Goal: Task Accomplishment & Management: Use online tool/utility

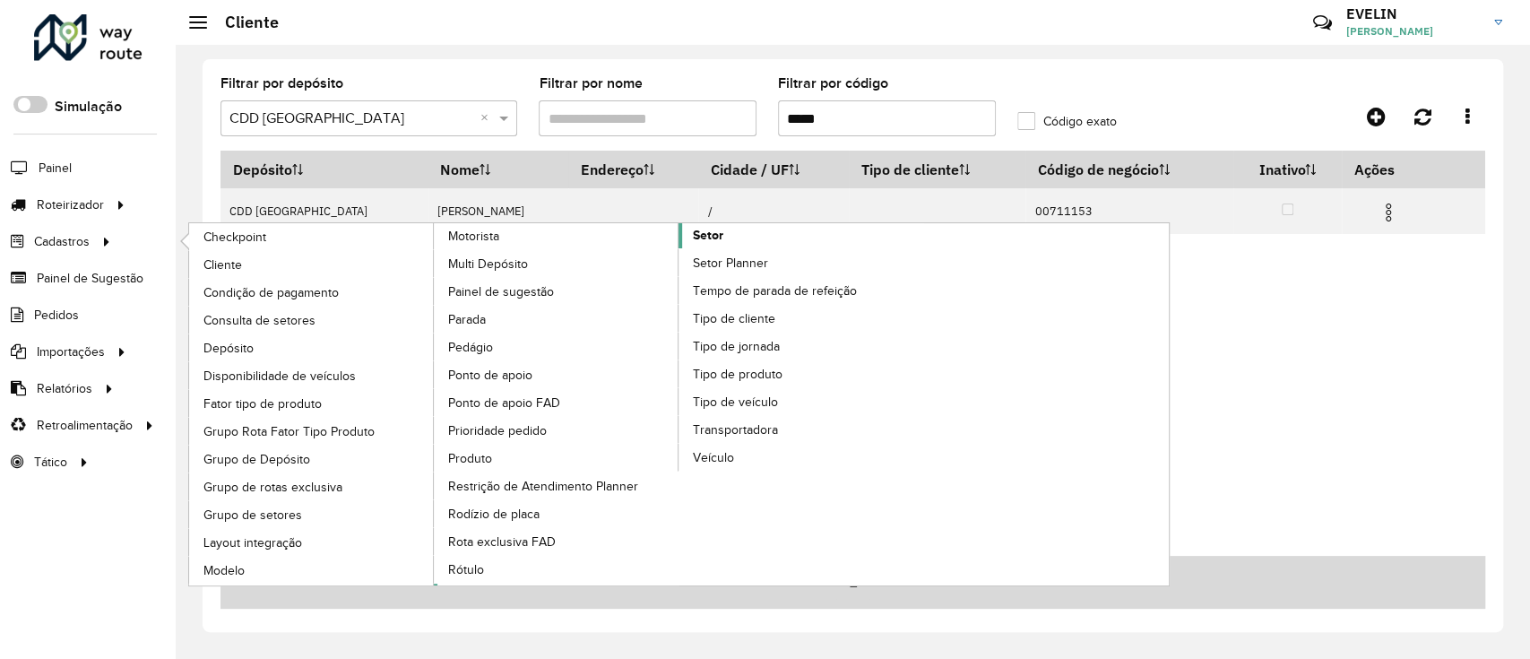
click at [717, 228] on span "Setor" at bounding box center [708, 235] width 30 height 19
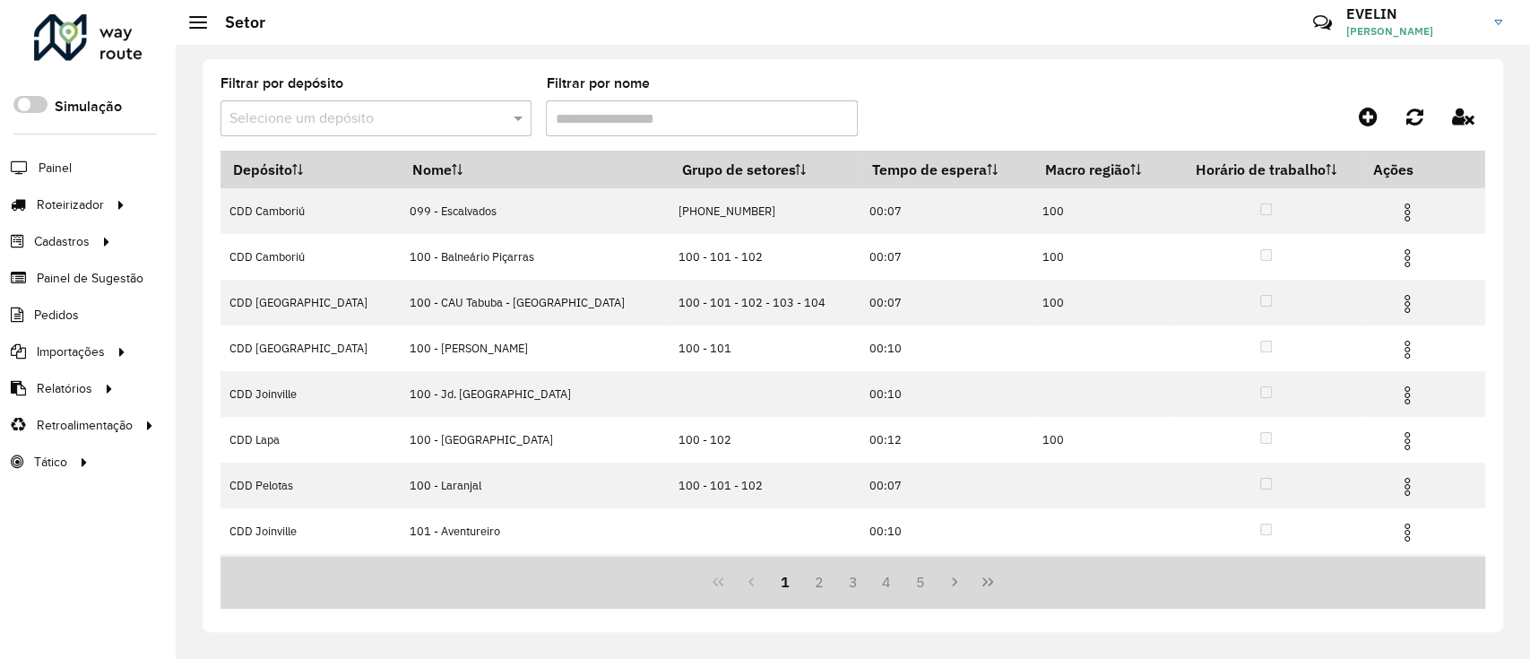
click at [461, 125] on input "text" at bounding box center [357, 119] width 257 height 22
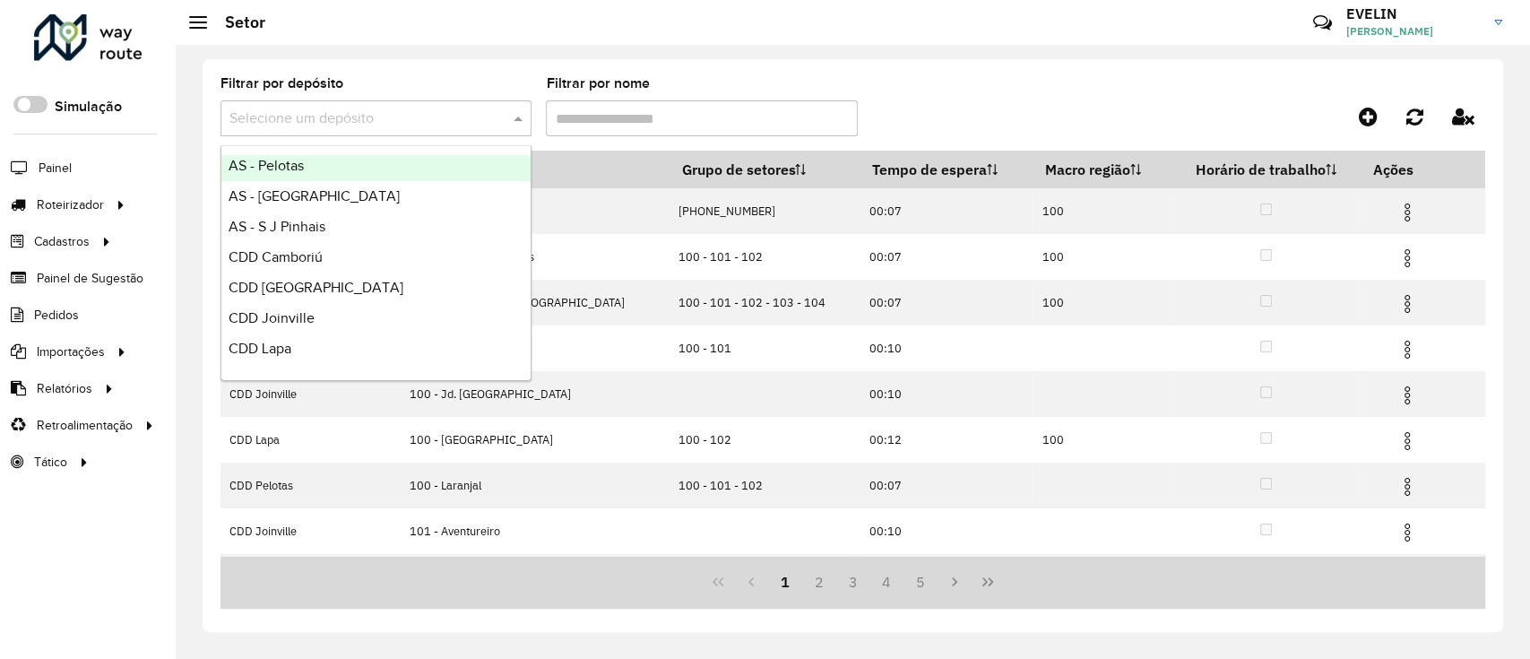
scroll to position [211, 0]
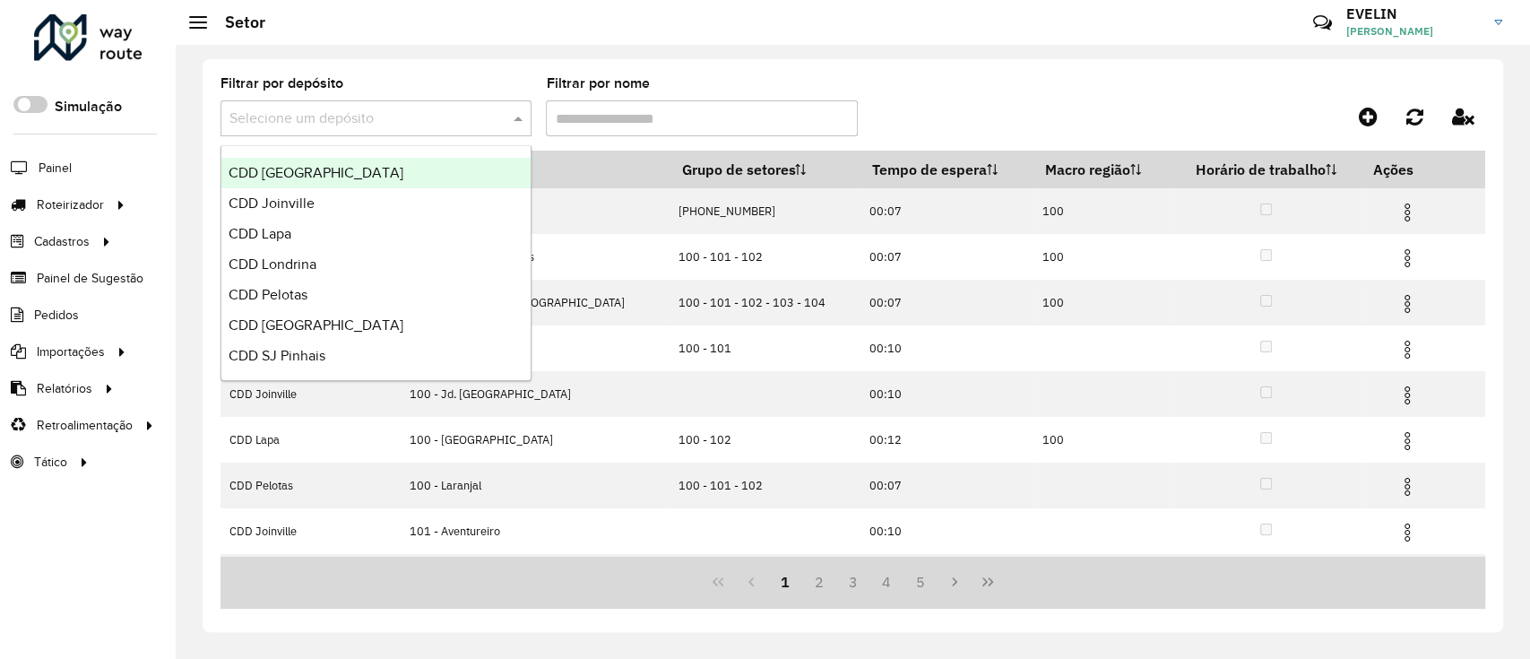
click at [320, 179] on div "CDD [GEOGRAPHIC_DATA]" at bounding box center [375, 173] width 309 height 30
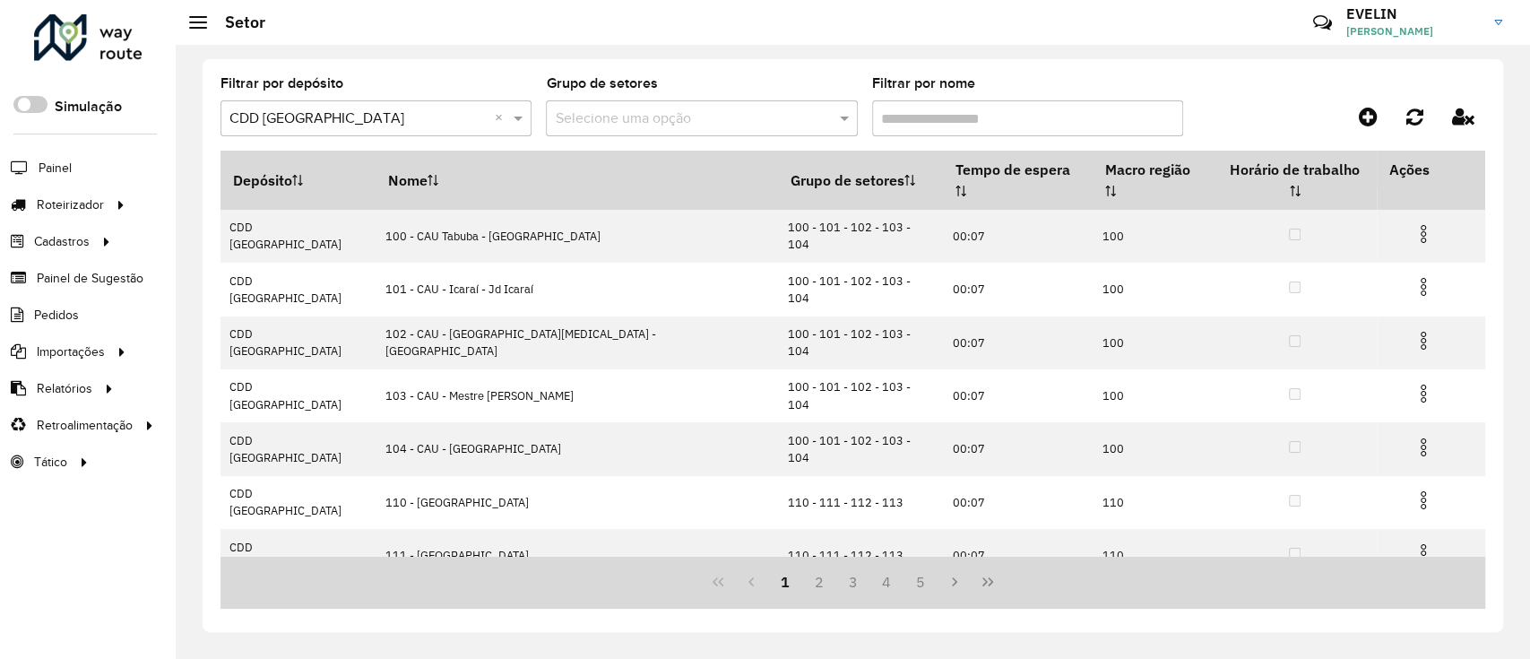
click at [925, 118] on input "Filtrar por nome" at bounding box center [1027, 118] width 311 height 36
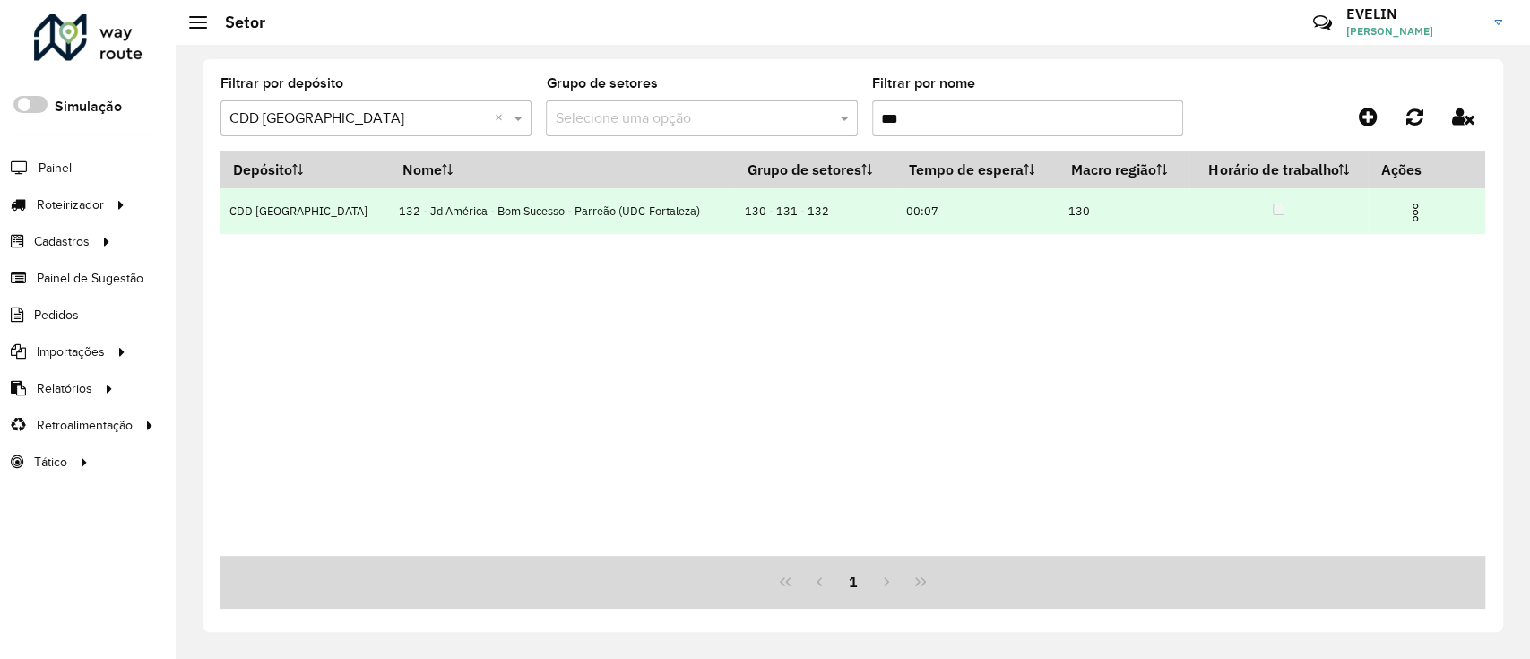
type input "***"
click at [1412, 206] on img at bounding box center [1416, 213] width 22 height 22
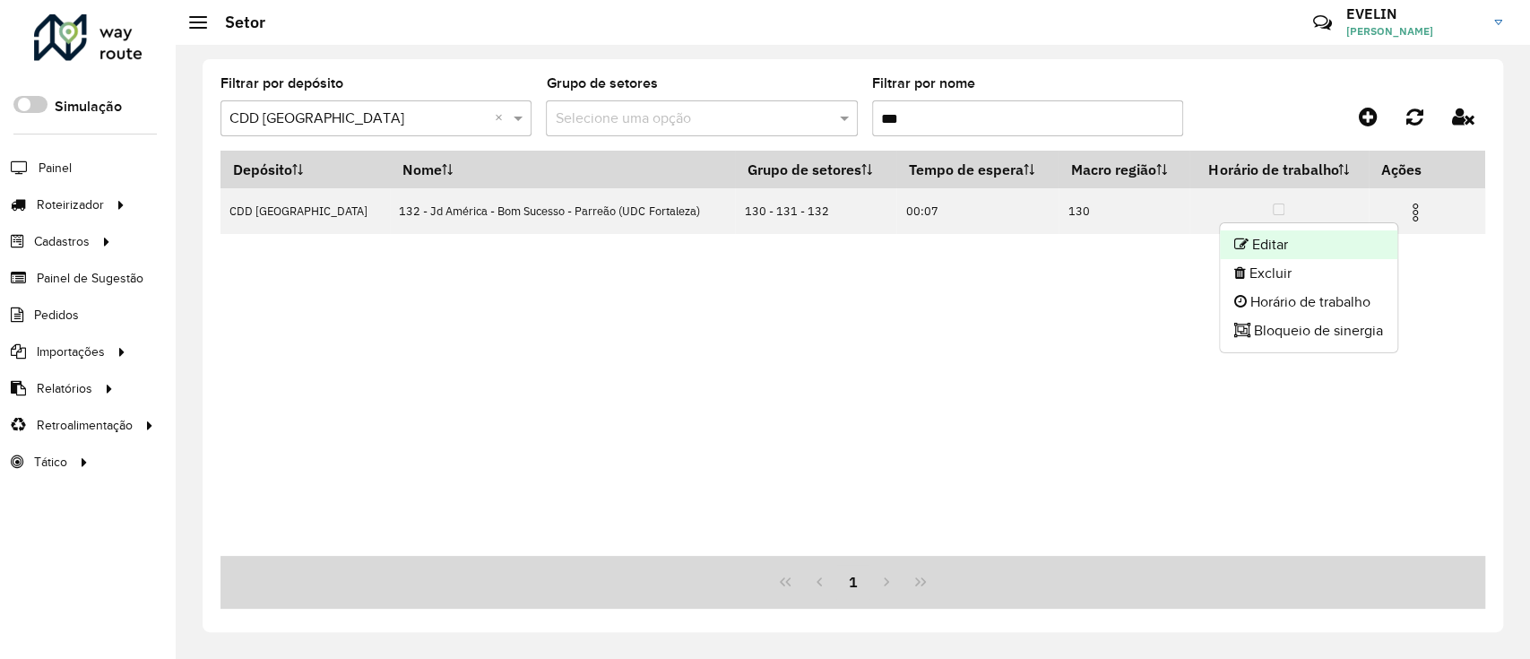
click at [1380, 239] on li "Editar" at bounding box center [1308, 244] width 177 height 29
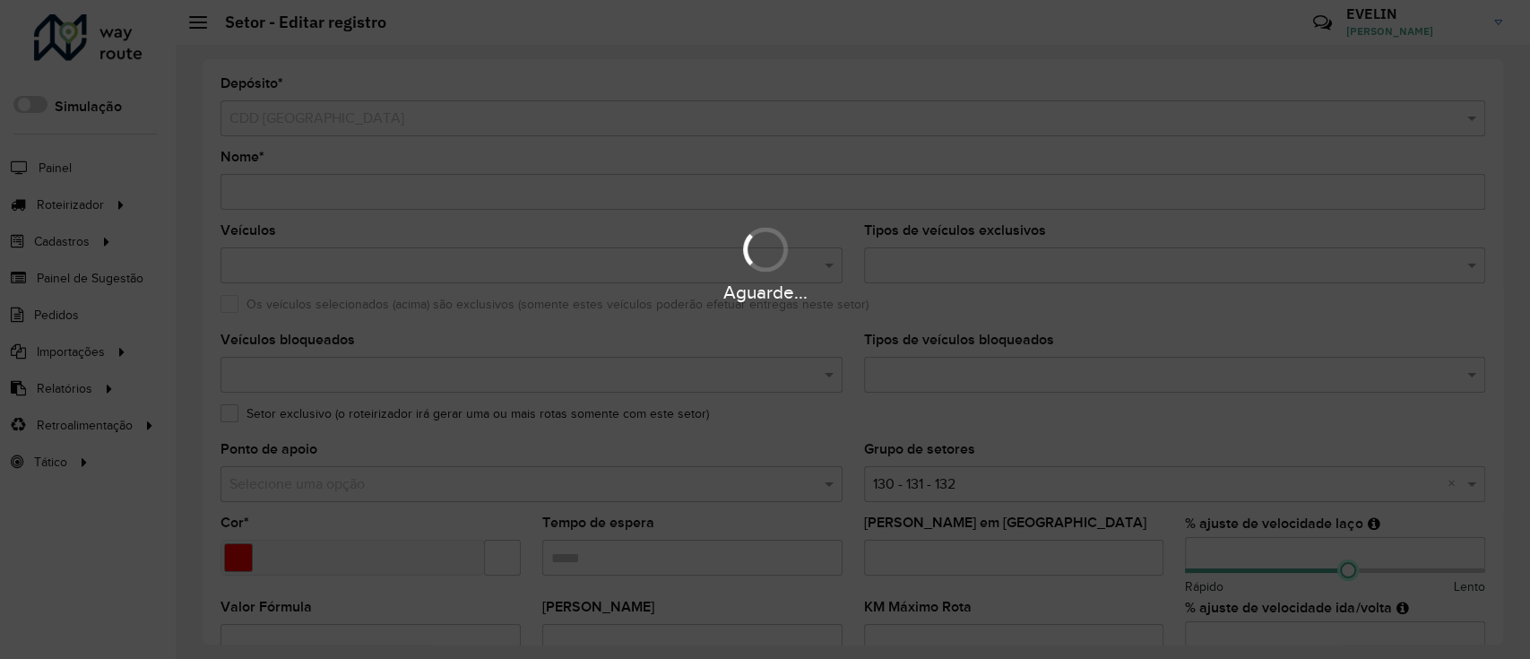
drag, startPoint x: 1263, startPoint y: 572, endPoint x: 1348, endPoint y: 558, distance: 86.4
click at [1348, 565] on hb-app "Aguarde... Pop-up bloqueado! Seu navegador bloqueou automáticamente a abertura …" at bounding box center [765, 329] width 1530 height 659
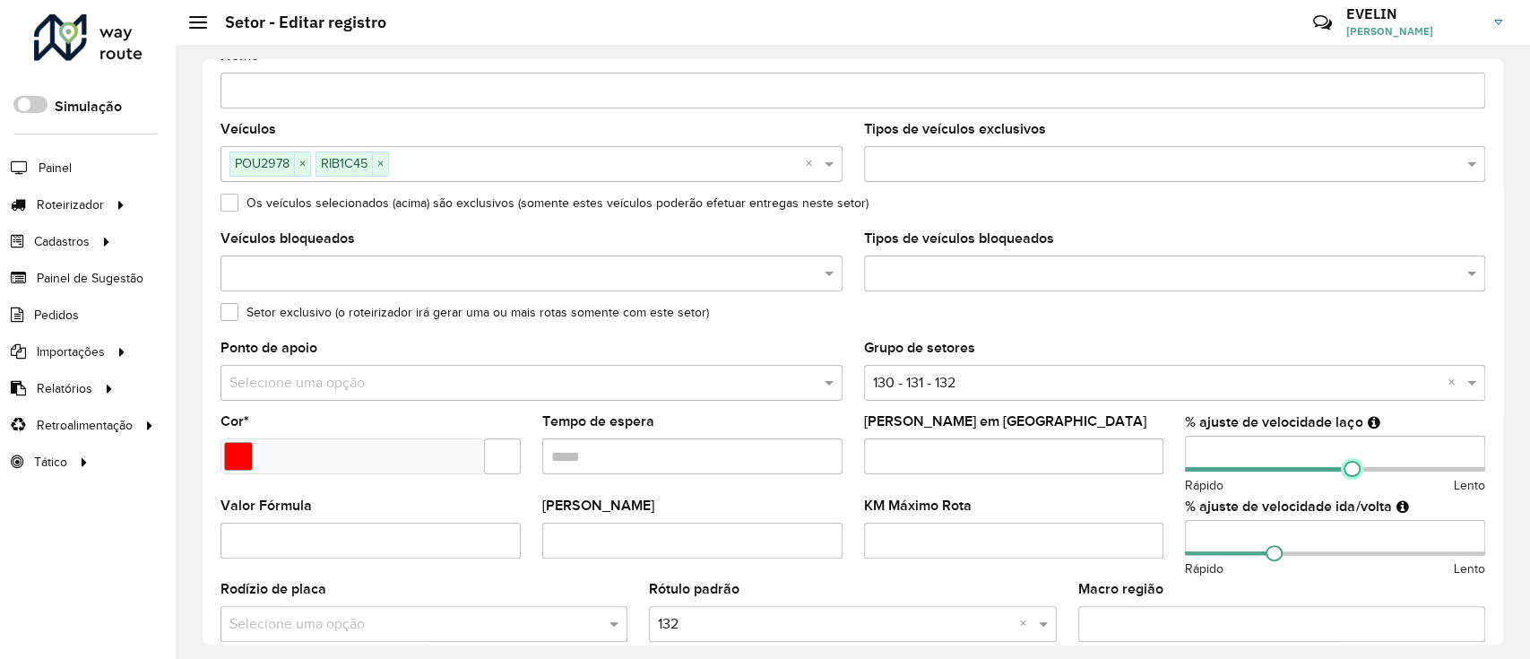
scroll to position [238, 0]
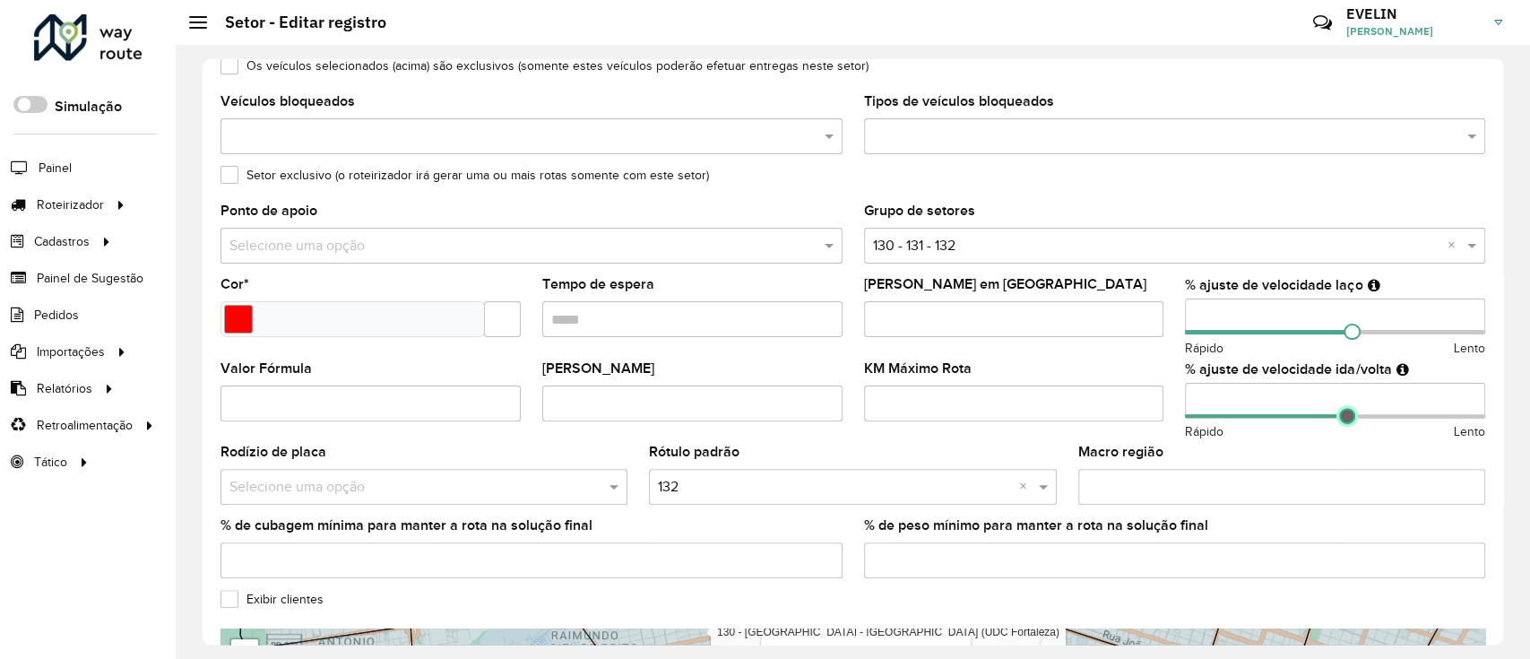
drag, startPoint x: 1267, startPoint y: 414, endPoint x: 1348, endPoint y: 413, distance: 80.7
click at [1348, 413] on span at bounding box center [1347, 416] width 16 height 16
drag, startPoint x: 1353, startPoint y: 409, endPoint x: 1367, endPoint y: 406, distance: 14.6
click at [1360, 409] on span at bounding box center [1352, 416] width 16 height 16
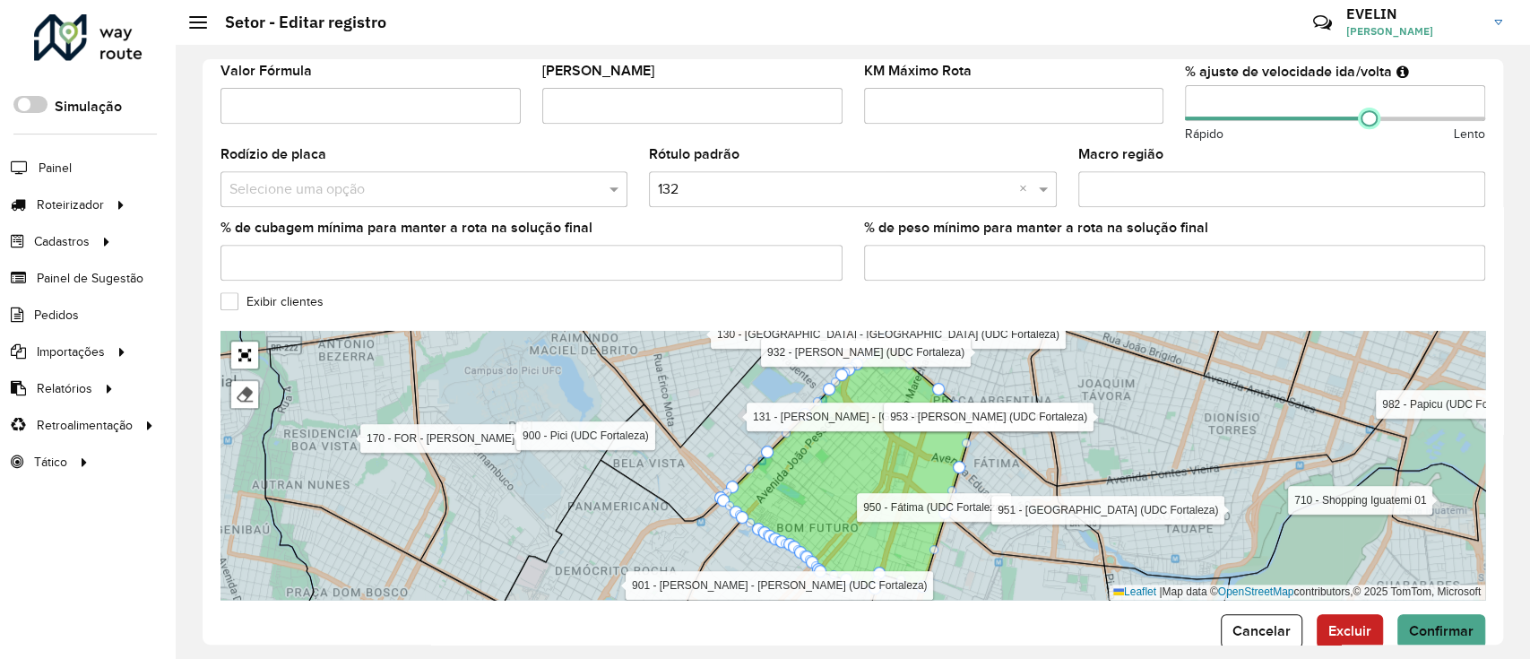
scroll to position [572, 0]
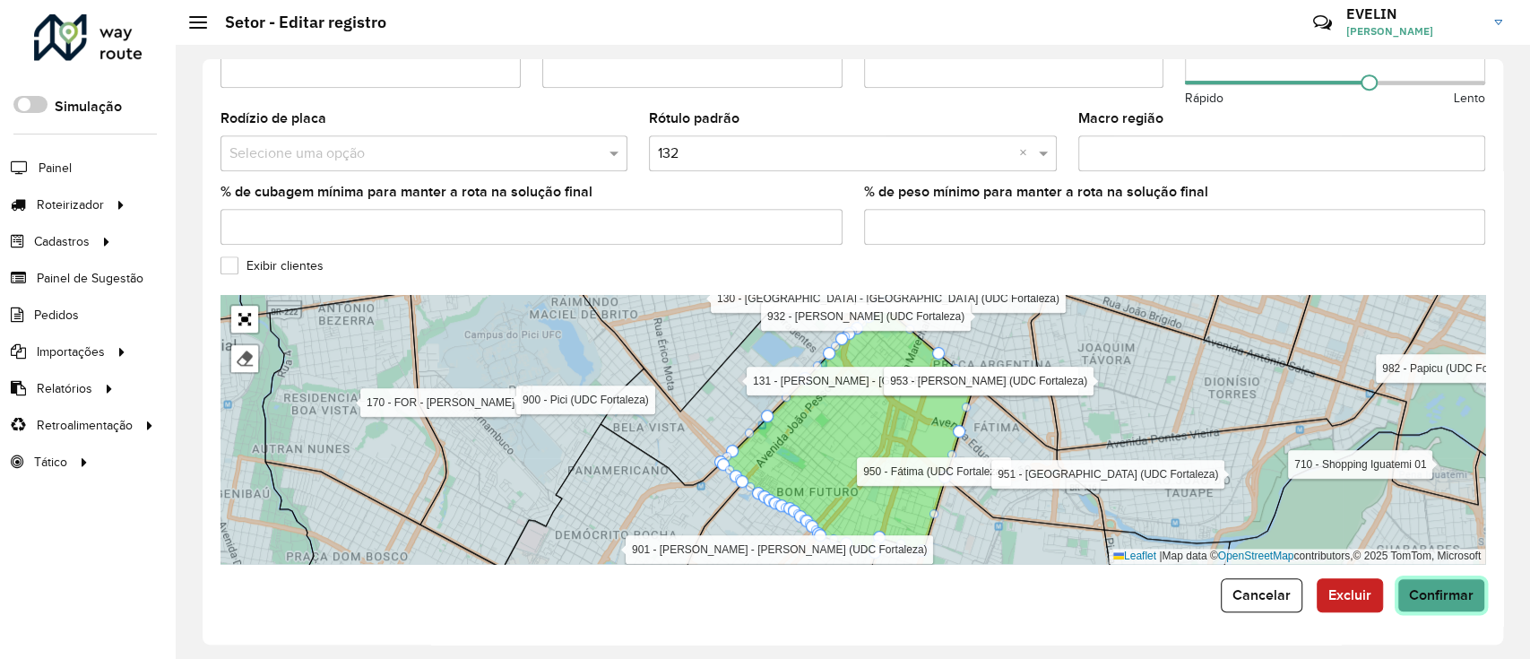
click at [1433, 597] on span "Confirmar" at bounding box center [1441, 594] width 65 height 15
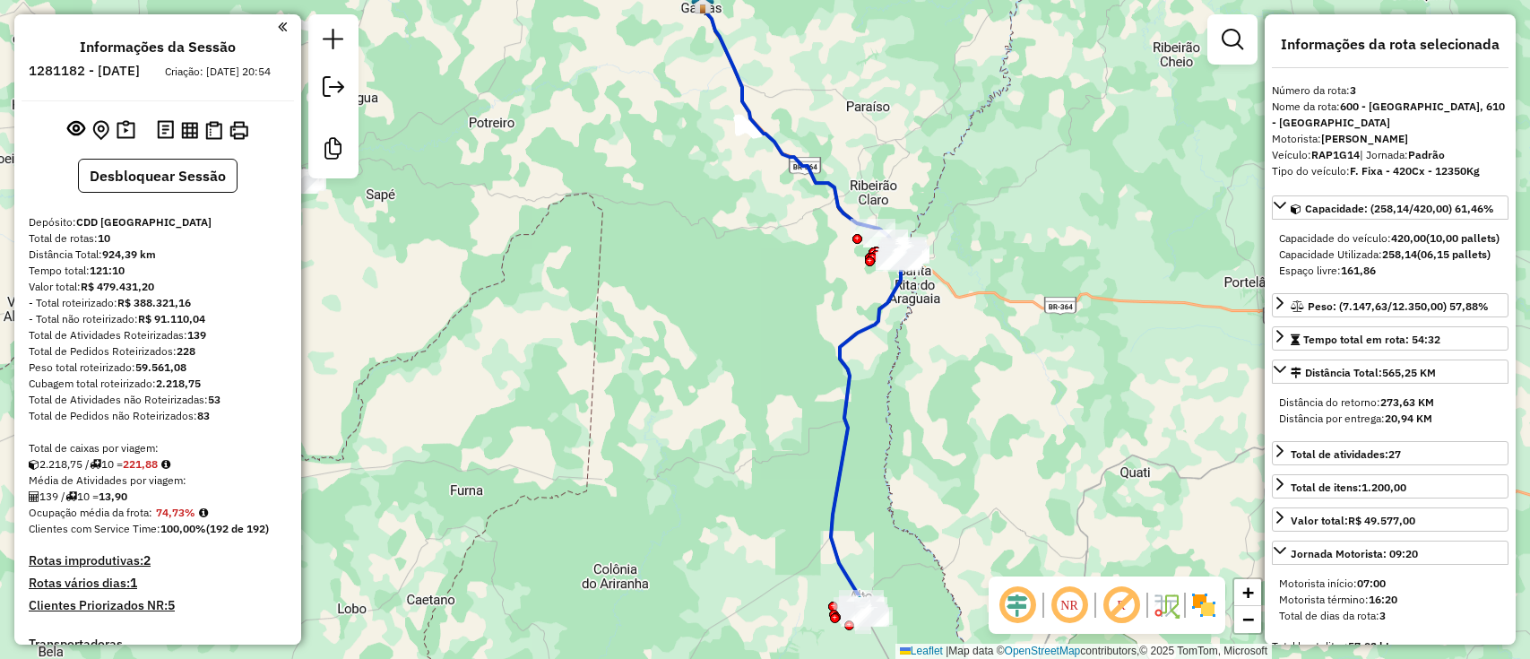
select select "**********"
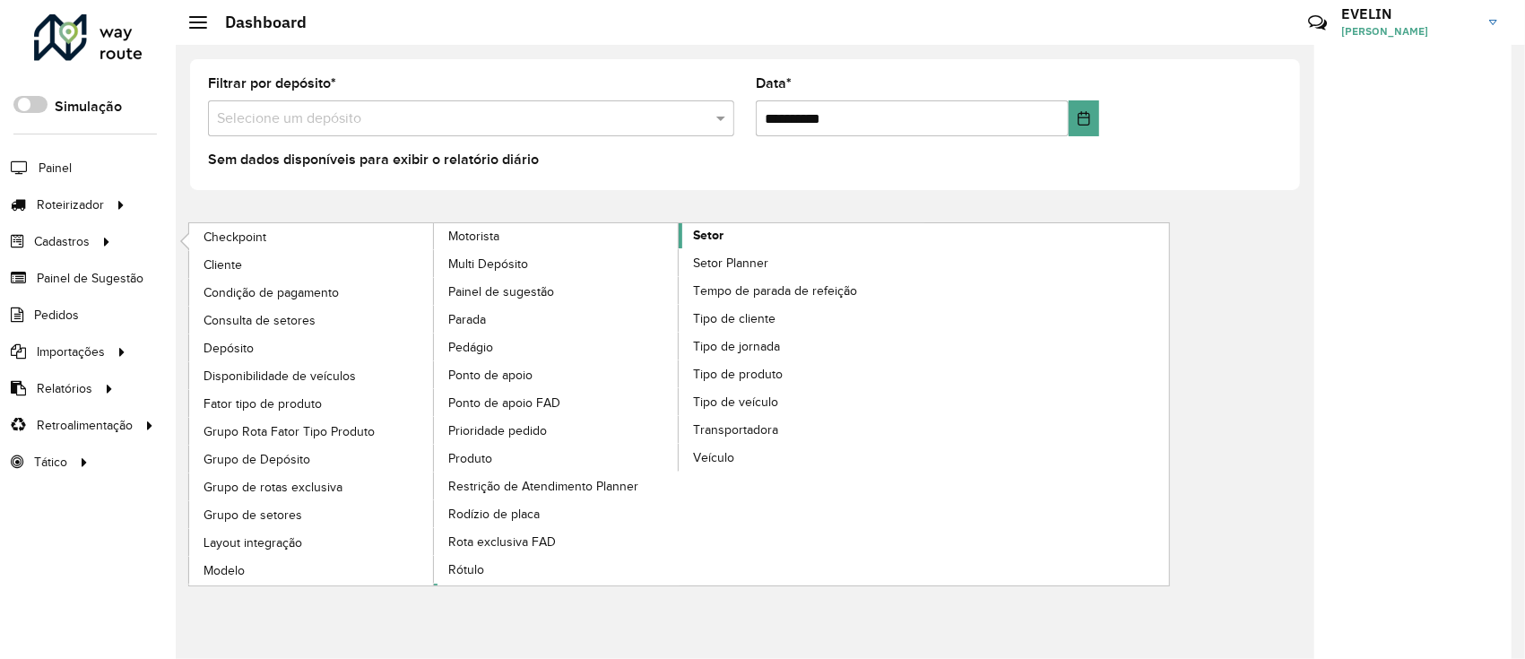
click at [717, 239] on span "Setor" at bounding box center [708, 235] width 30 height 19
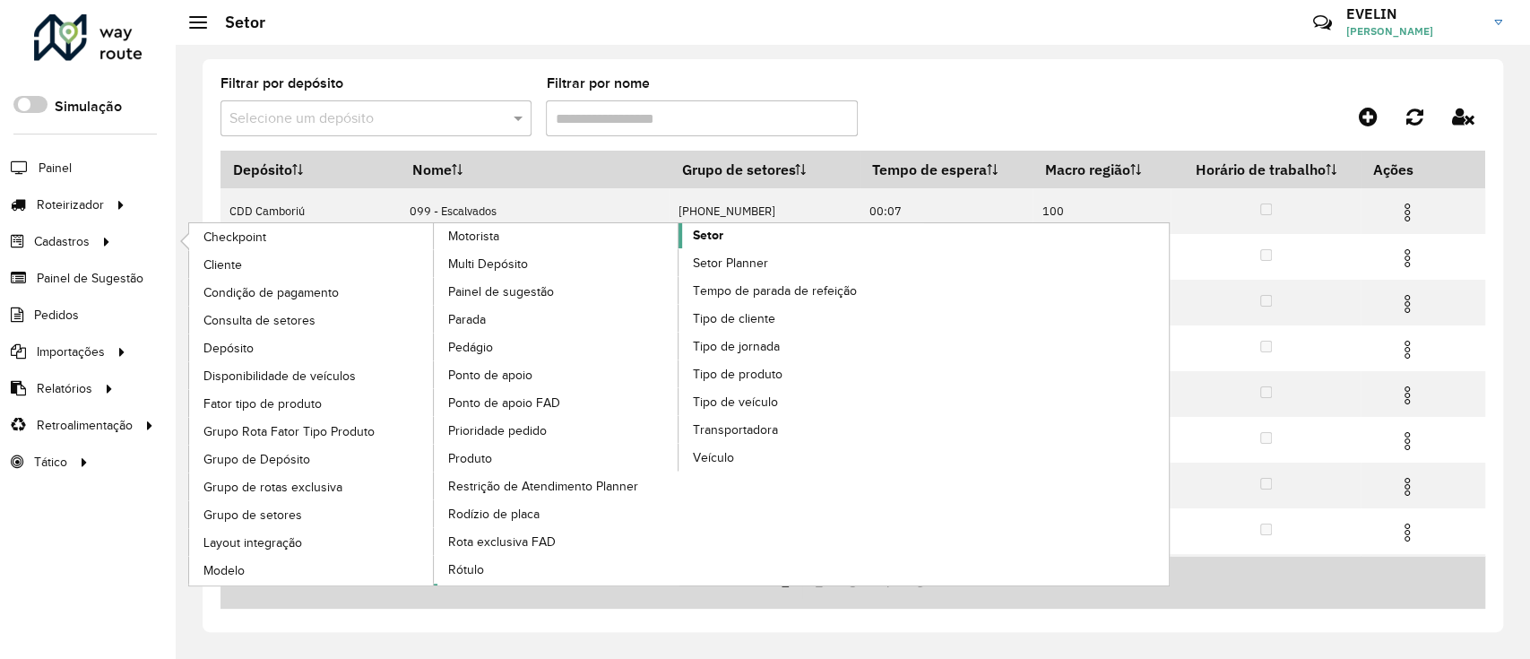
click at [738, 245] on link "Setor" at bounding box center [679, 404] width 490 height 362
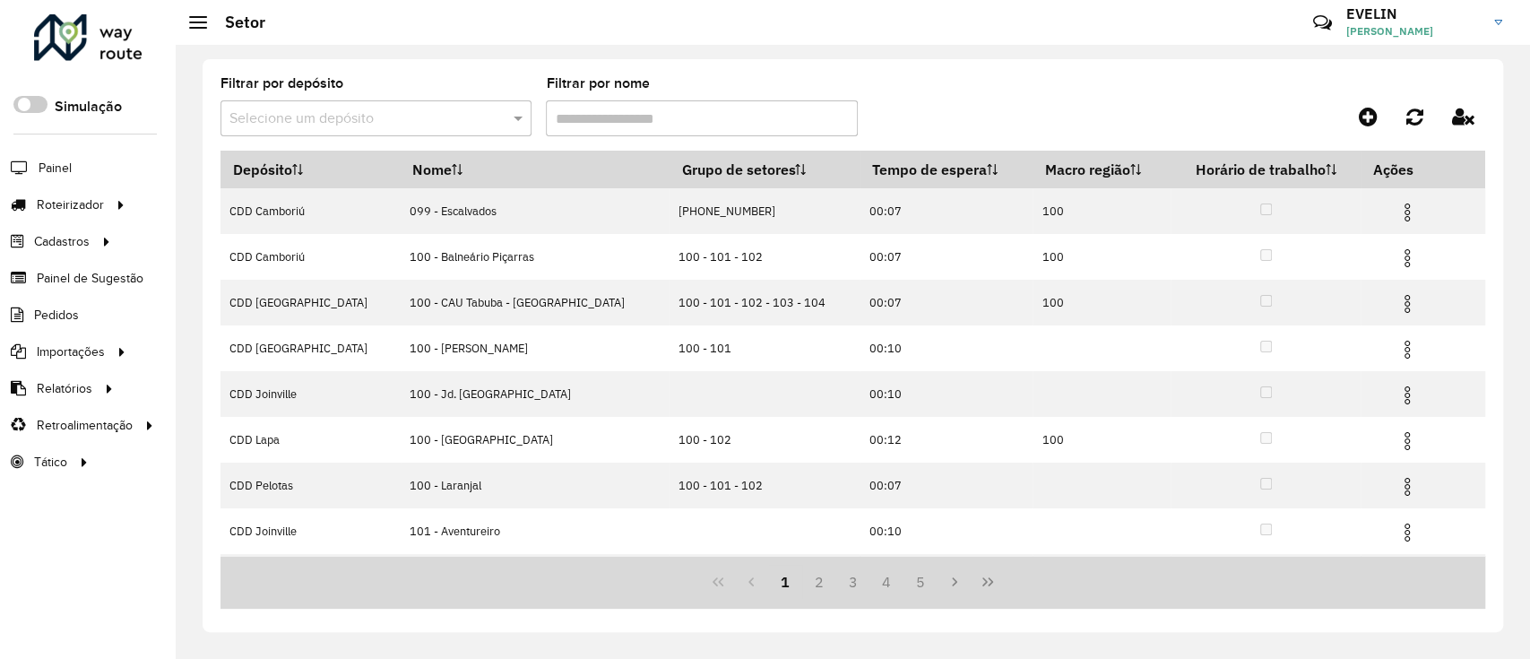
click at [393, 114] on input "text" at bounding box center [357, 119] width 257 height 22
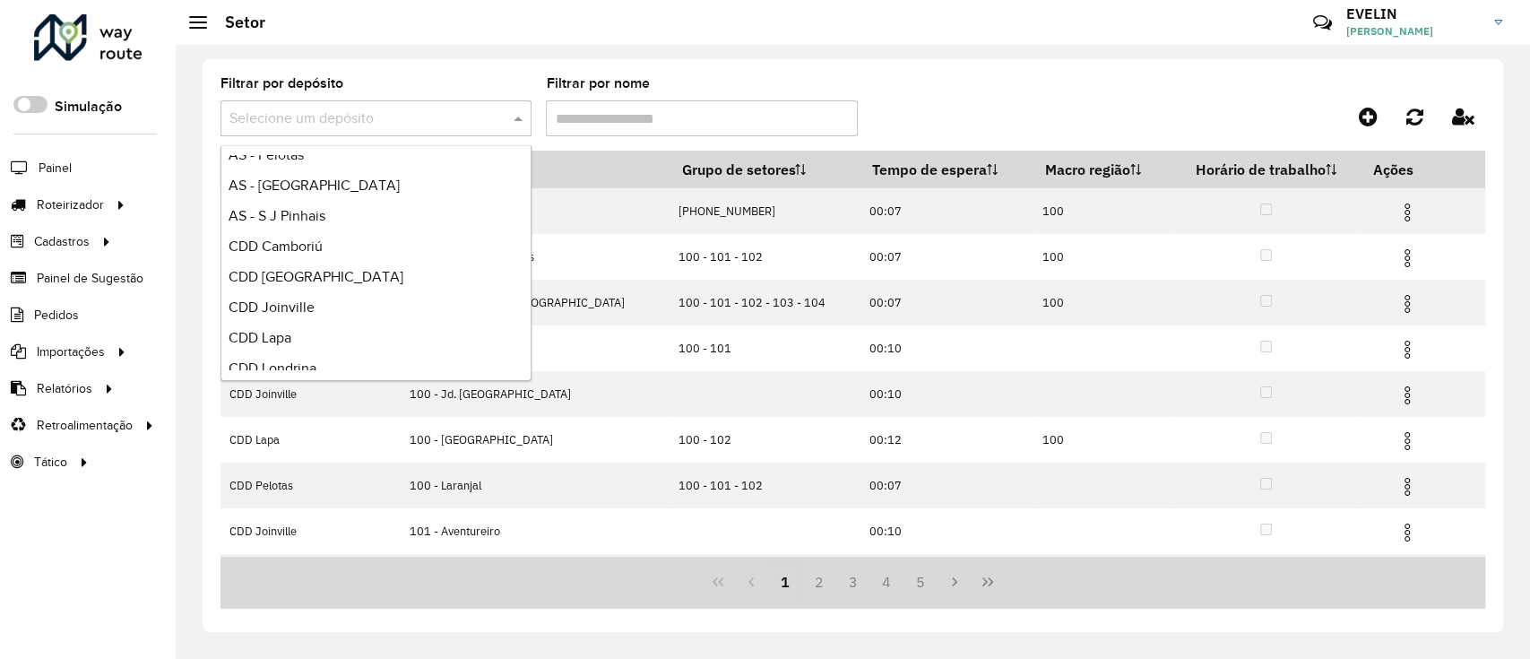
scroll to position [211, 0]
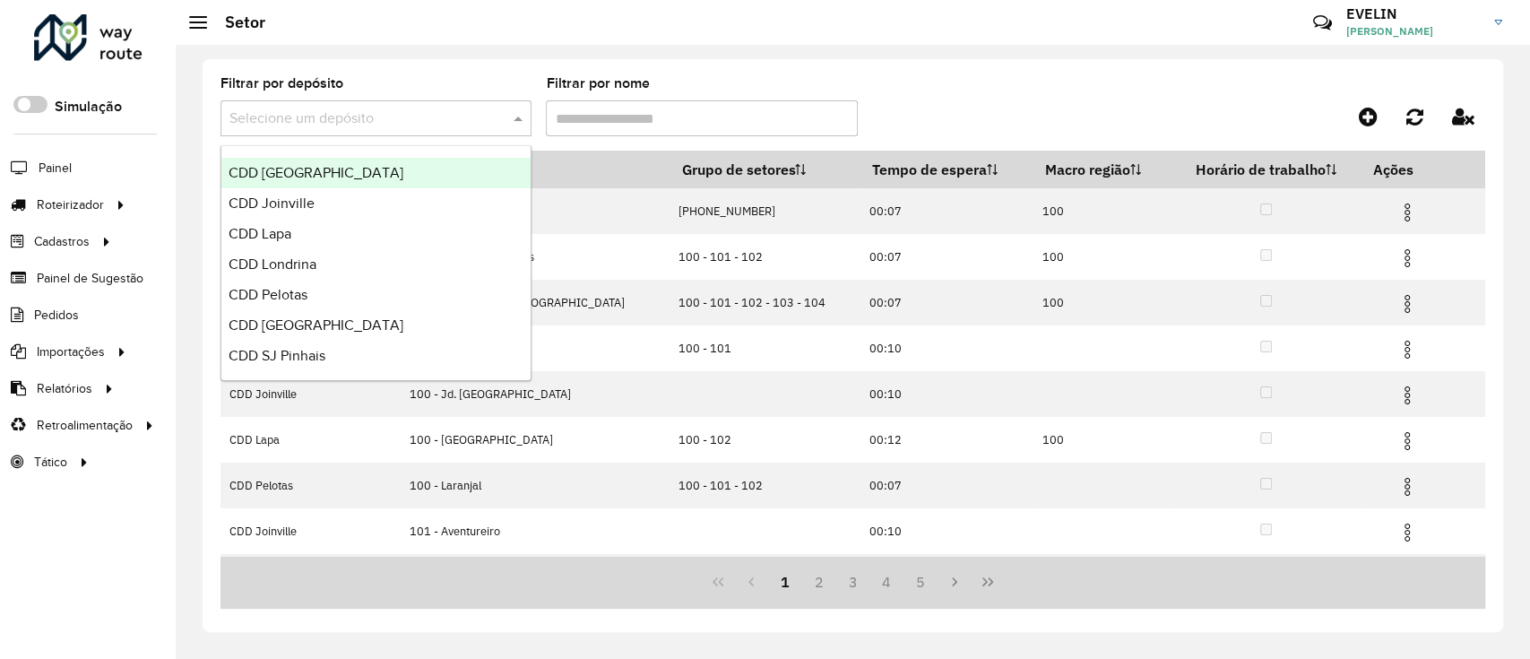
click at [310, 175] on span "CDD [GEOGRAPHIC_DATA]" at bounding box center [316, 172] width 175 height 15
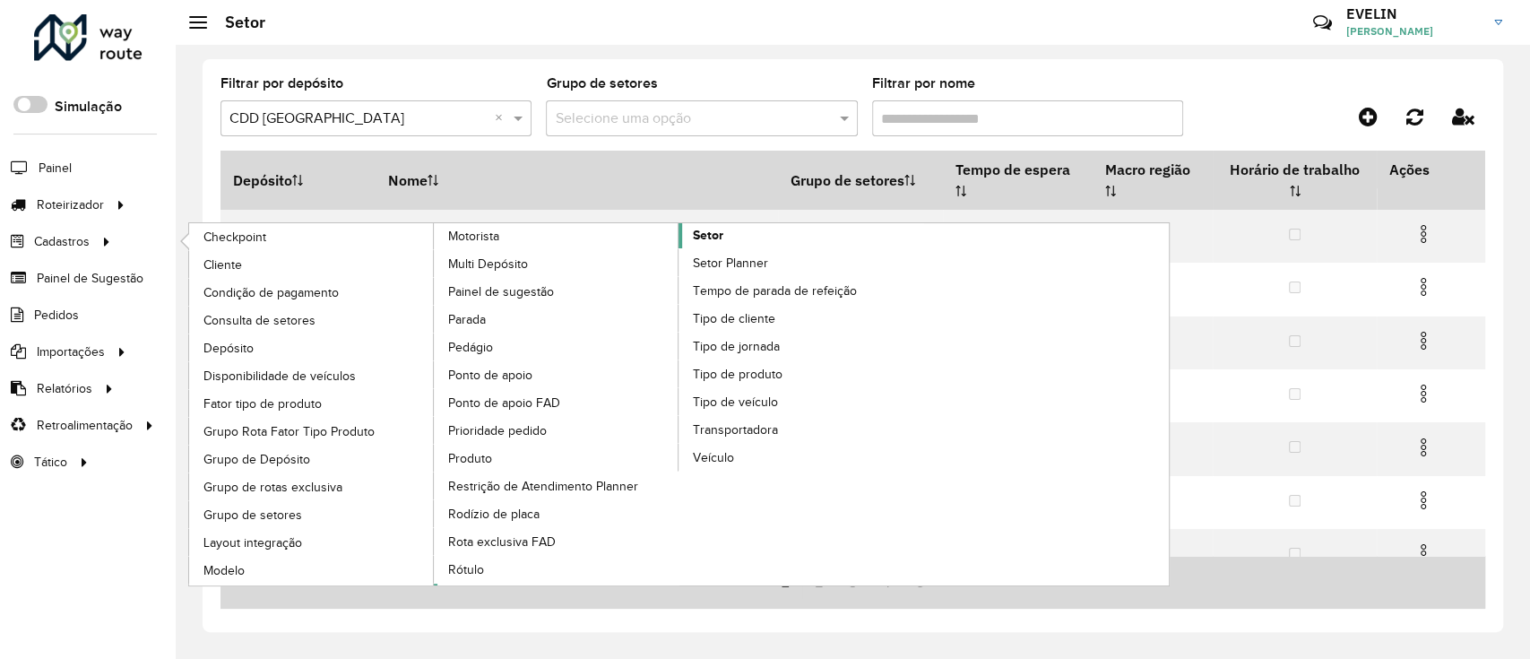
click at [720, 230] on span "Setor" at bounding box center [708, 235] width 30 height 19
click at [708, 232] on span "Setor" at bounding box center [708, 235] width 30 height 19
click at [292, 312] on span "Consulta de setores" at bounding box center [261, 320] width 117 height 19
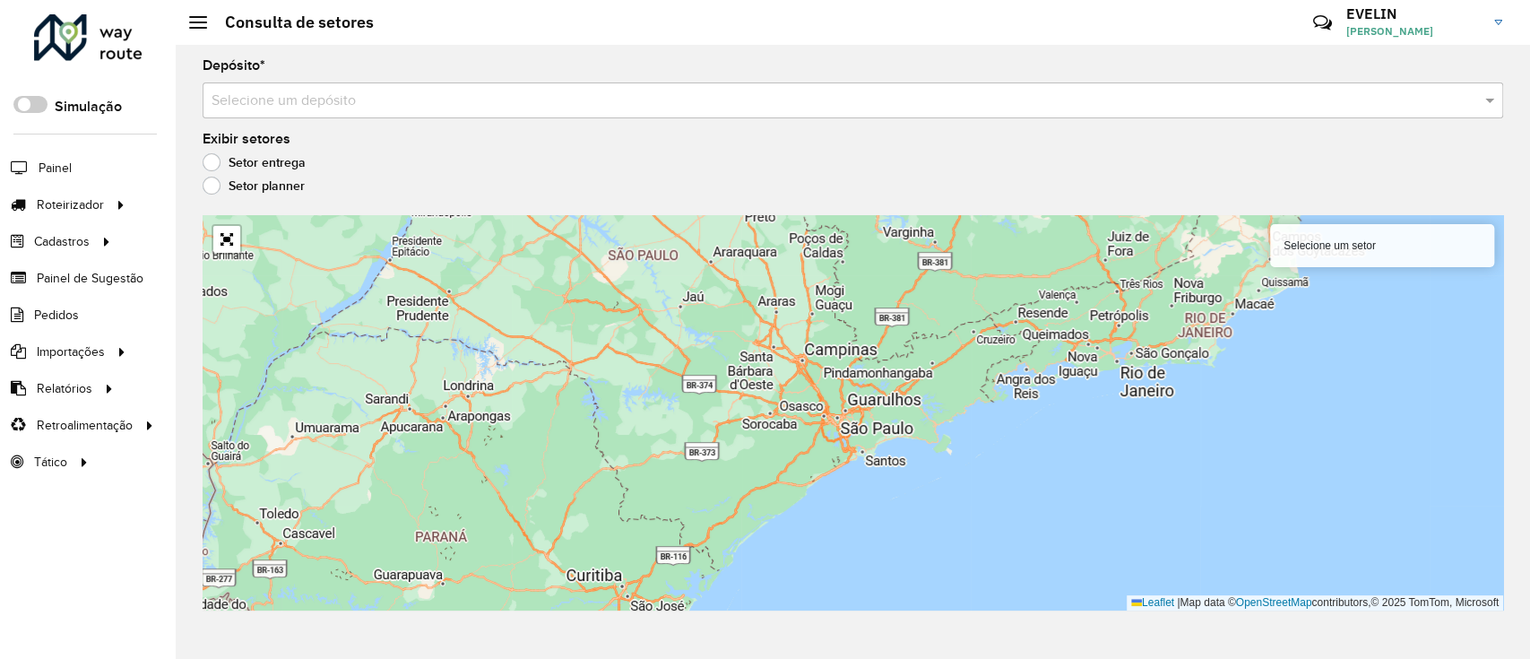
click at [281, 96] on input "text" at bounding box center [835, 102] width 1247 height 22
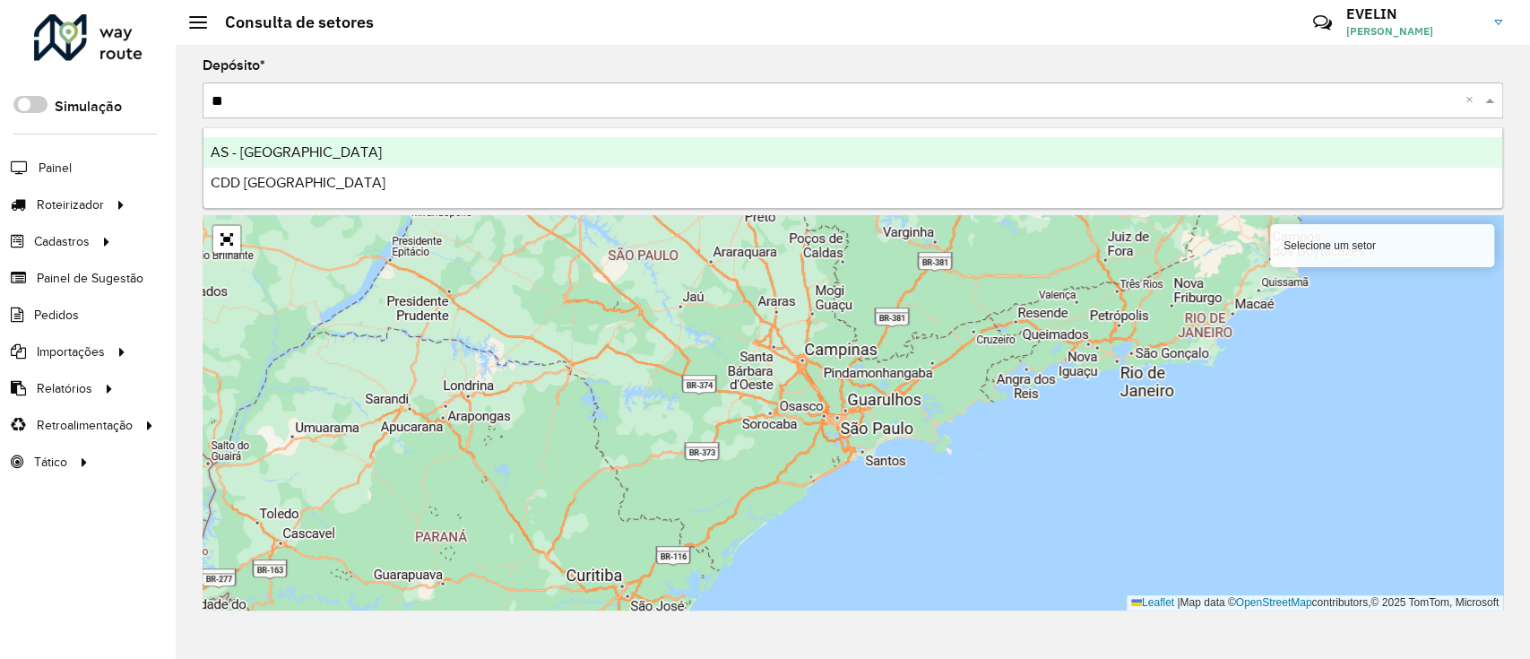
type input "***"
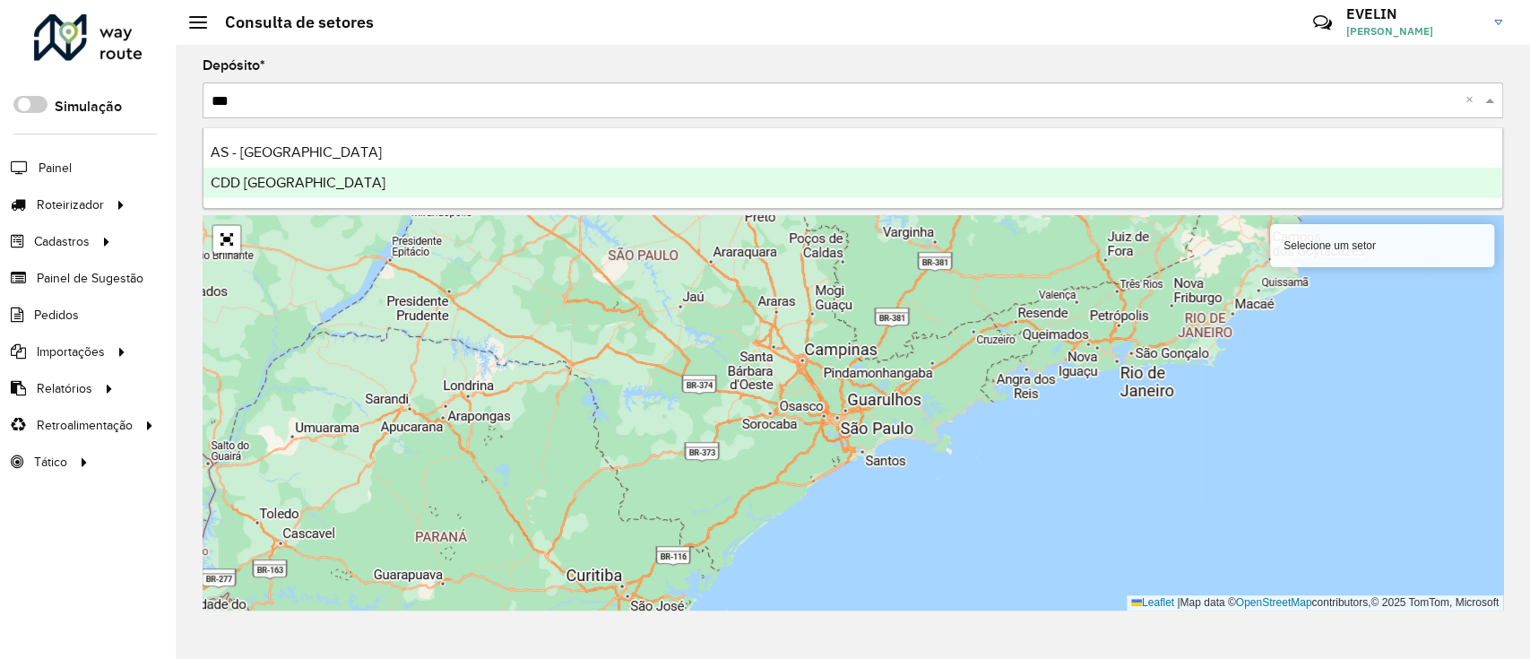
click at [276, 181] on span "CDD [GEOGRAPHIC_DATA]" at bounding box center [298, 182] width 175 height 15
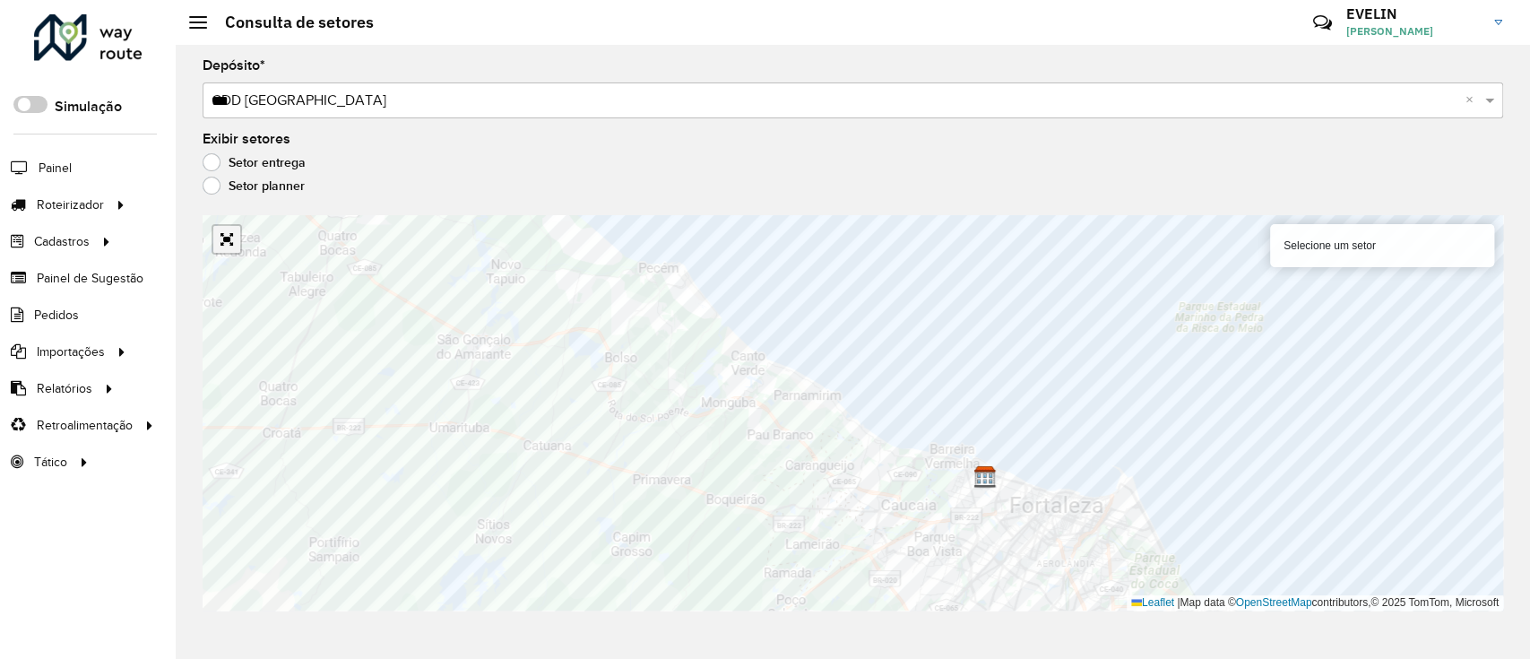
click at [226, 239] on link "Abrir mapa em tela cheia" at bounding box center [226, 239] width 27 height 27
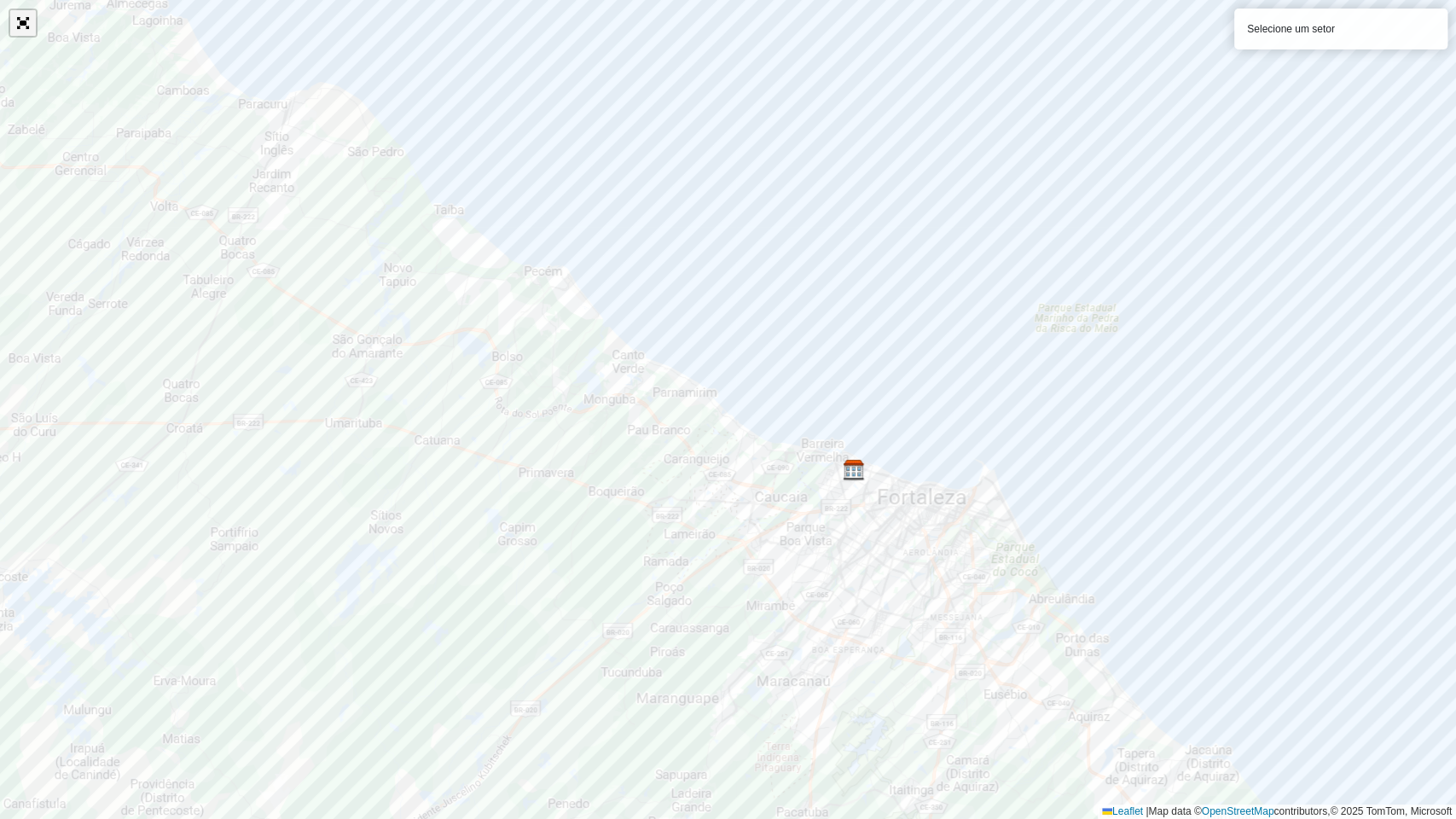
click at [16, 30] on link "Abrir mapa em tela cheia" at bounding box center [23, 23] width 26 height 26
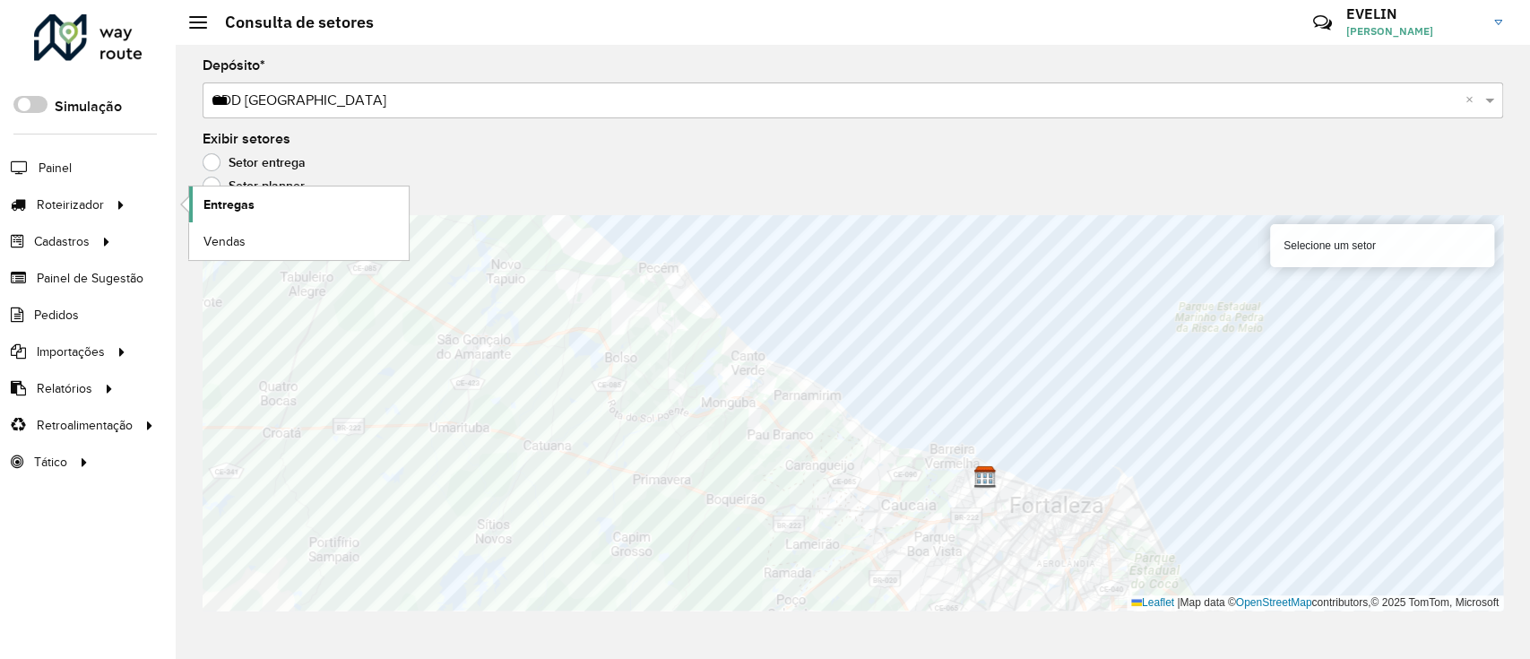
click at [259, 198] on link "Entregas" at bounding box center [299, 204] width 220 height 36
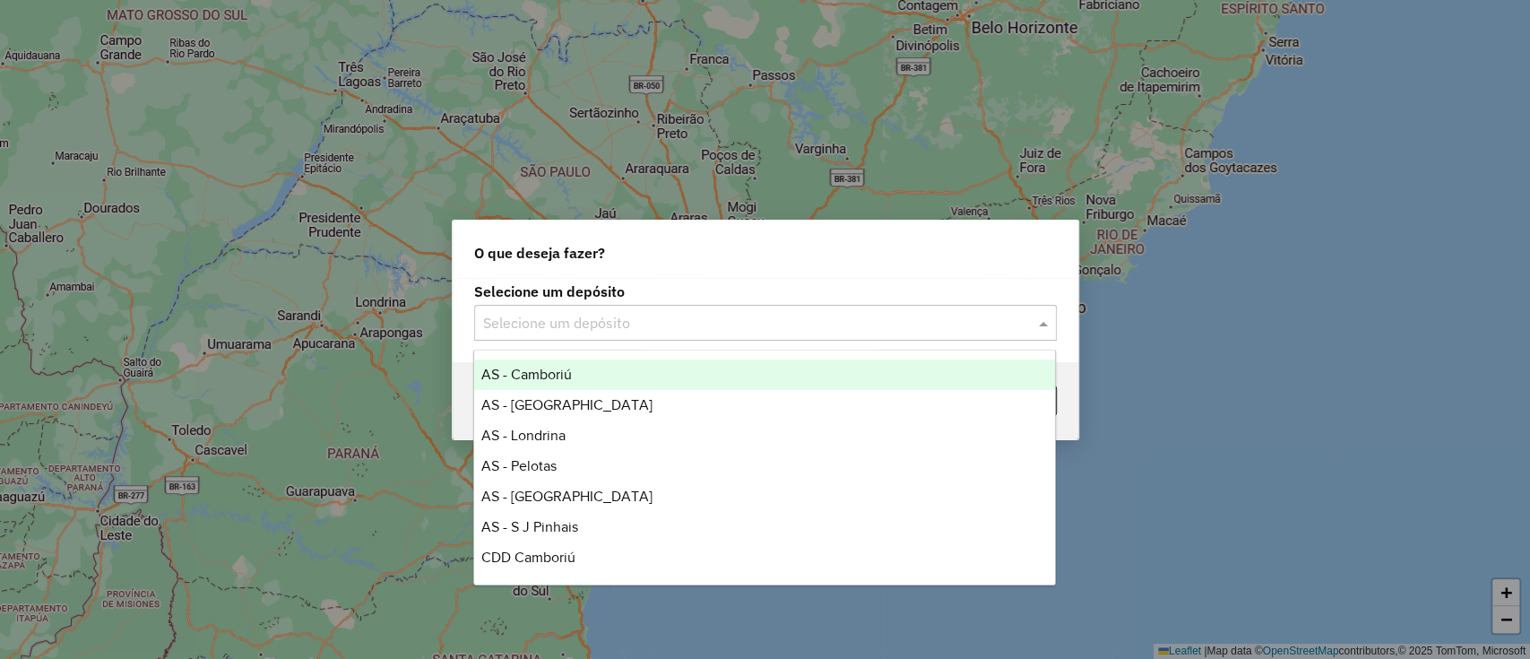
click at [767, 317] on input "text" at bounding box center [747, 324] width 529 height 22
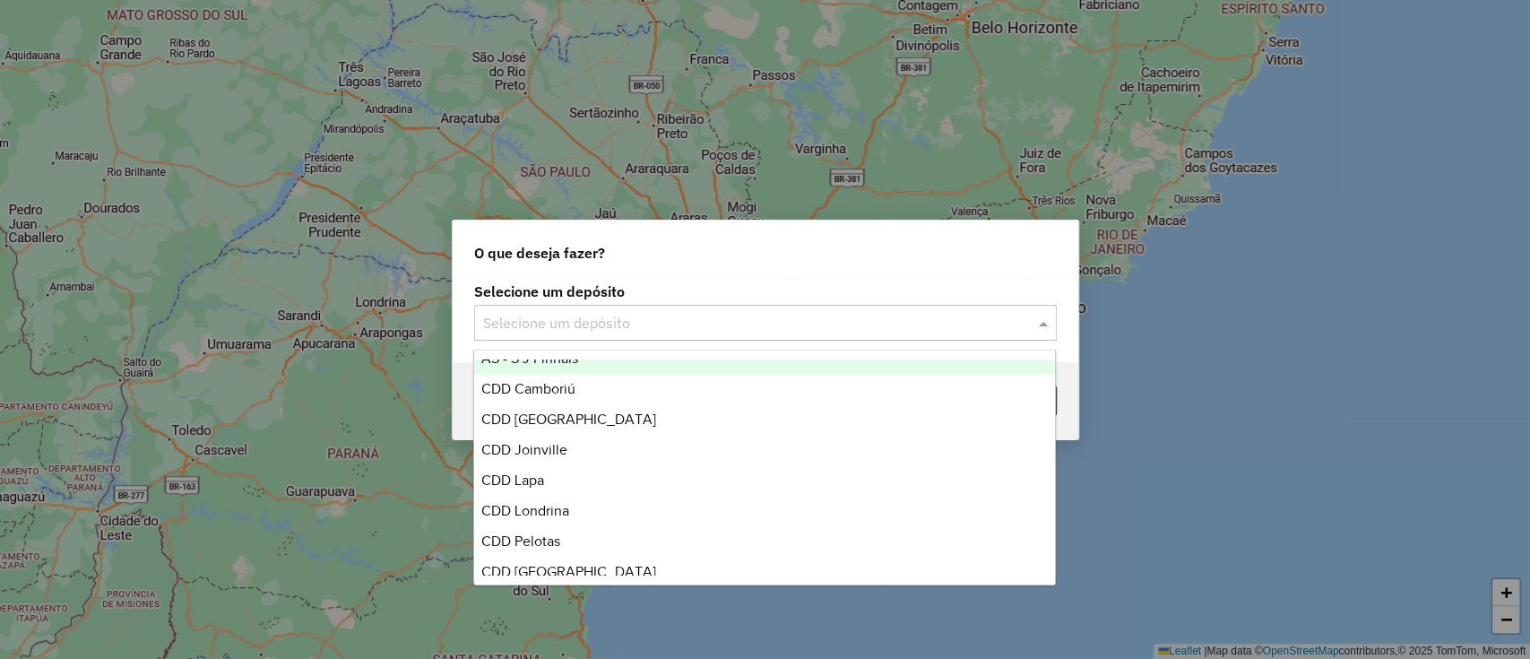
scroll to position [211, 0]
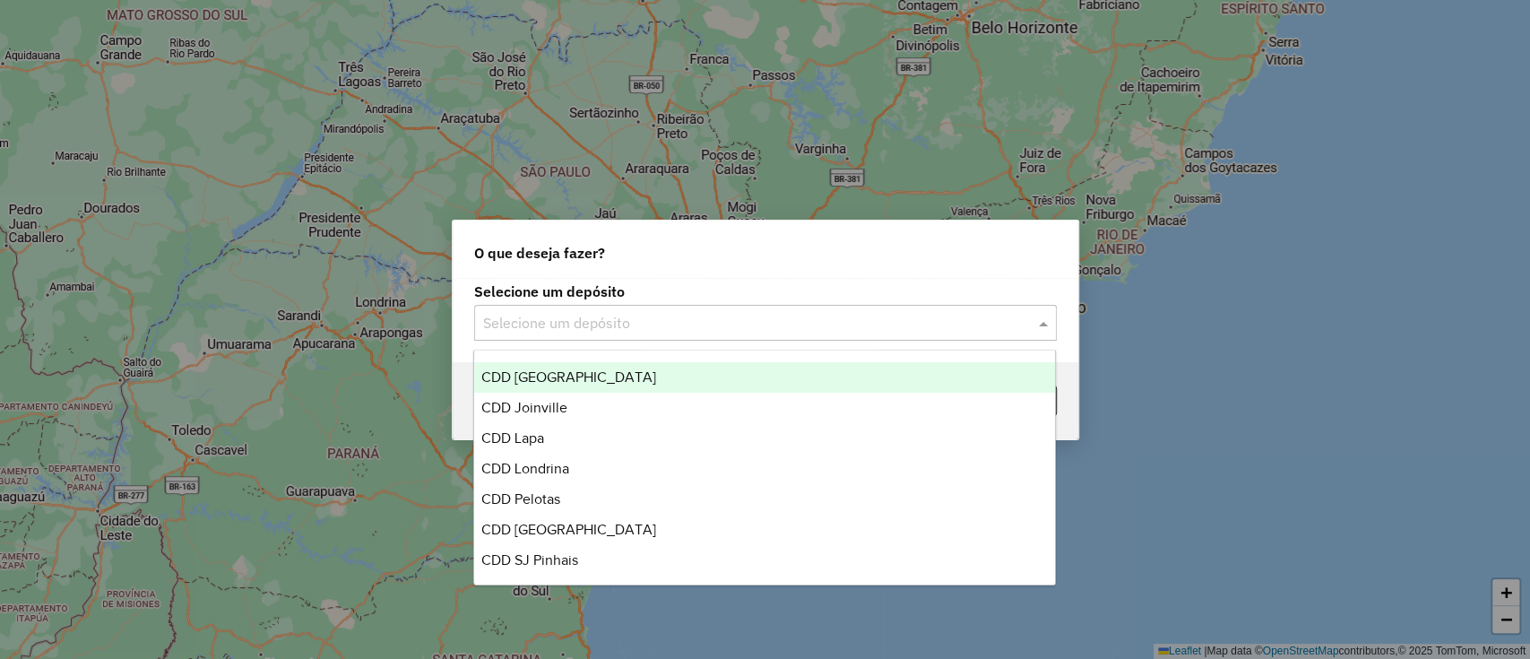
click at [573, 376] on span "CDD [GEOGRAPHIC_DATA]" at bounding box center [568, 376] width 175 height 15
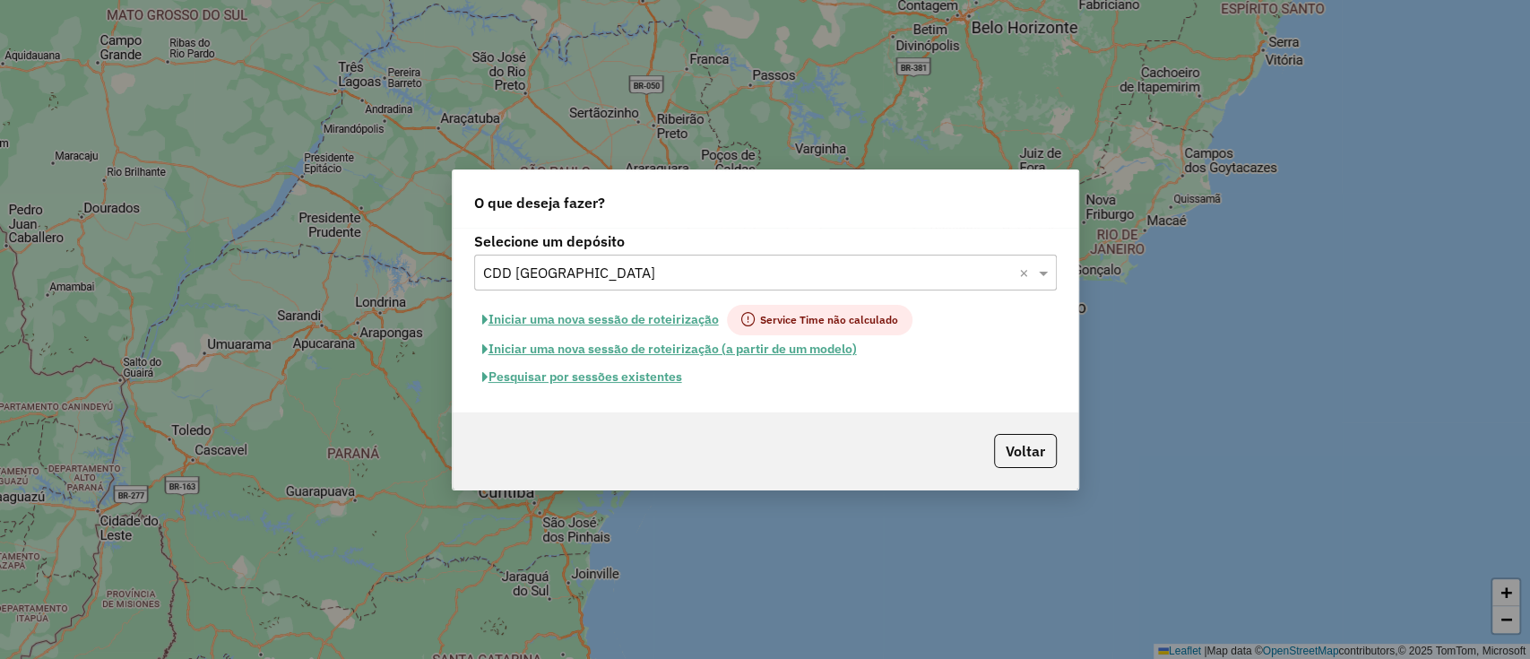
click at [618, 377] on button "Pesquisar por sessões existentes" at bounding box center [582, 377] width 216 height 28
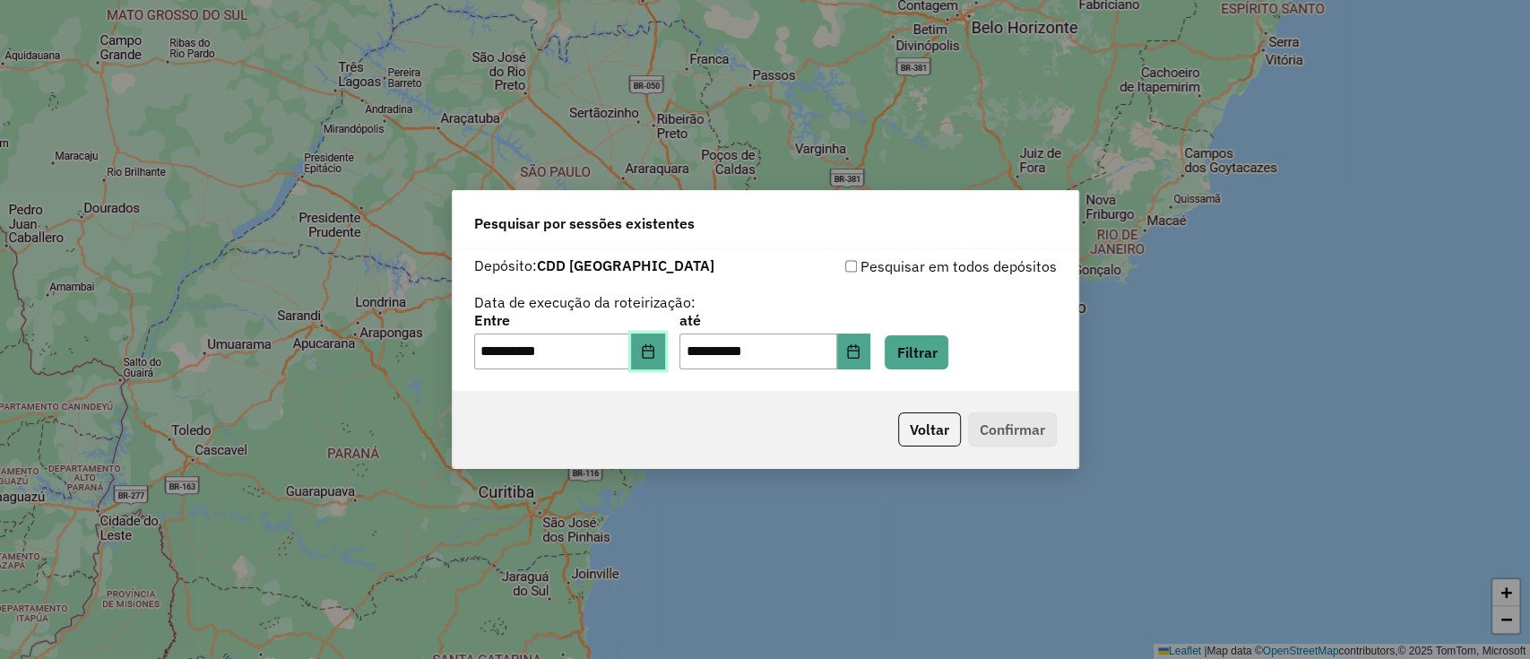
click at [660, 359] on button "Choose Date" at bounding box center [648, 351] width 34 height 36
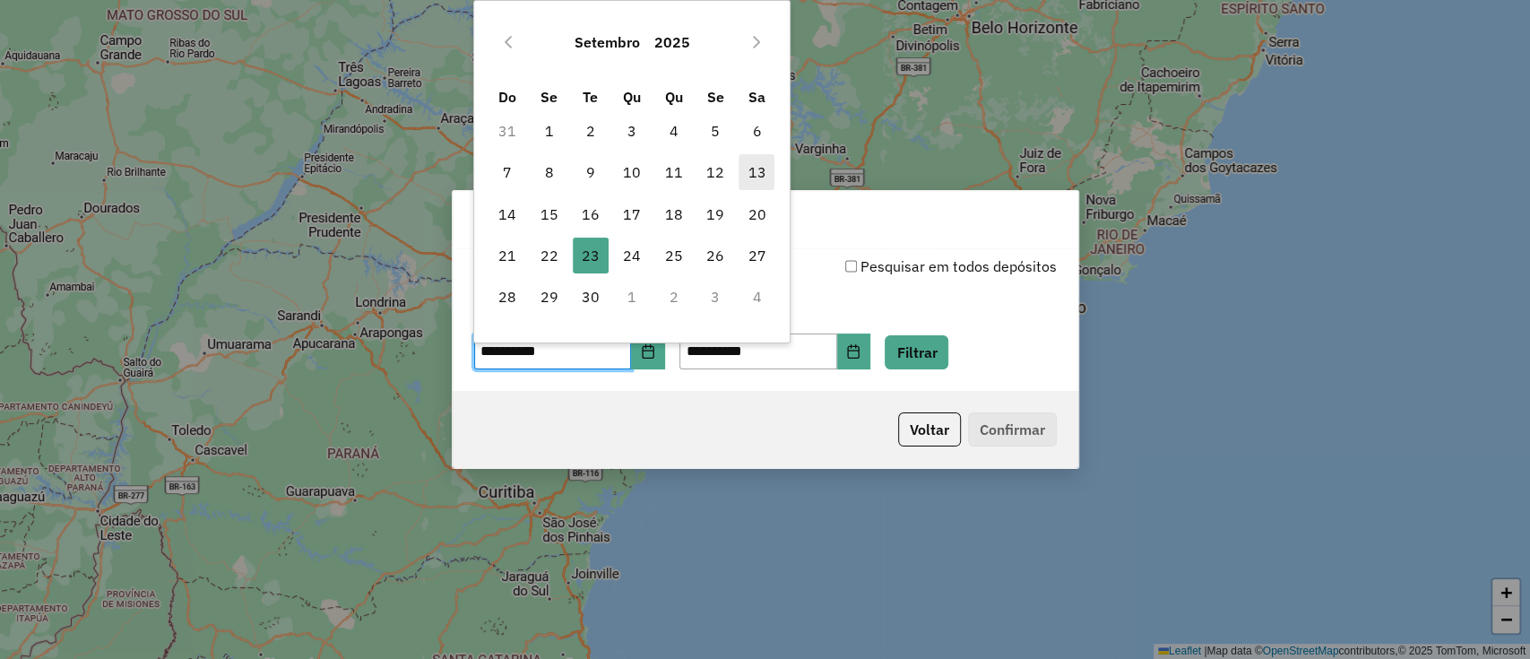
click at [759, 177] on span "13" at bounding box center [757, 172] width 36 height 36
type input "**********"
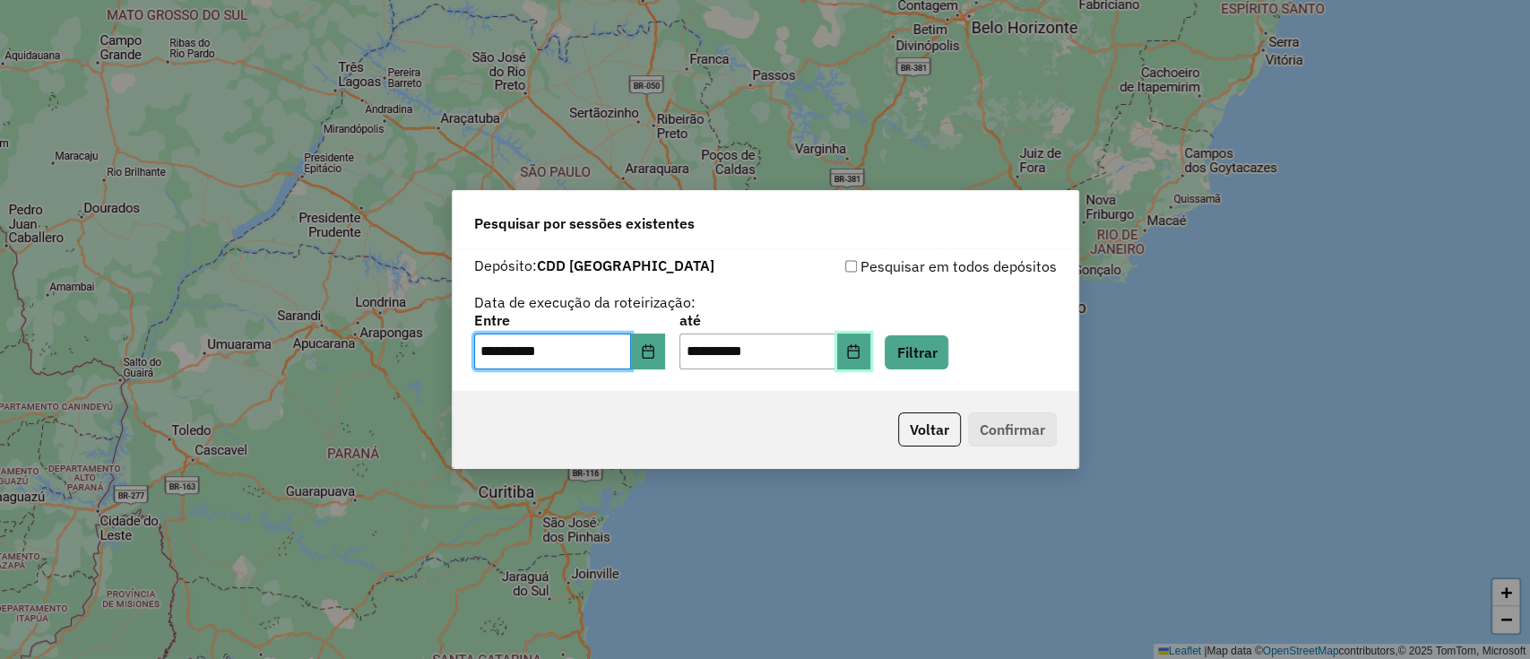
click at [871, 348] on button "Choose Date" at bounding box center [854, 351] width 34 height 36
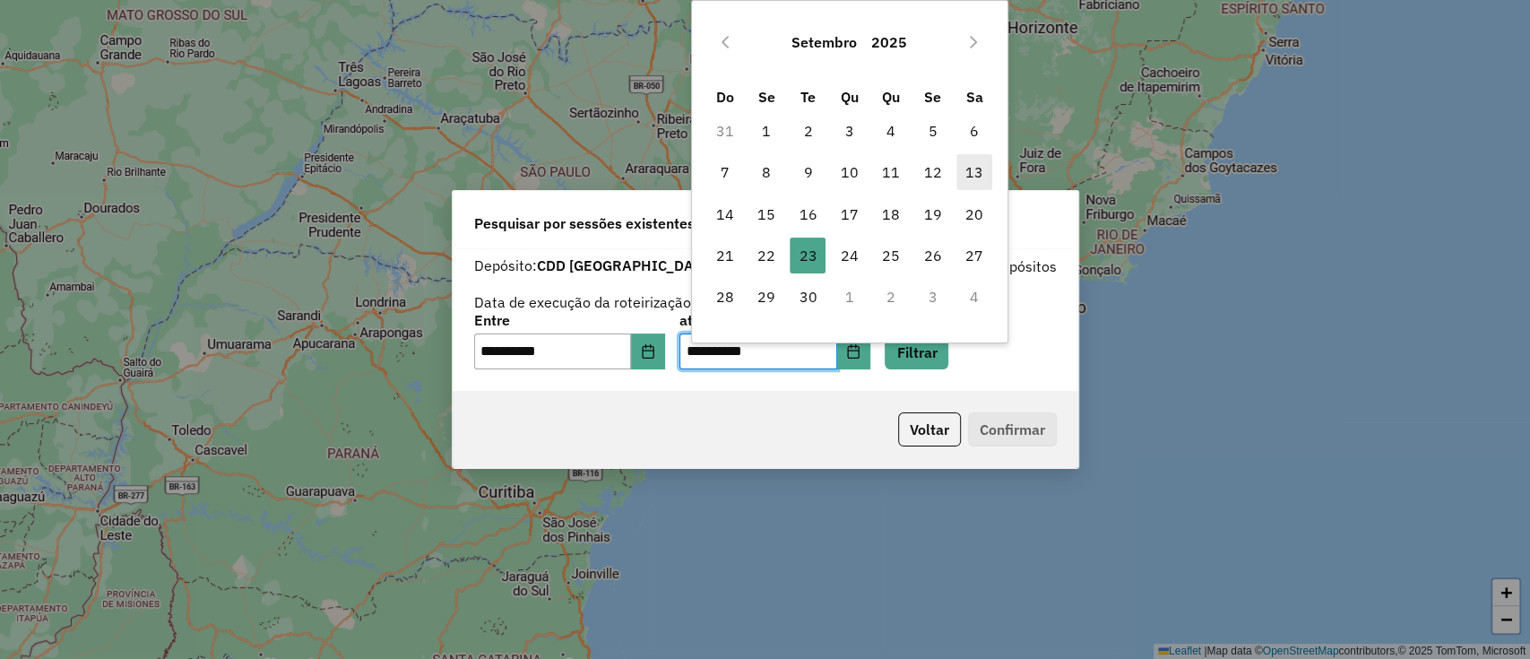
click at [962, 174] on span "13" at bounding box center [974, 172] width 36 height 36
type input "**********"
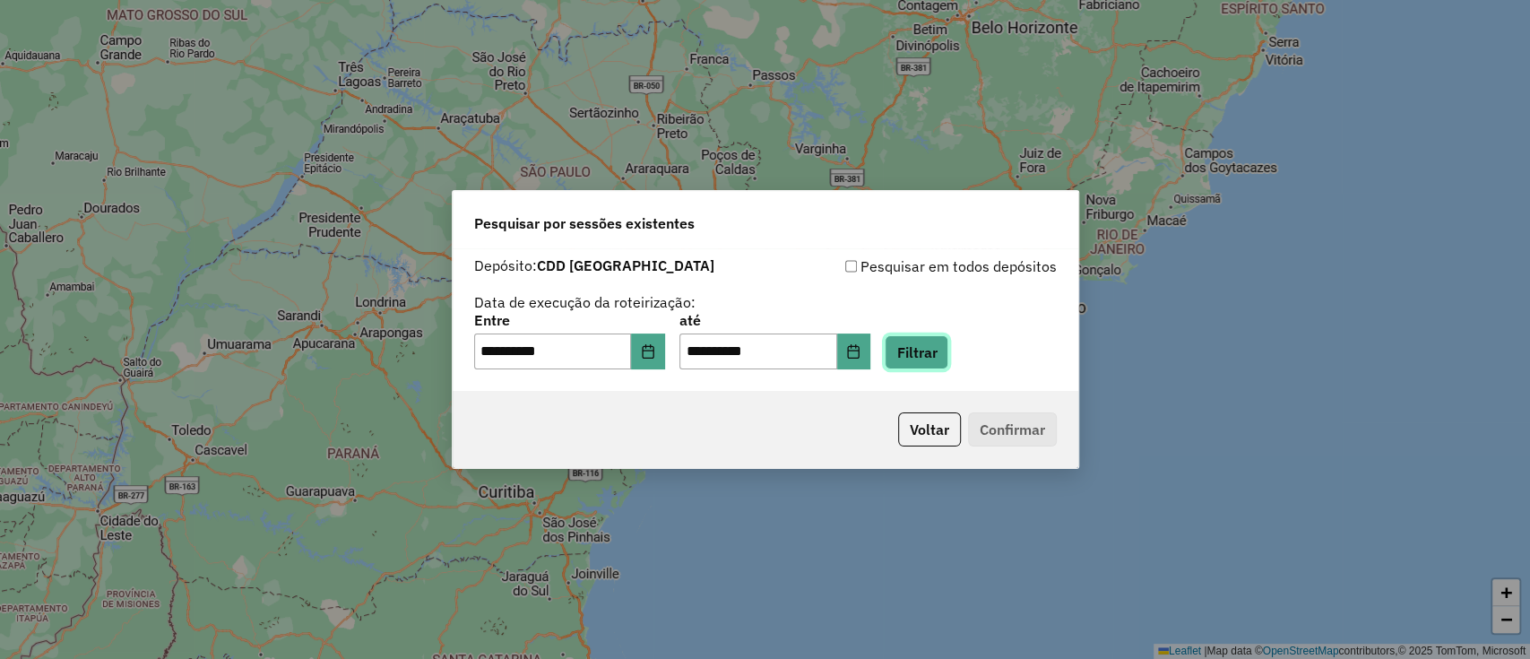
click at [923, 355] on button "Filtrar" at bounding box center [917, 352] width 64 height 34
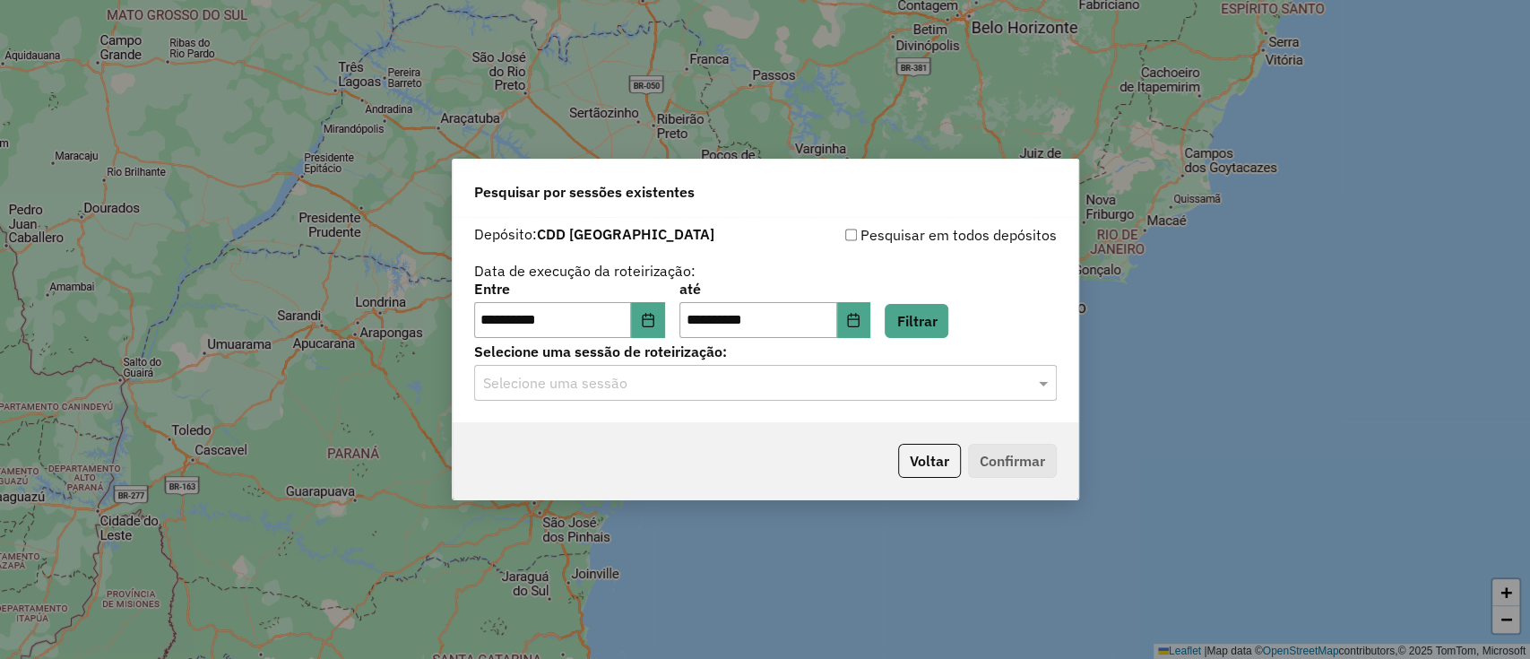
click at [620, 382] on input "text" at bounding box center [747, 384] width 529 height 22
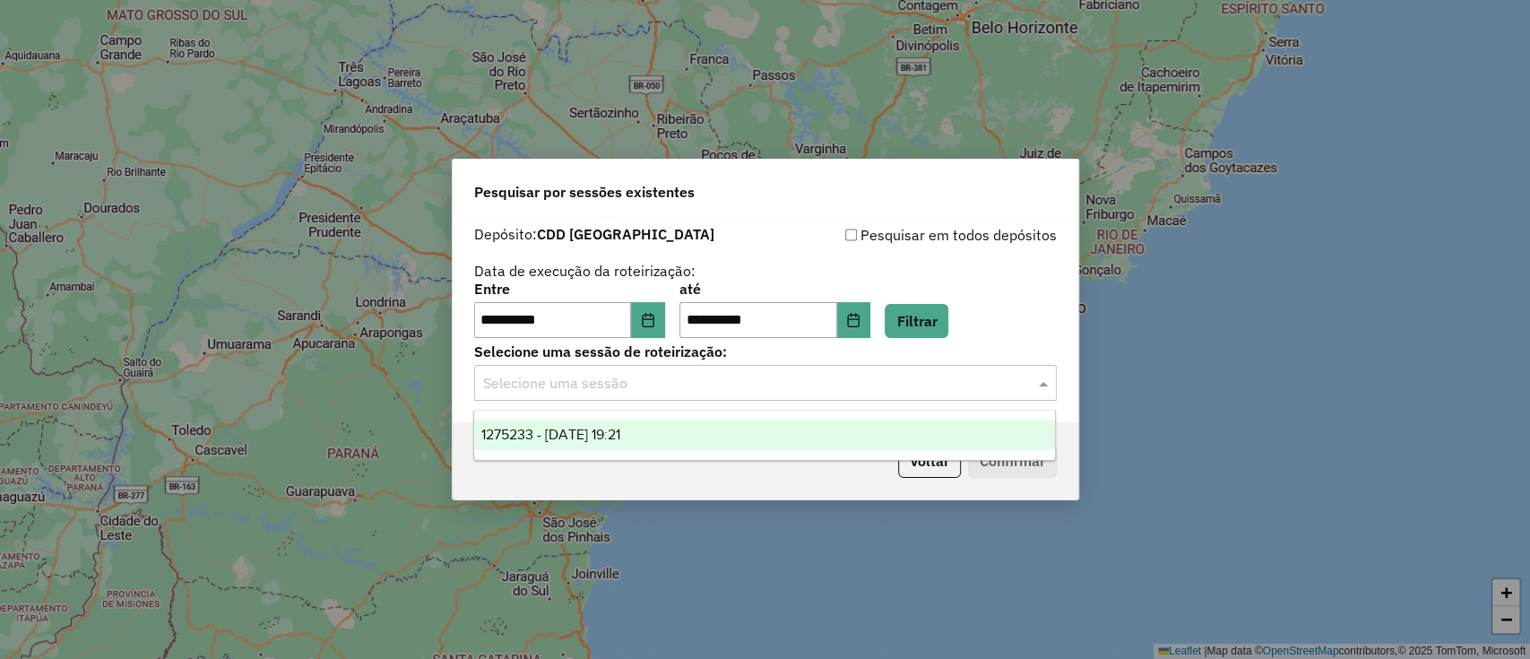
click at [569, 432] on span "1275233 - 13/09/2025 19:21" at bounding box center [550, 434] width 139 height 15
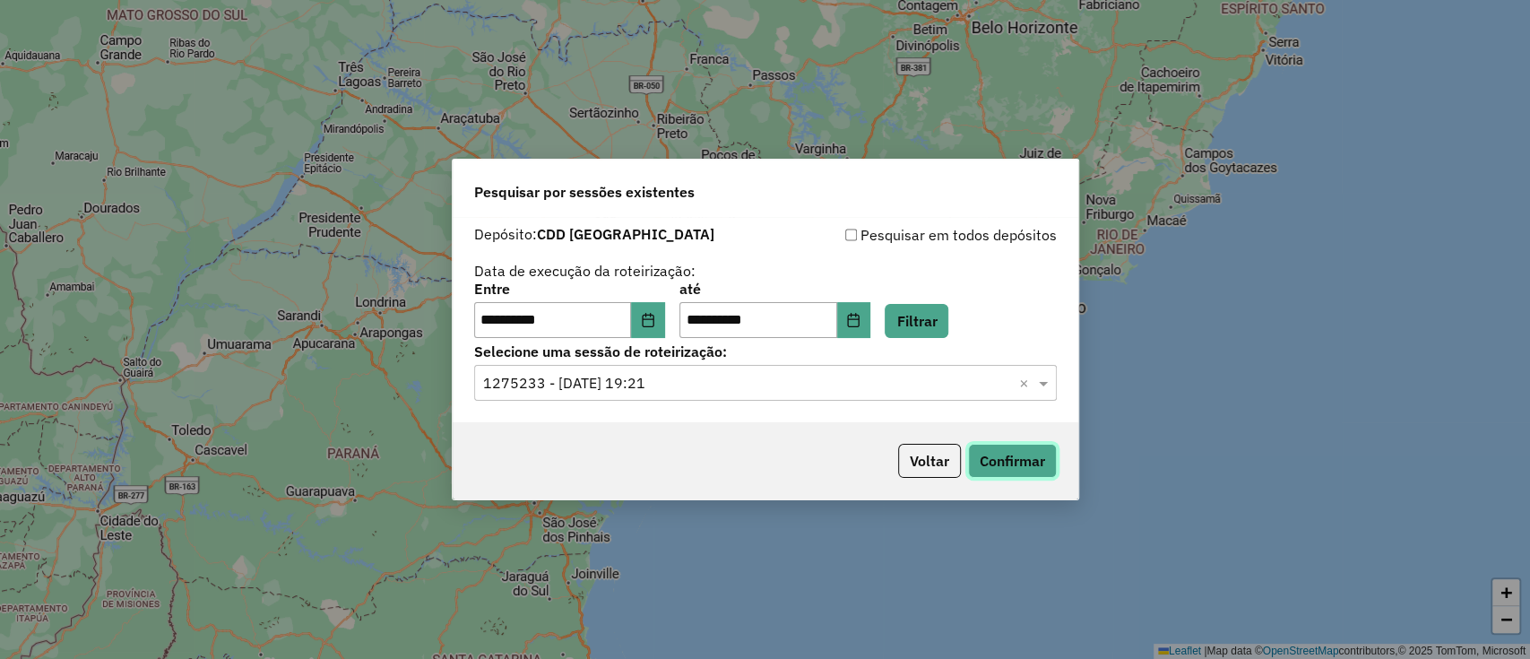
click at [1006, 462] on button "Confirmar" at bounding box center [1012, 461] width 89 height 34
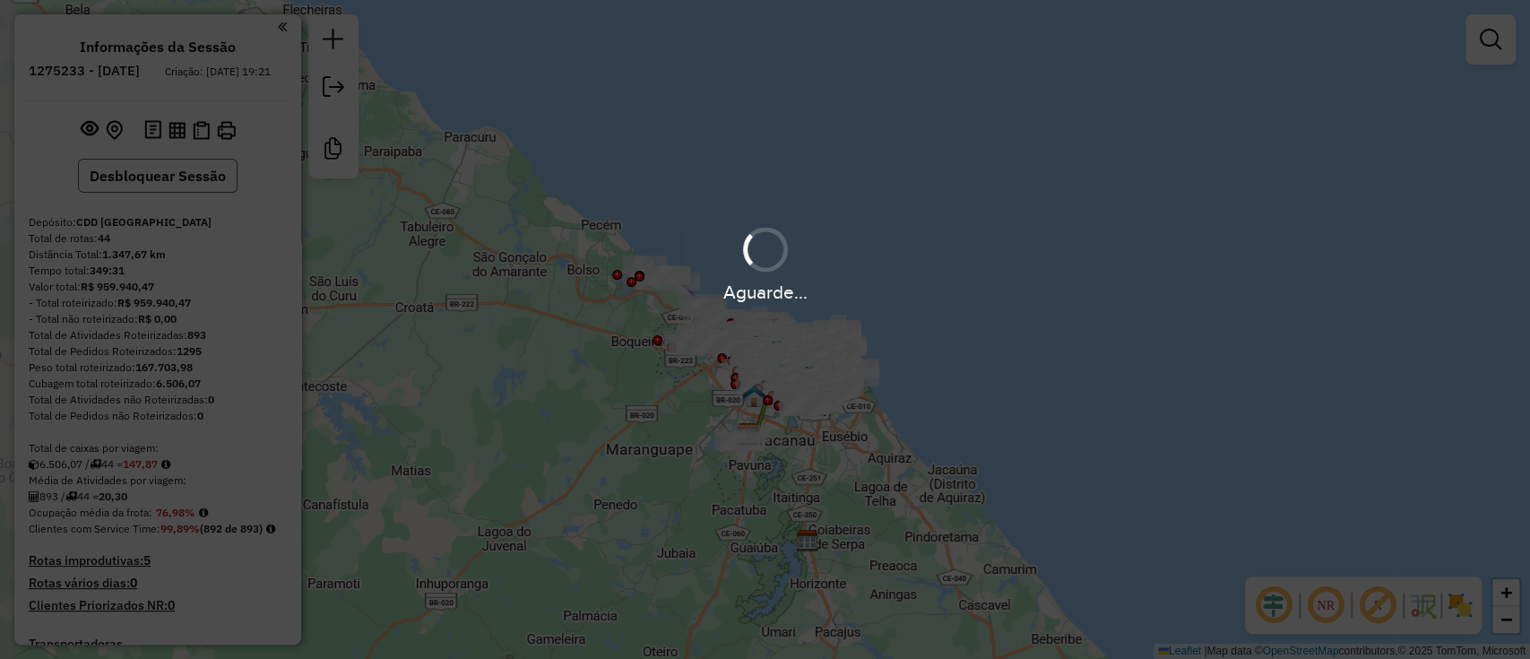
click at [105, 193] on button "Desbloquear Sessão" at bounding box center [158, 176] width 160 height 34
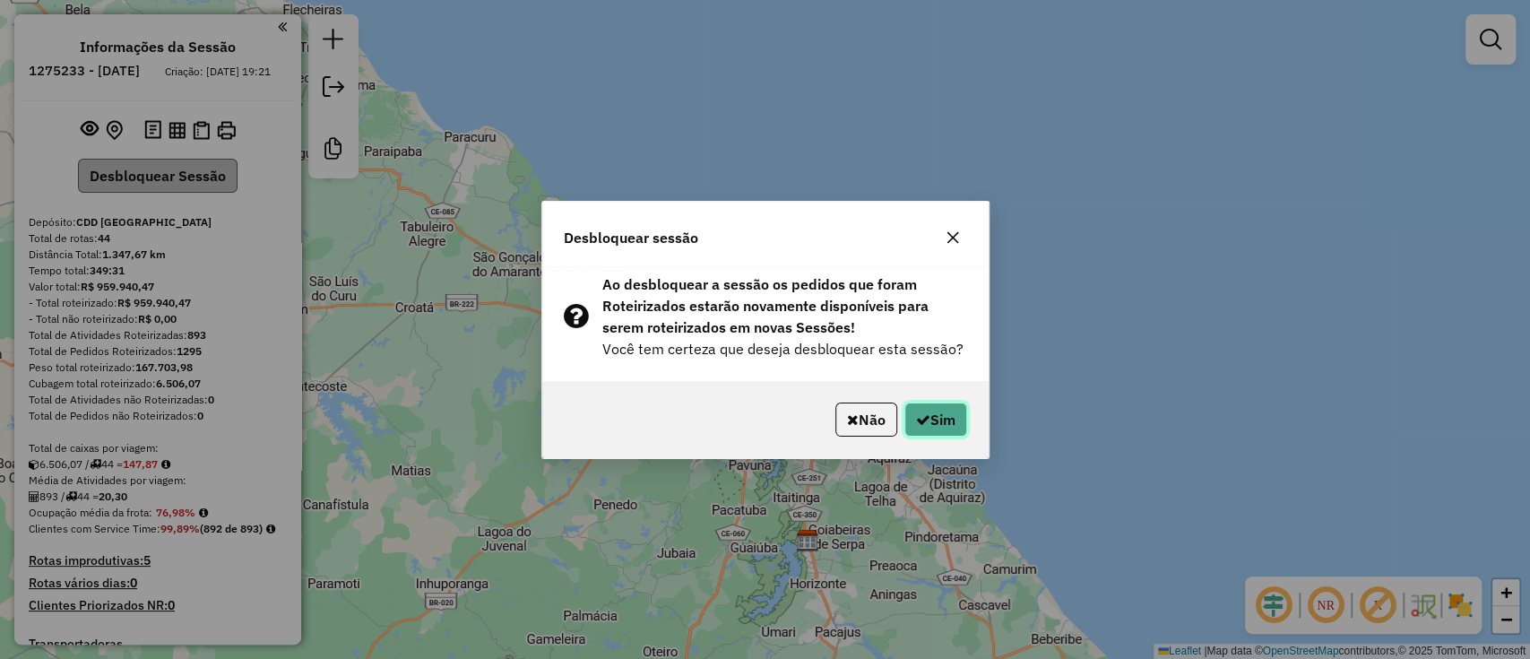
click at [944, 420] on button "Sim" at bounding box center [935, 419] width 63 height 34
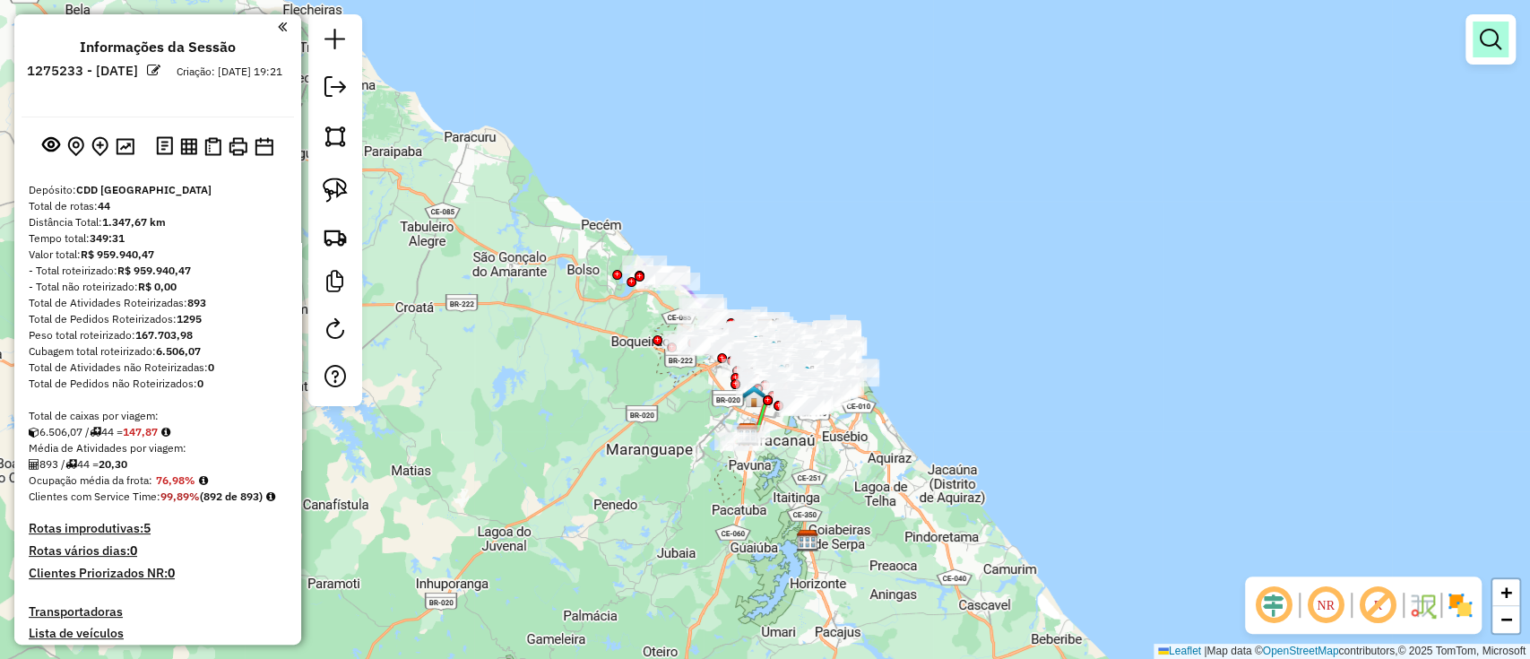
click at [1488, 43] on em at bounding box center [1491, 40] width 22 height 22
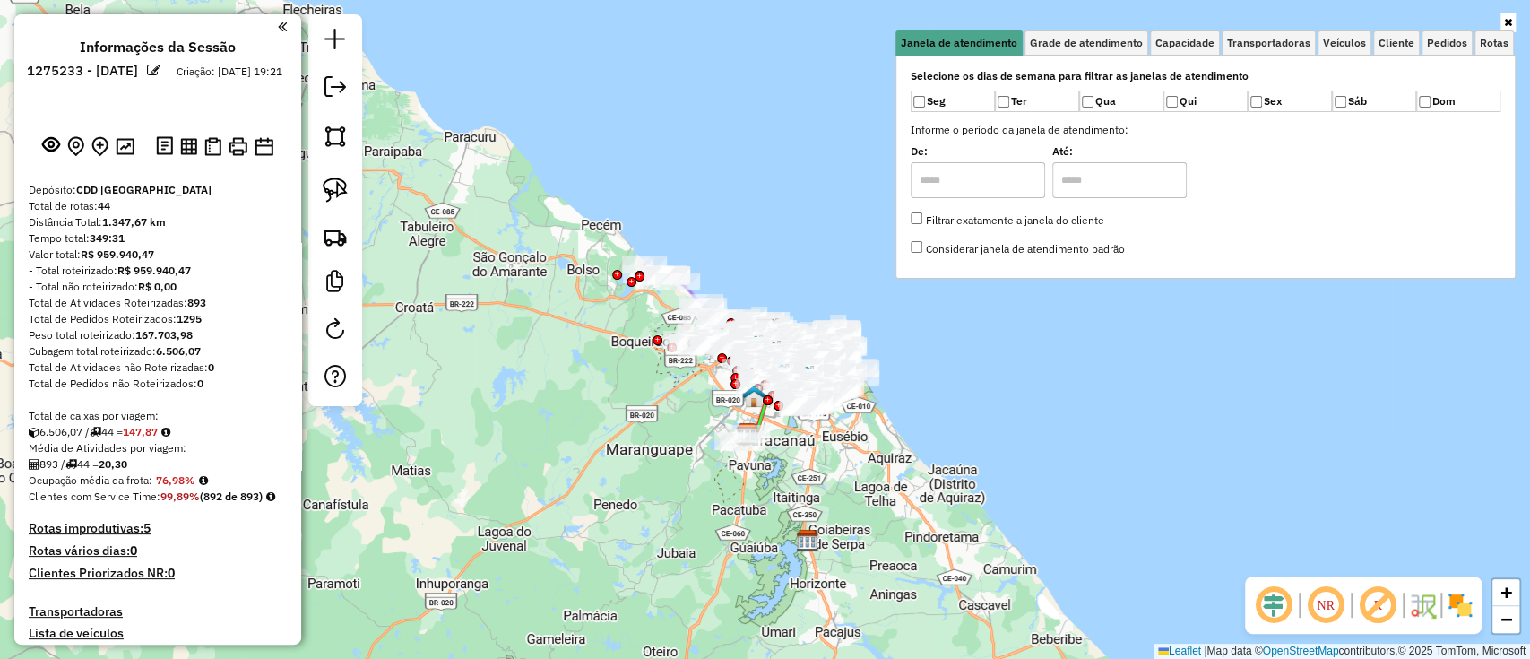
click at [1182, 56] on div "Selecione os dias de semana para filtrar as janelas de atendimento Seg Ter Qua …" at bounding box center [1205, 167] width 620 height 223
click at [1182, 38] on span "Capacidade" at bounding box center [1184, 43] width 59 height 11
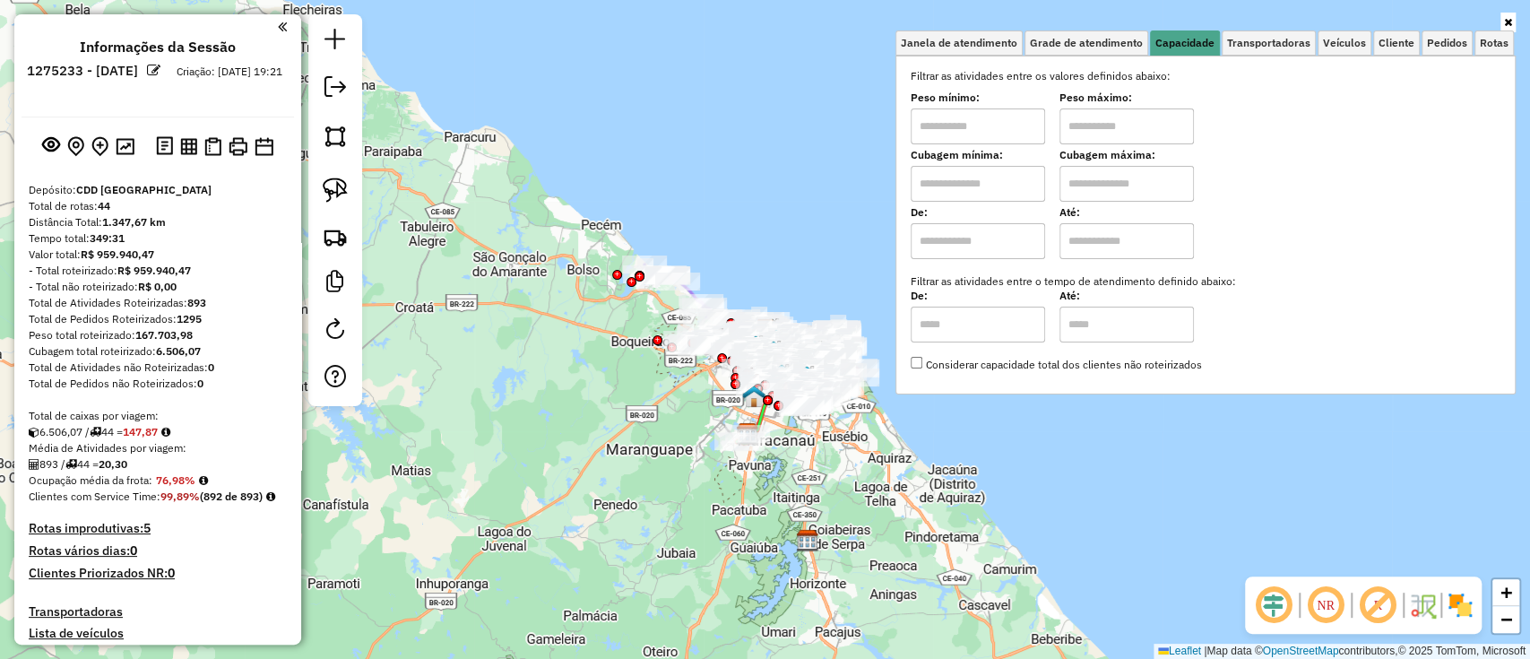
click at [982, 186] on input "text" at bounding box center [978, 184] width 134 height 36
type input "****"
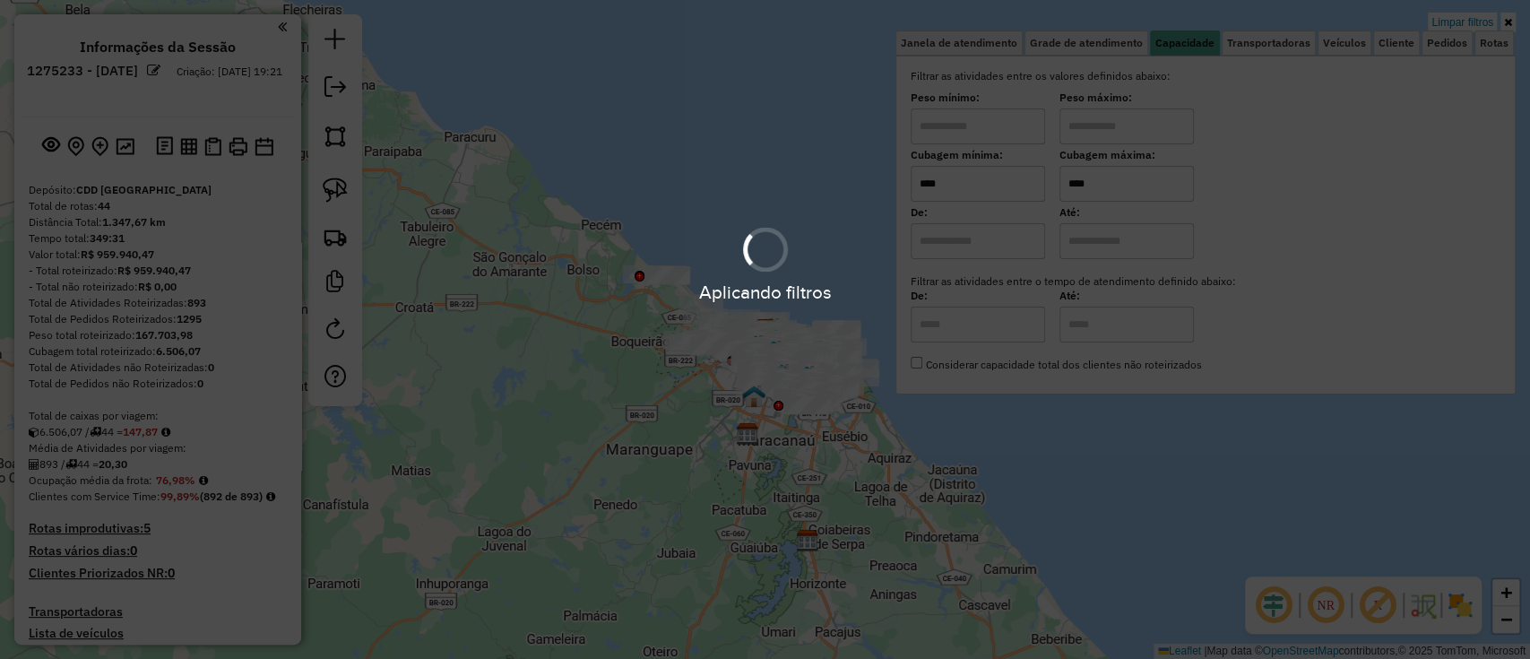
click at [1511, 22] on div "Aplicando filtros" at bounding box center [765, 329] width 1530 height 659
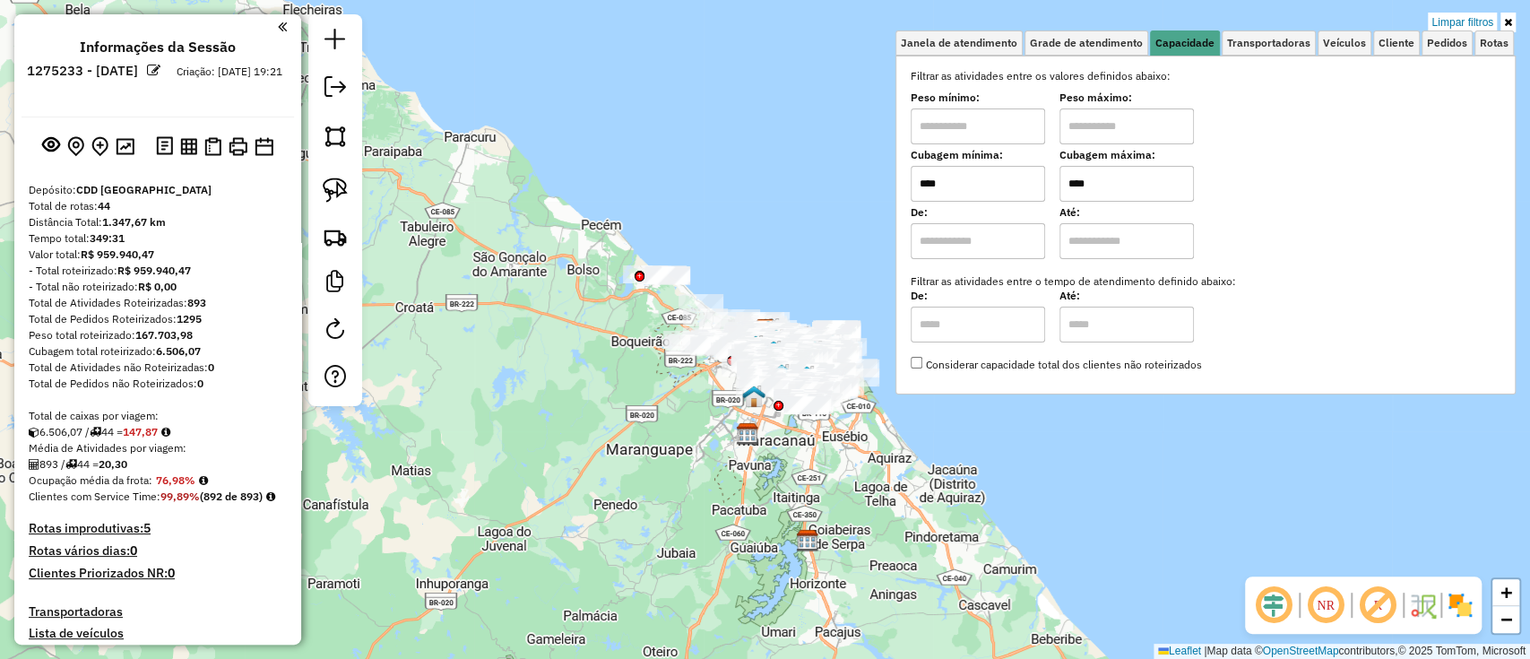
click at [1507, 21] on icon at bounding box center [1508, 22] width 8 height 11
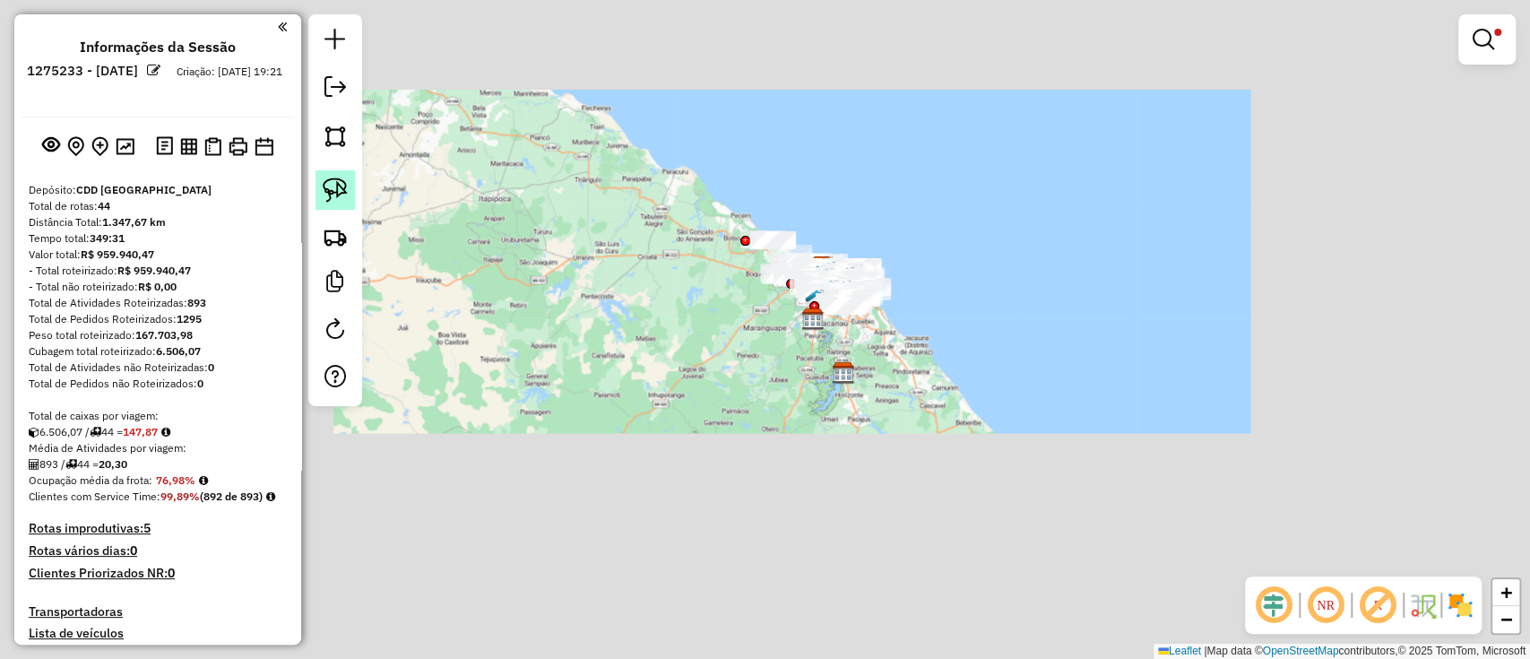
click at [321, 191] on link at bounding box center [335, 189] width 39 height 39
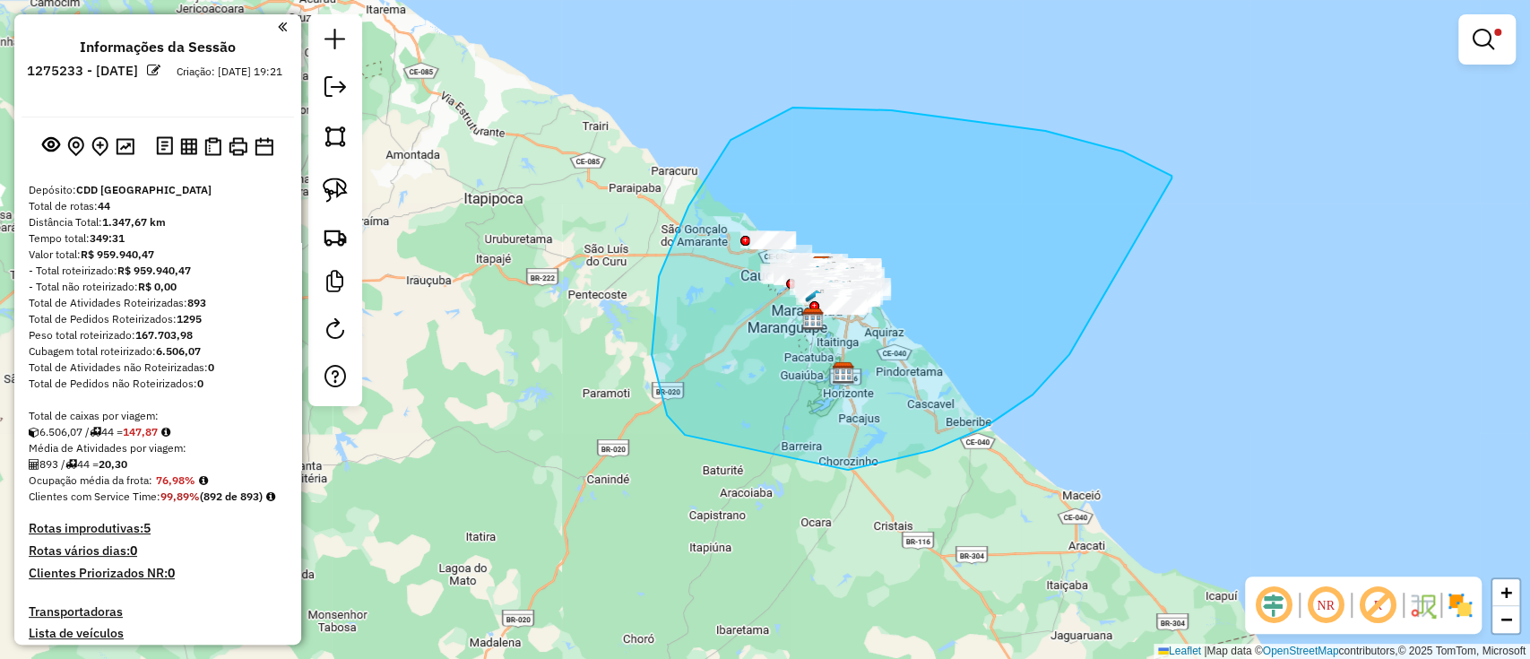
drag, startPoint x: 1123, startPoint y: 151, endPoint x: 1078, endPoint y: 249, distance: 107.5
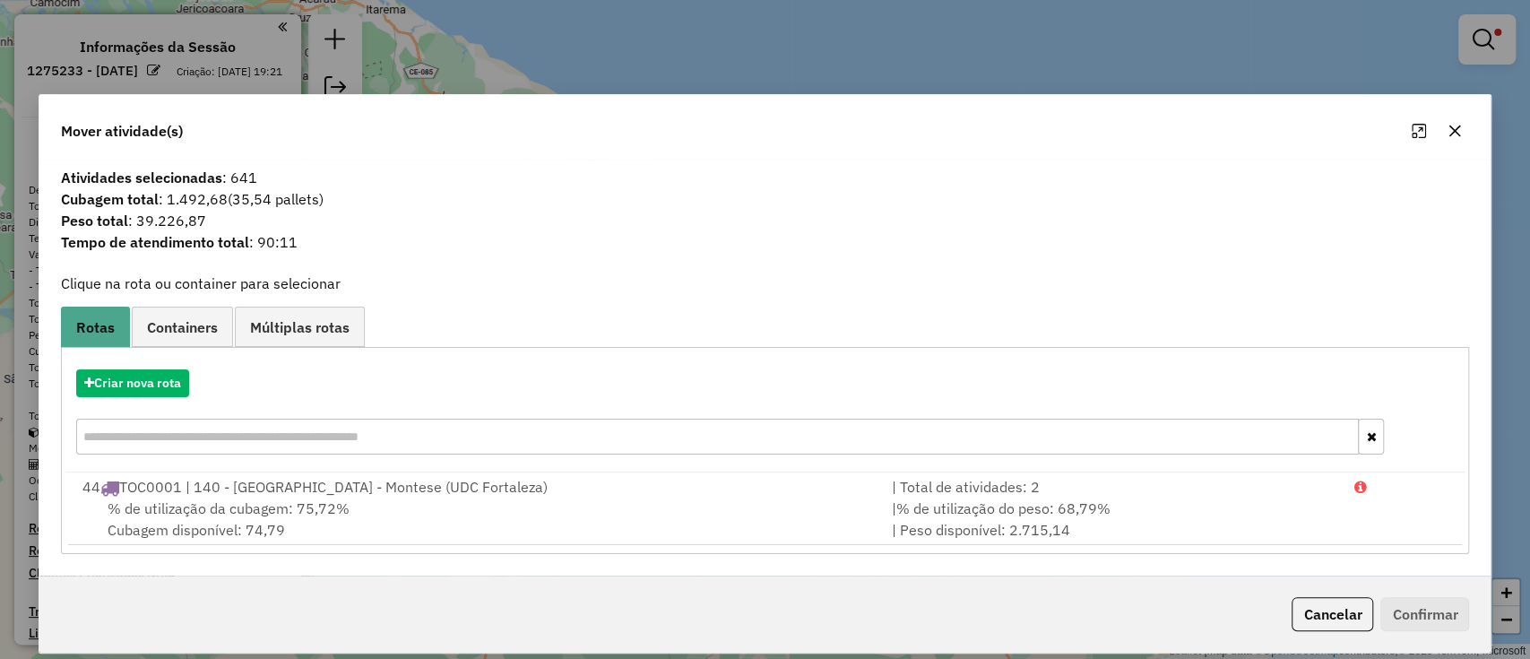
drag, startPoint x: 959, startPoint y: 99, endPoint x: 942, endPoint y: 219, distance: 120.4
click at [942, 219] on div "Mover atividade(s) Atividades selecionadas : 641 Cubagem total : 1.492,68 (35,5…" at bounding box center [766, 374] width 1454 height 560
click at [1442, 125] on button "button" at bounding box center [1454, 131] width 29 height 29
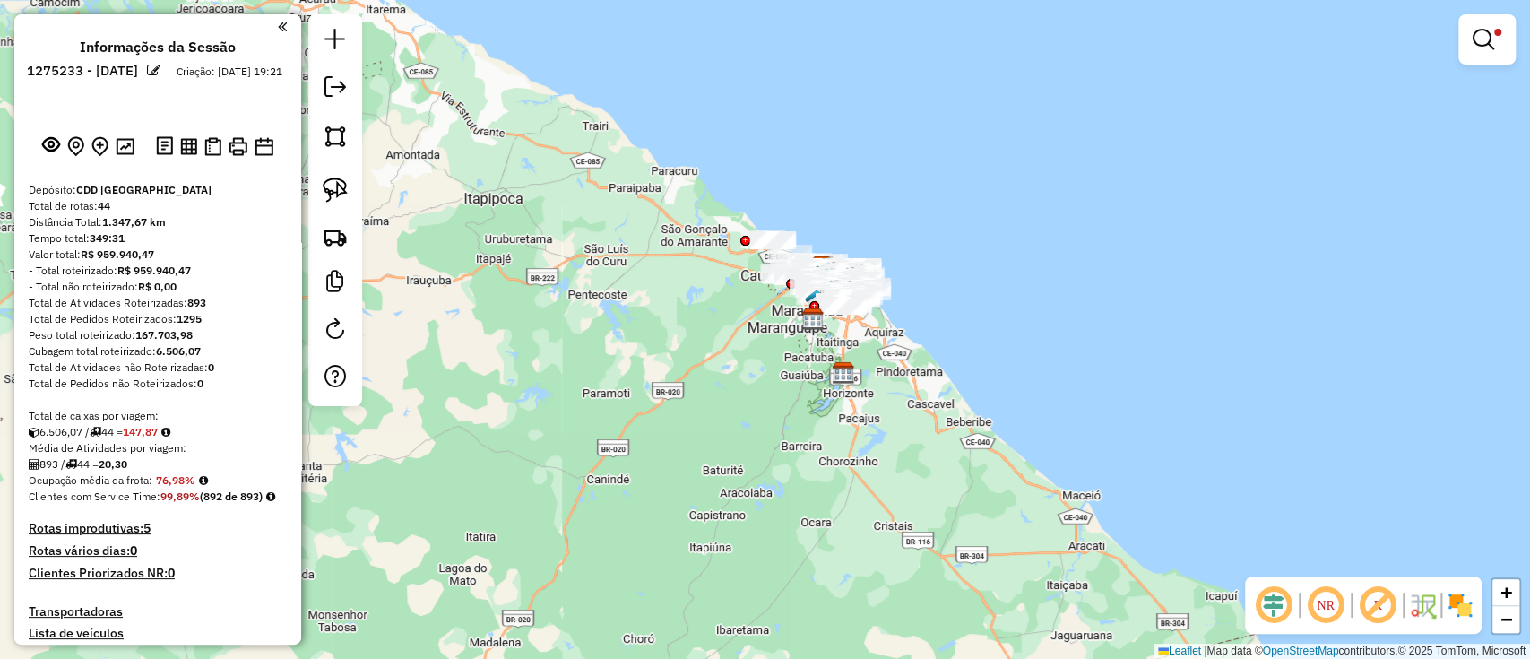
click at [1470, 48] on link at bounding box center [1487, 40] width 43 height 36
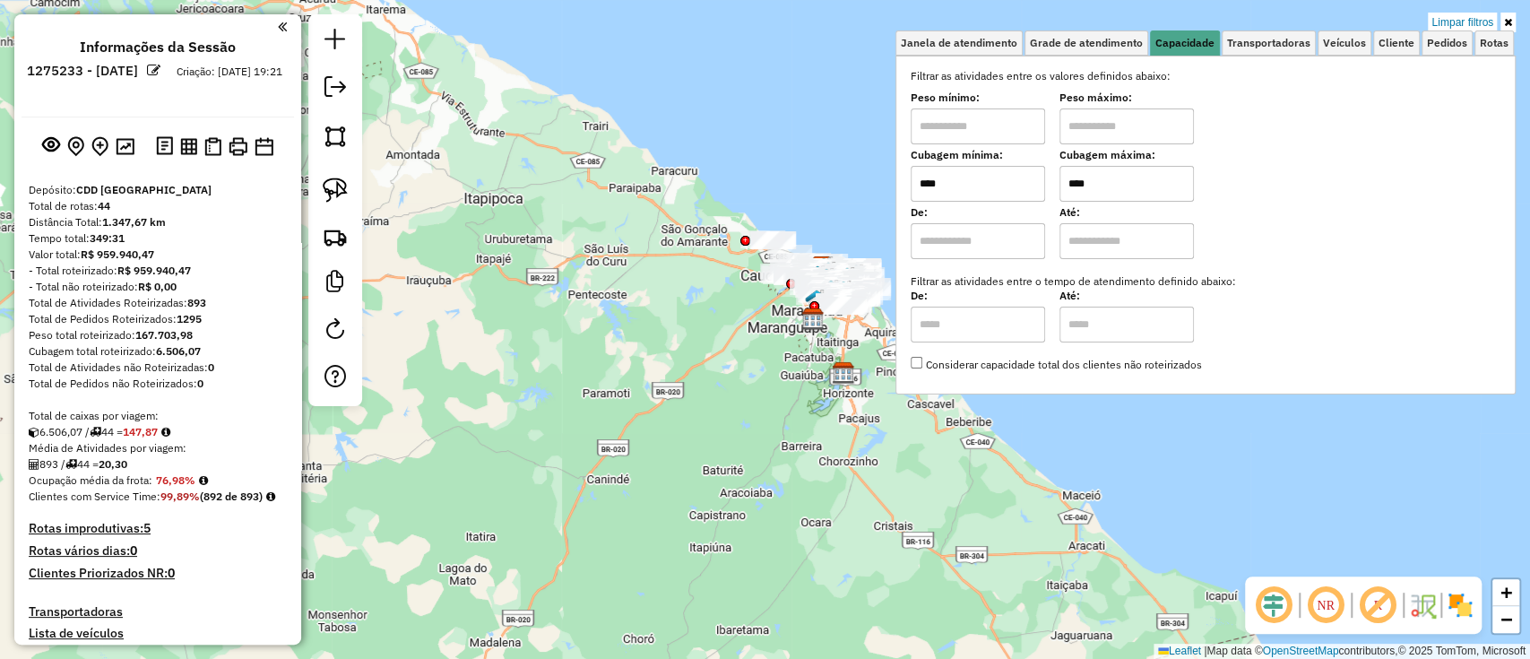
click at [1116, 174] on input "****" at bounding box center [1127, 184] width 134 height 36
type input "****"
click at [1510, 23] on icon at bounding box center [1508, 22] width 8 height 11
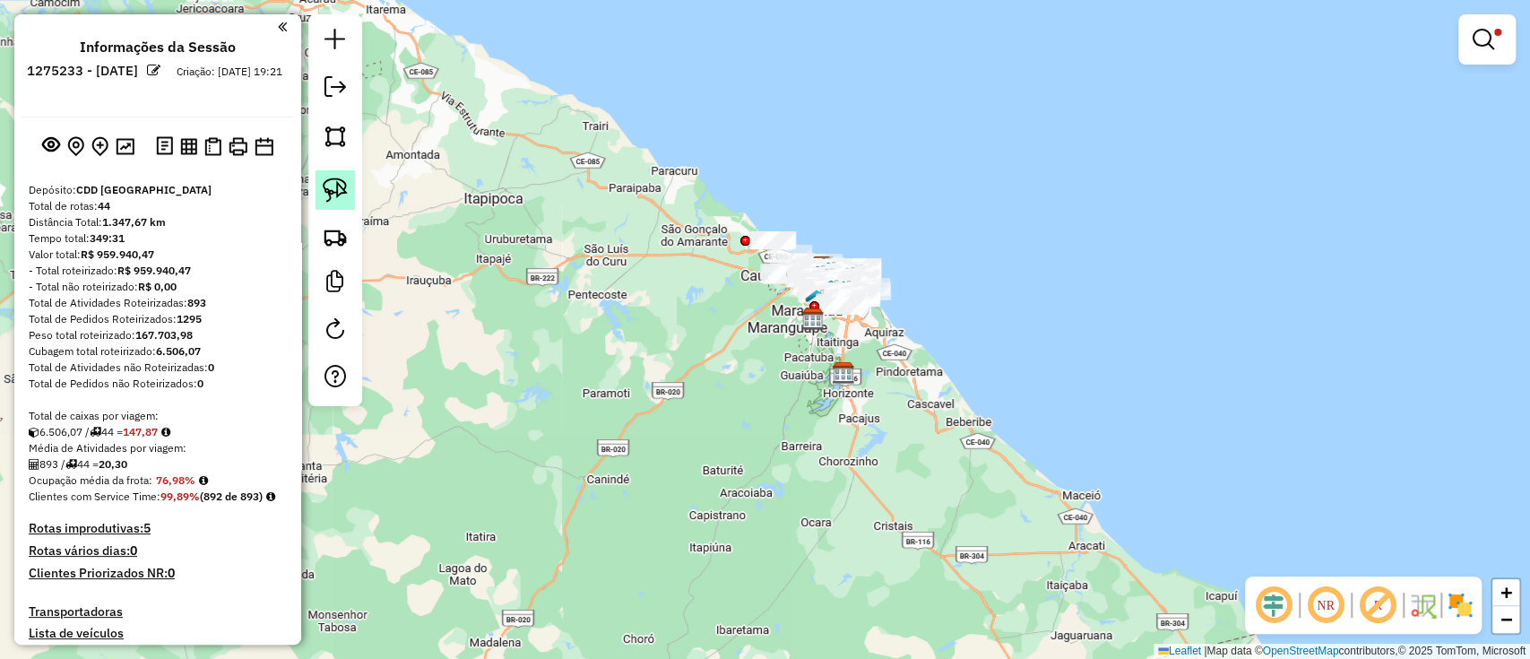
click at [329, 177] on link at bounding box center [335, 189] width 39 height 39
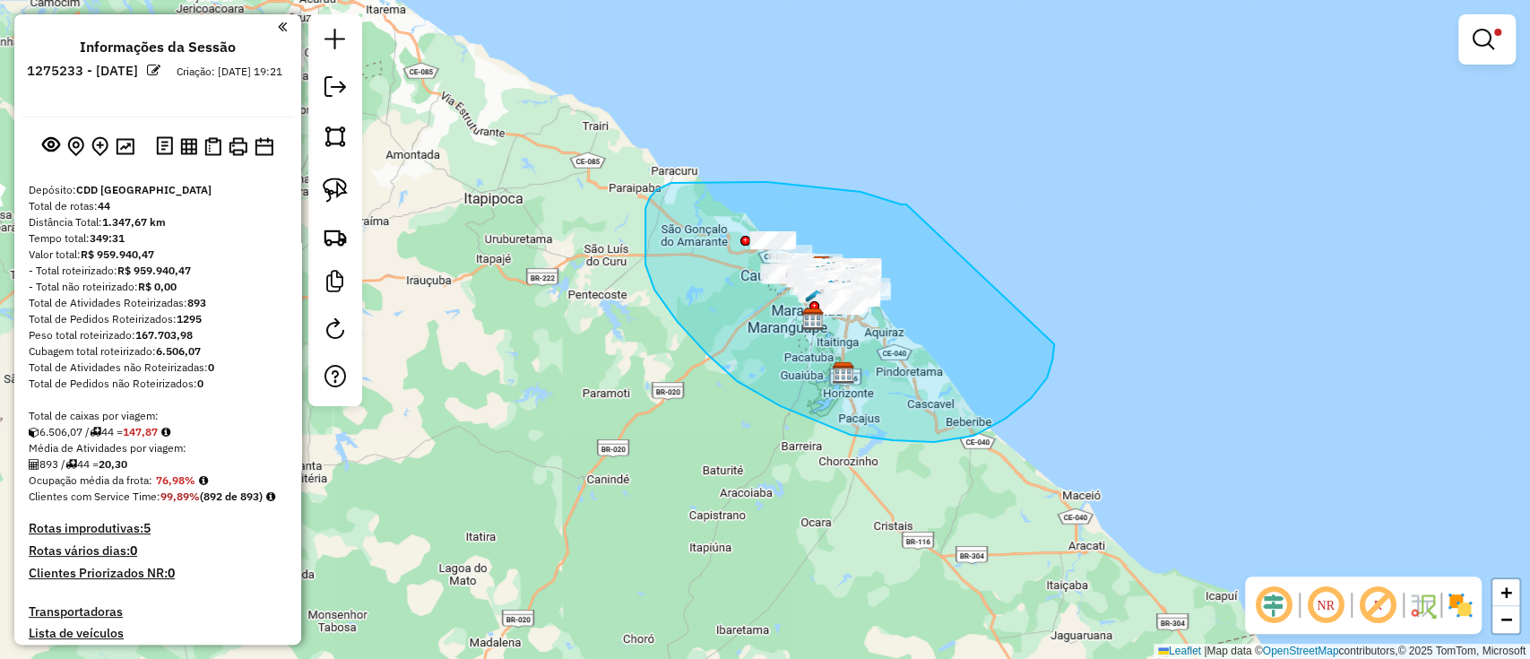
drag, startPoint x: 906, startPoint y: 204, endPoint x: 1051, endPoint y: 308, distance: 178.6
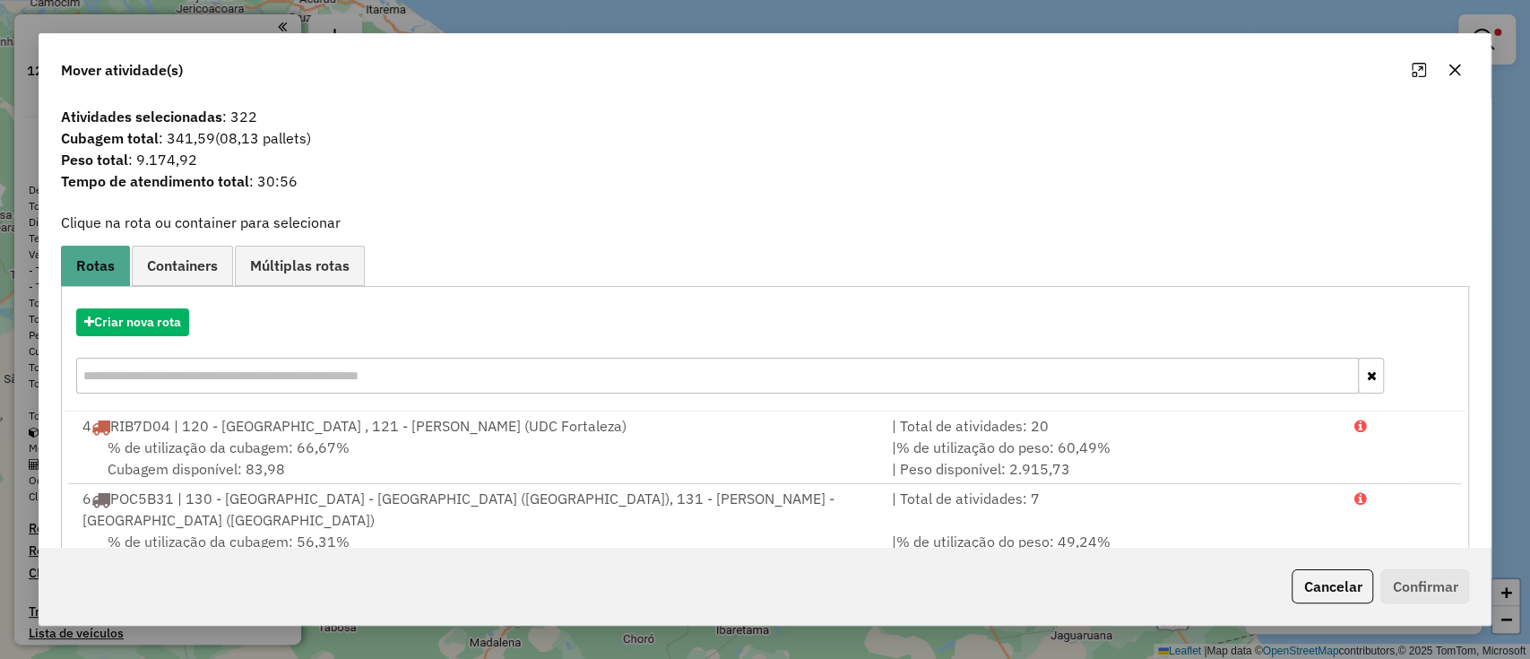
click at [1454, 68] on icon "button" at bounding box center [1455, 70] width 12 height 12
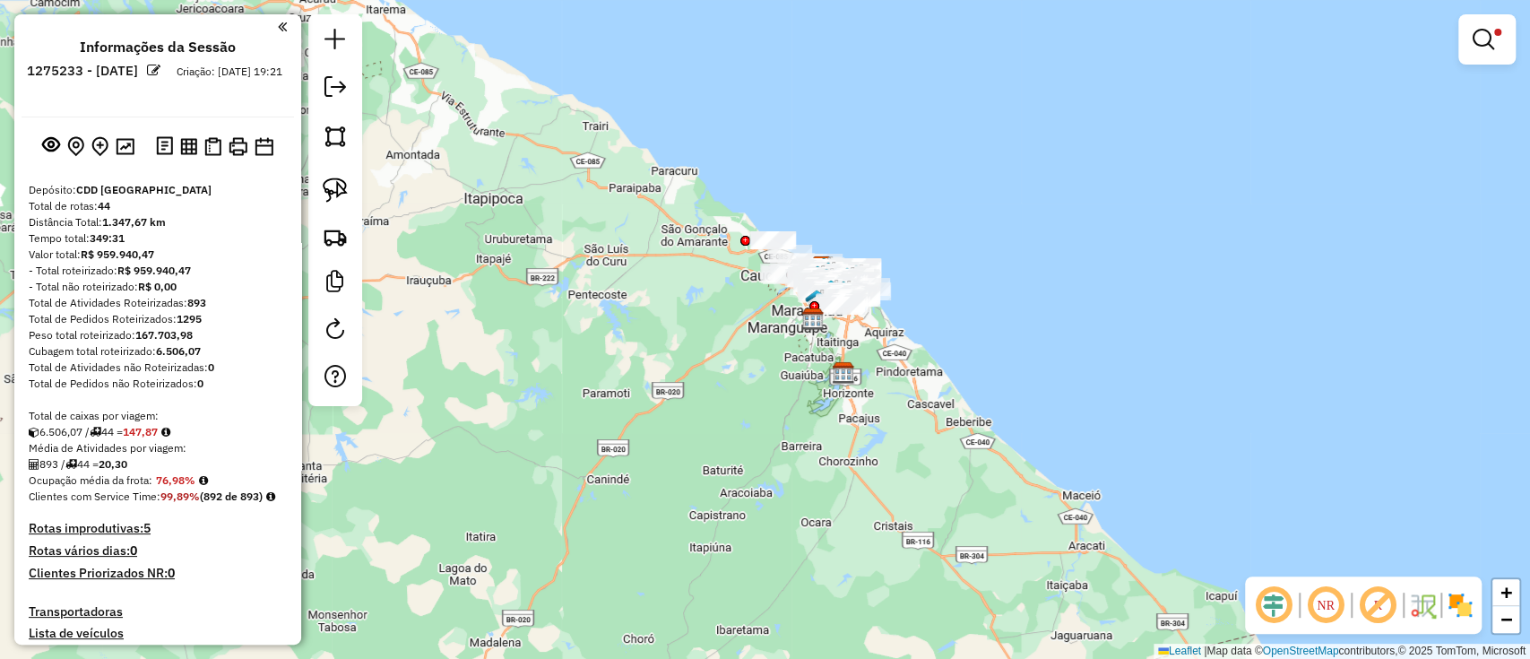
drag, startPoint x: 128, startPoint y: 426, endPoint x: 185, endPoint y: 428, distance: 56.5
click at [185, 428] on div "6.506,07 / 44 = 147,87" at bounding box center [158, 432] width 258 height 16
click at [1475, 33] on em at bounding box center [1484, 40] width 22 height 22
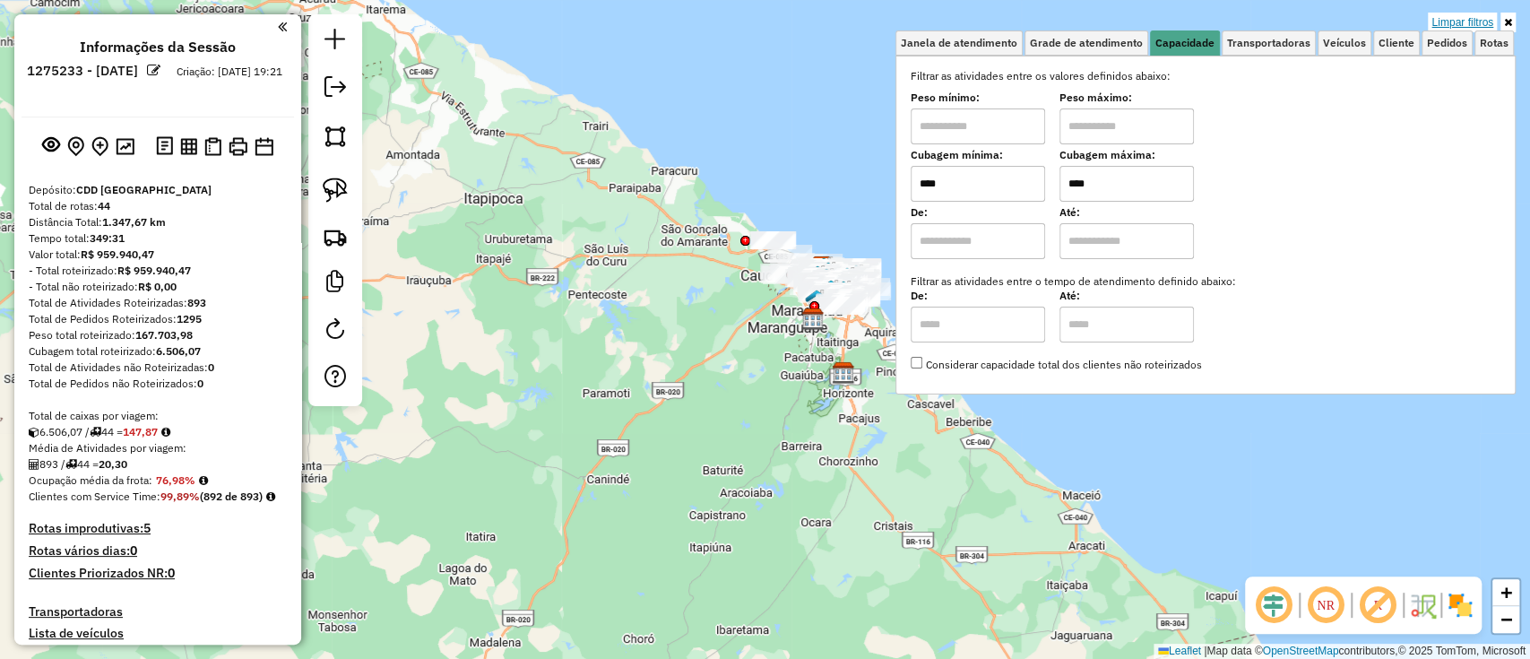
click at [1467, 18] on link "Limpar filtros" at bounding box center [1462, 23] width 69 height 20
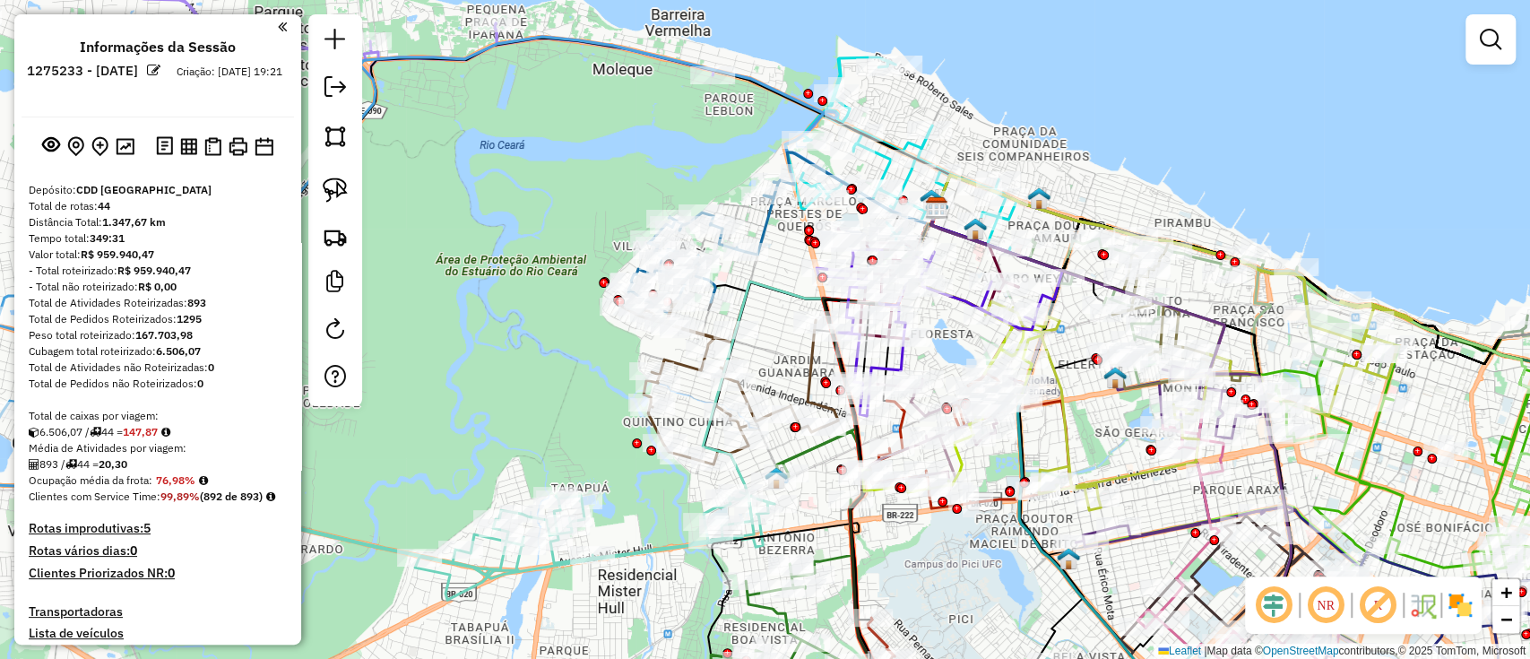
click at [774, 217] on icon at bounding box center [703, 248] width 150 height 132
click at [895, 216] on div "Janela de atendimento Grade de atendimento Capacidade Transportadoras Veículos …" at bounding box center [765, 329] width 1530 height 659
select select "**********"
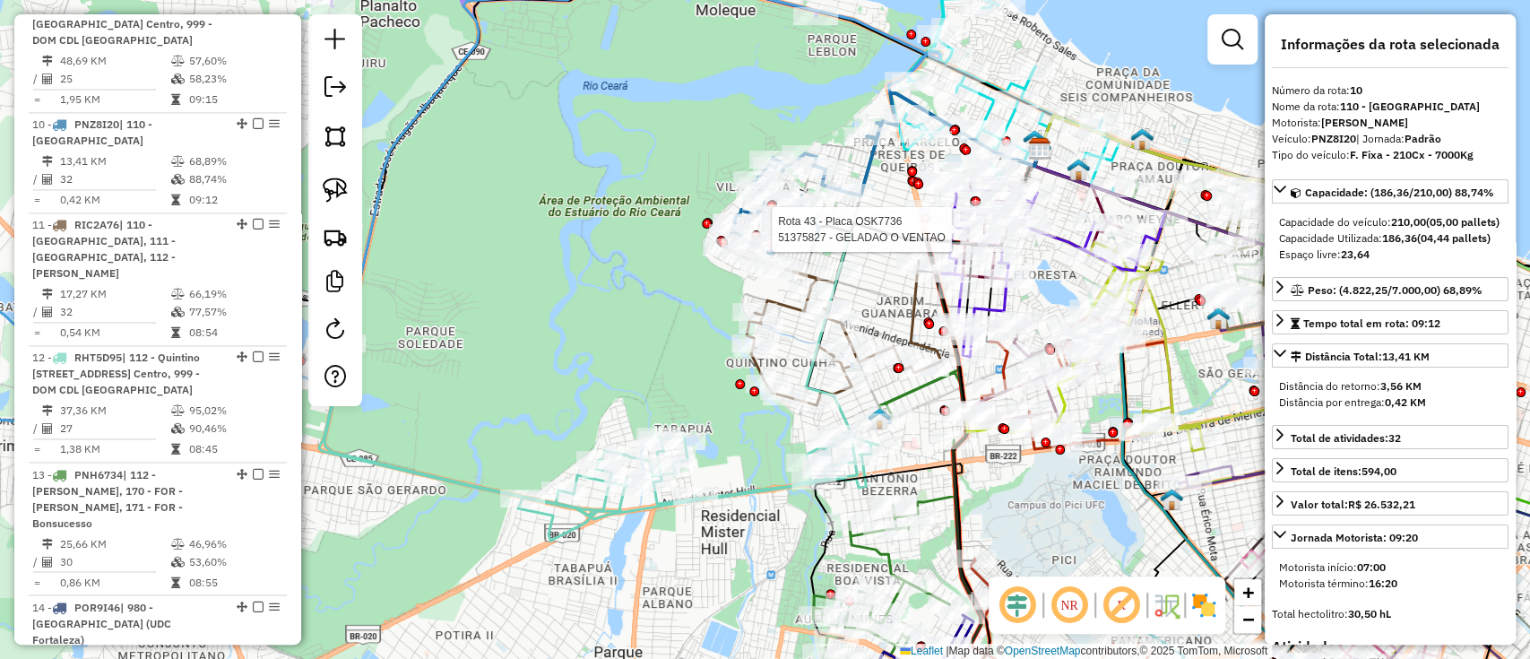
scroll to position [1850, 0]
click at [783, 344] on div "Rota 12 - Placa RHT5D95 51386008 - PATRÍCIA M B O MORAI Rota 12 - Placa RHT5D95…" at bounding box center [765, 329] width 1530 height 659
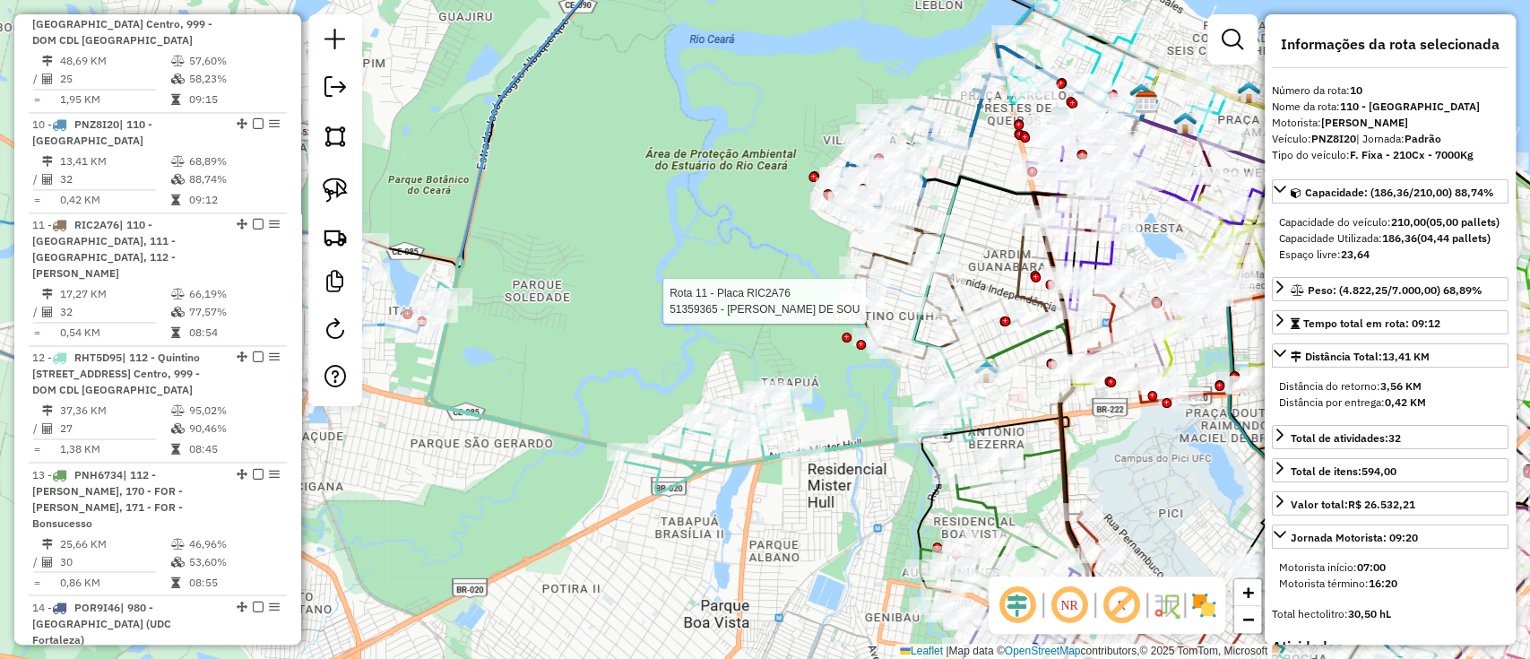
click at [784, 472] on div "Rota 11 - Placa RIC2A76 51359365 - VALERIA PINTO DE SOU Janela de atendimento G…" at bounding box center [765, 329] width 1530 height 659
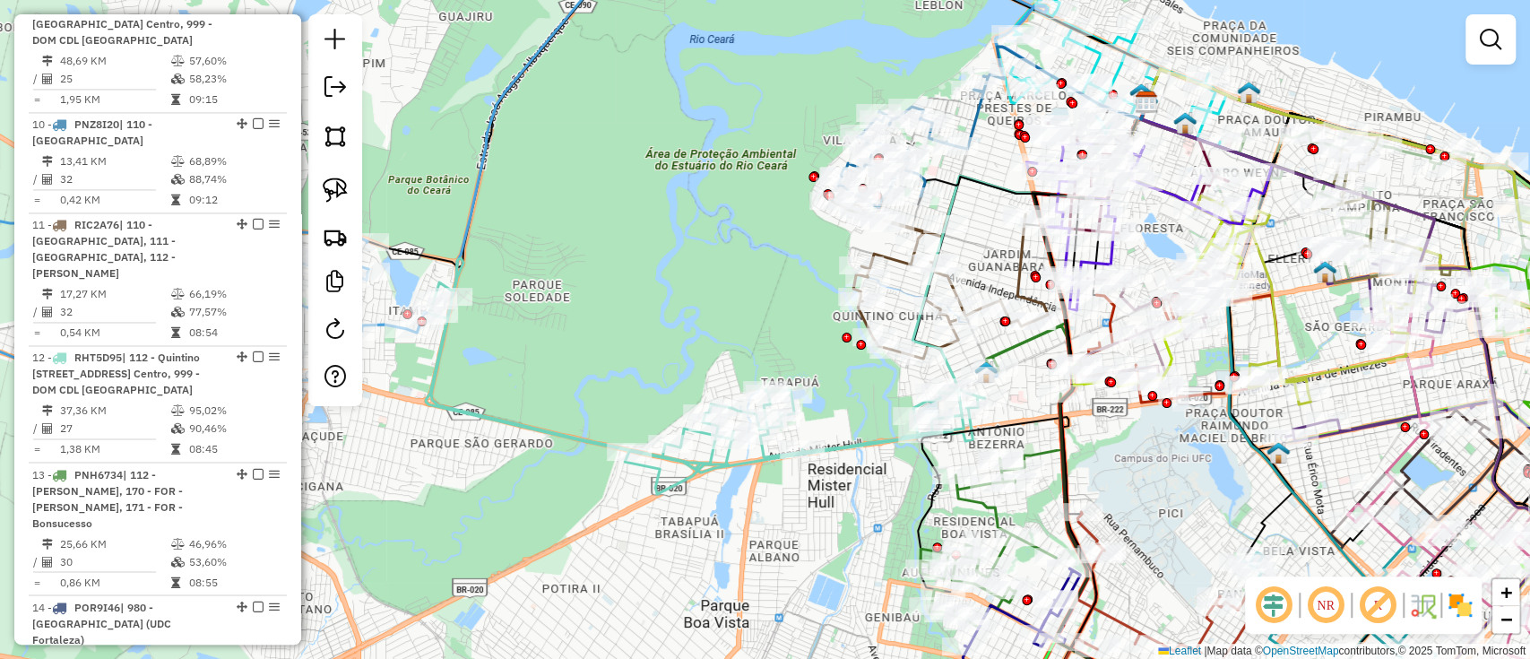
click at [776, 459] on icon at bounding box center [705, 376] width 558 height 236
select select "**********"
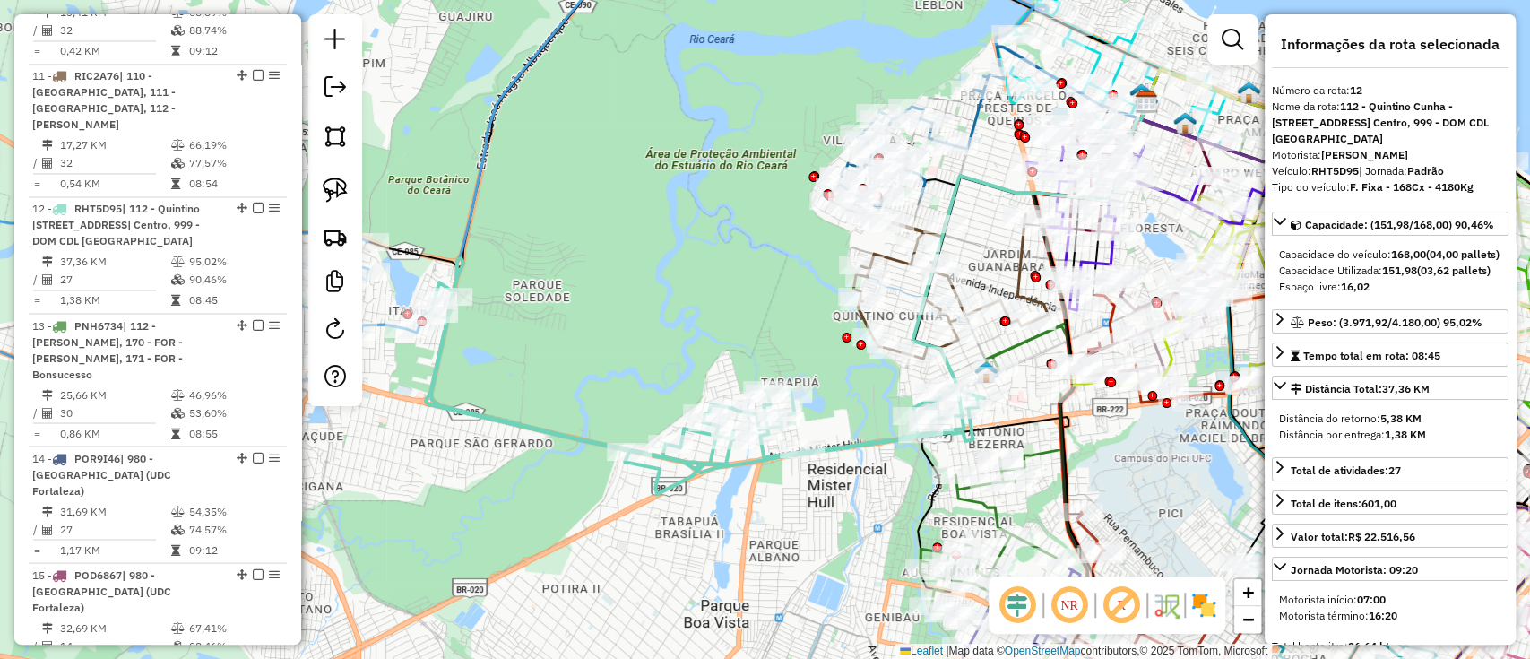
scroll to position [2051, 0]
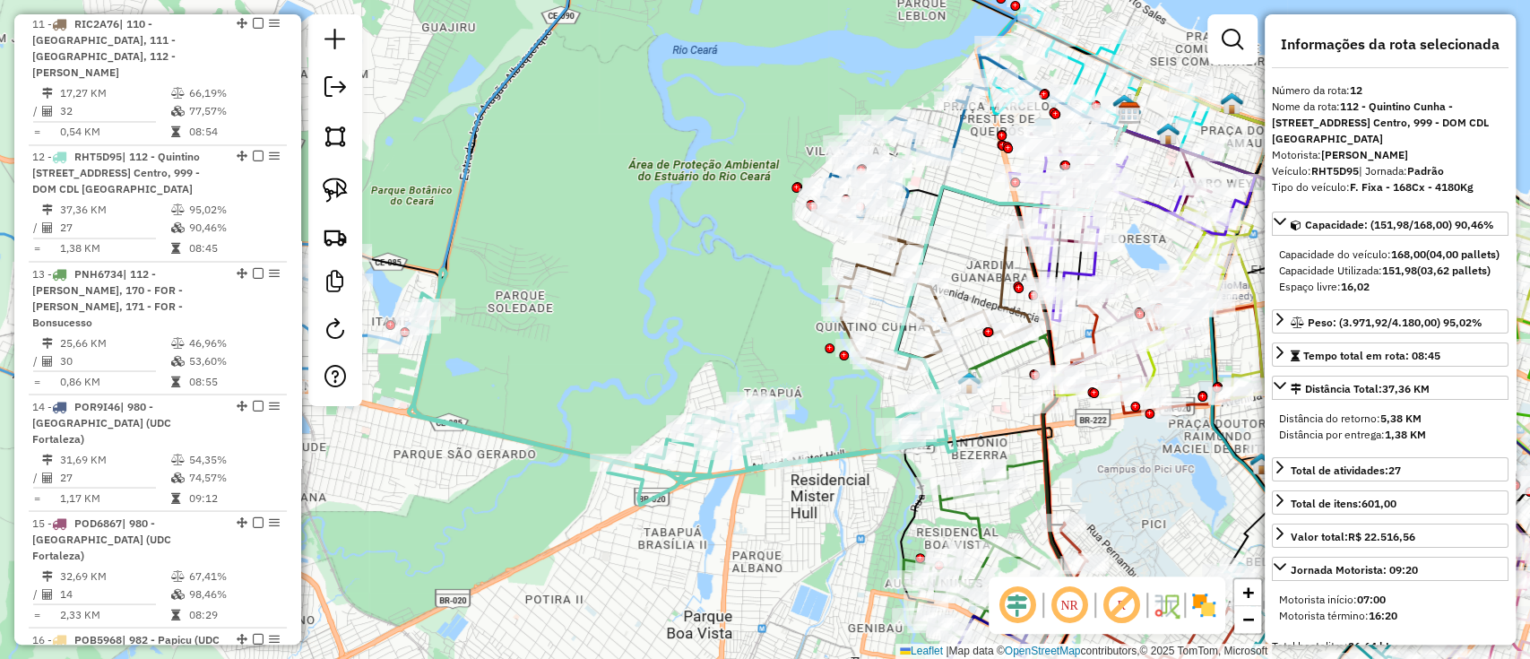
drag, startPoint x: 778, startPoint y: 522, endPoint x: 763, endPoint y: 506, distance: 22.2
click at [763, 506] on div "Janela de atendimento Grade de atendimento Capacidade Transportadoras Veículos …" at bounding box center [765, 329] width 1530 height 659
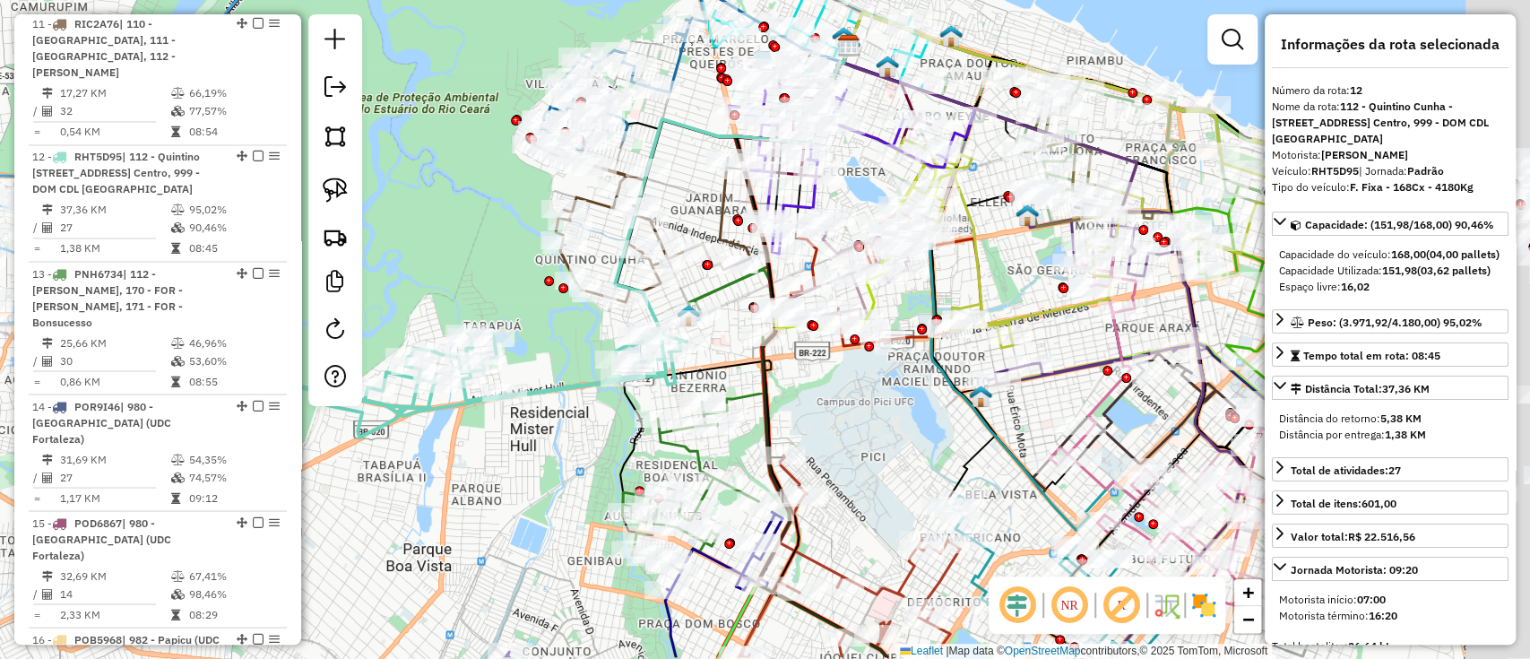
drag, startPoint x: 765, startPoint y: 315, endPoint x: 480, endPoint y: 247, distance: 292.2
click at [480, 247] on div "Janela de atendimento Grade de atendimento Capacidade Transportadoras Veículos …" at bounding box center [765, 329] width 1530 height 659
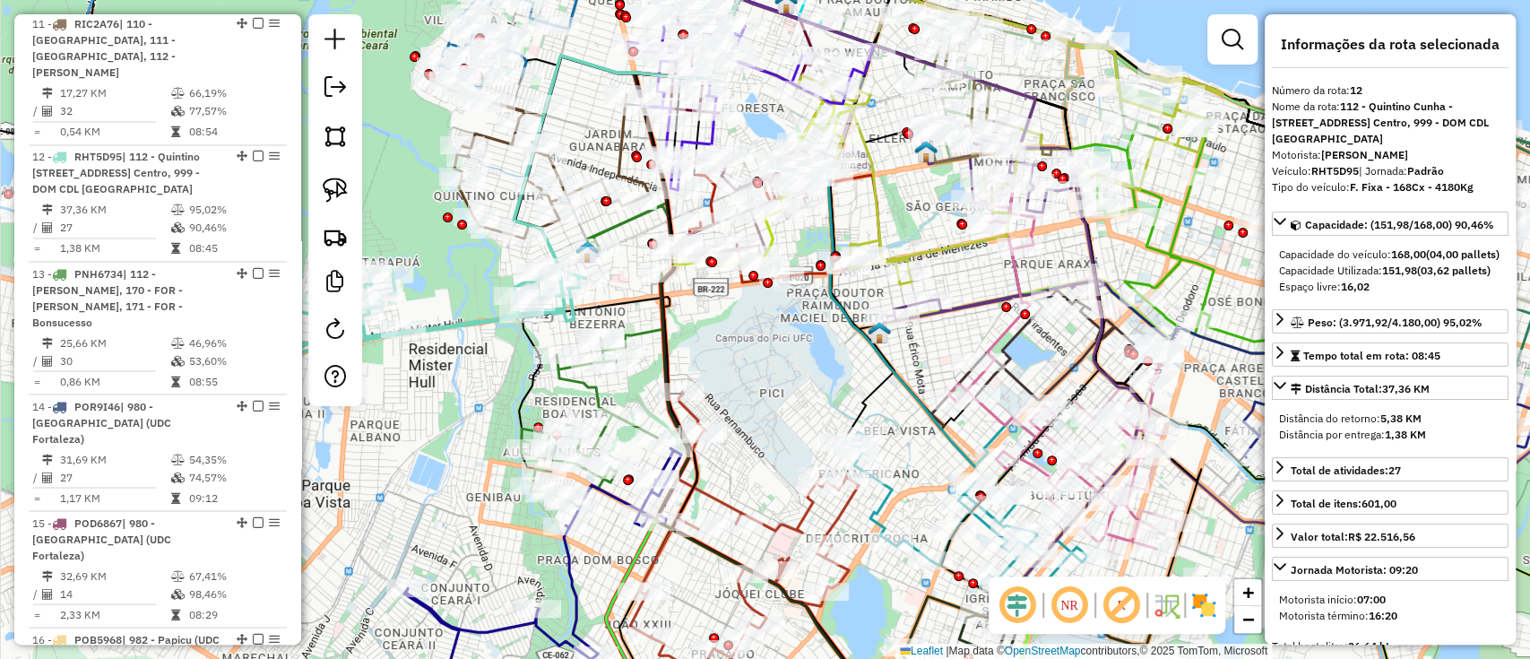
drag, startPoint x: 815, startPoint y: 386, endPoint x: 780, endPoint y: 355, distance: 47.0
click at [780, 355] on div "Janela de atendimento Grade de atendimento Capacidade Transportadoras Veículos …" at bounding box center [765, 329] width 1530 height 659
click at [817, 178] on div "Janela de atendimento Grade de atendimento Capacidade Transportadoras Veículos …" at bounding box center [765, 329] width 1530 height 659
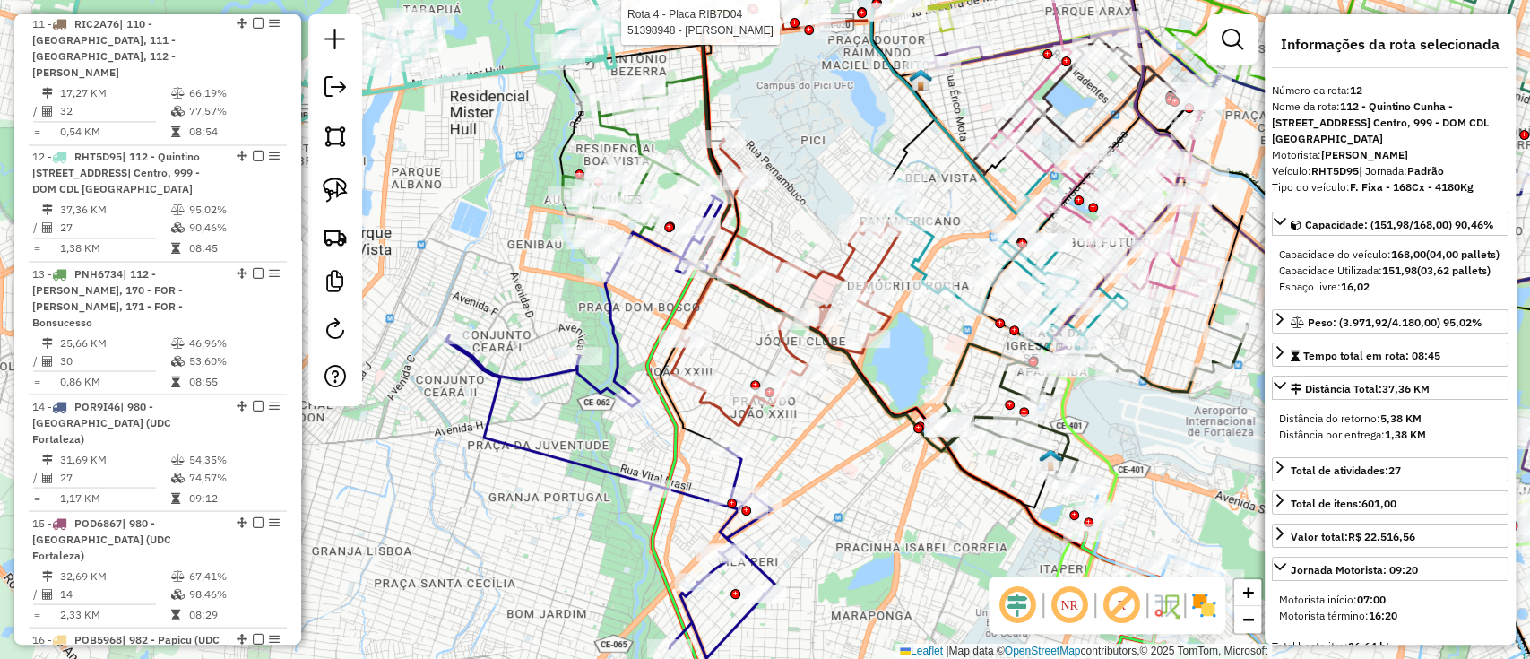
click at [928, 262] on icon at bounding box center [1006, 263] width 245 height 169
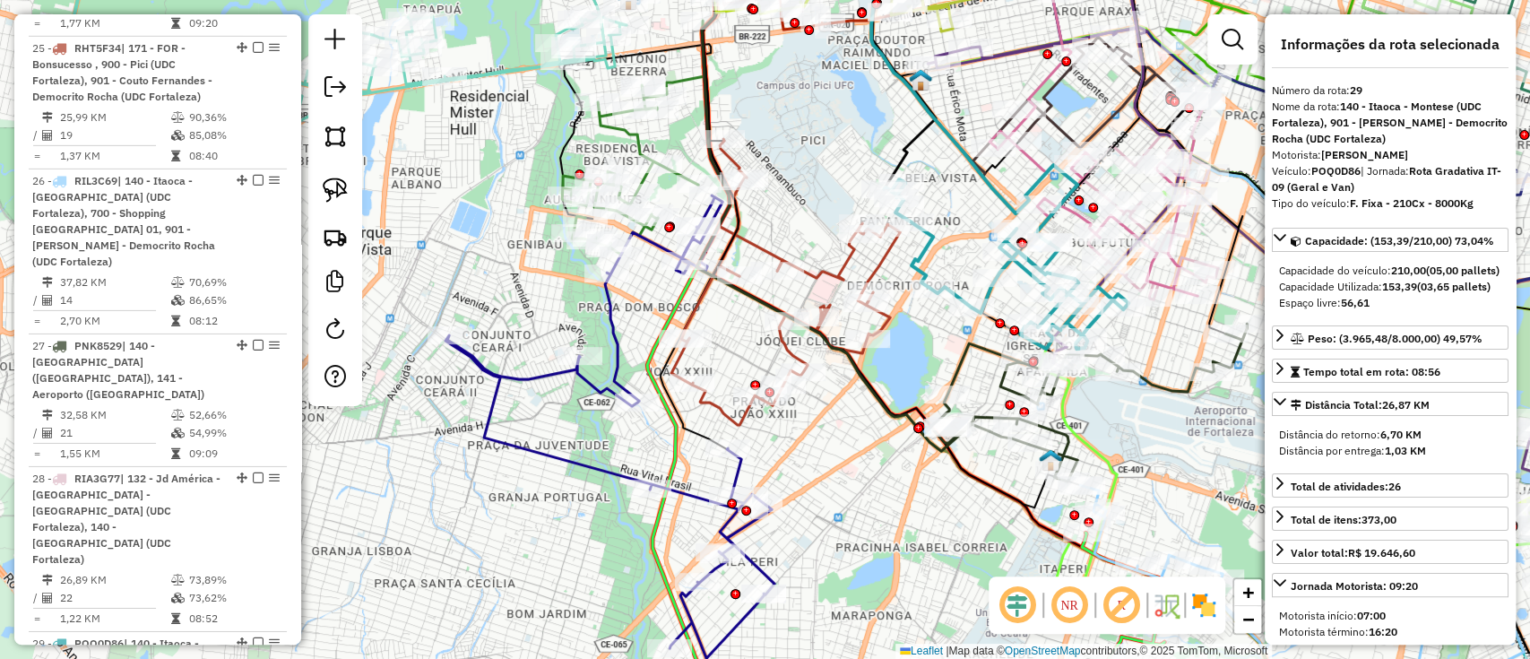
scroll to position [4191, 0]
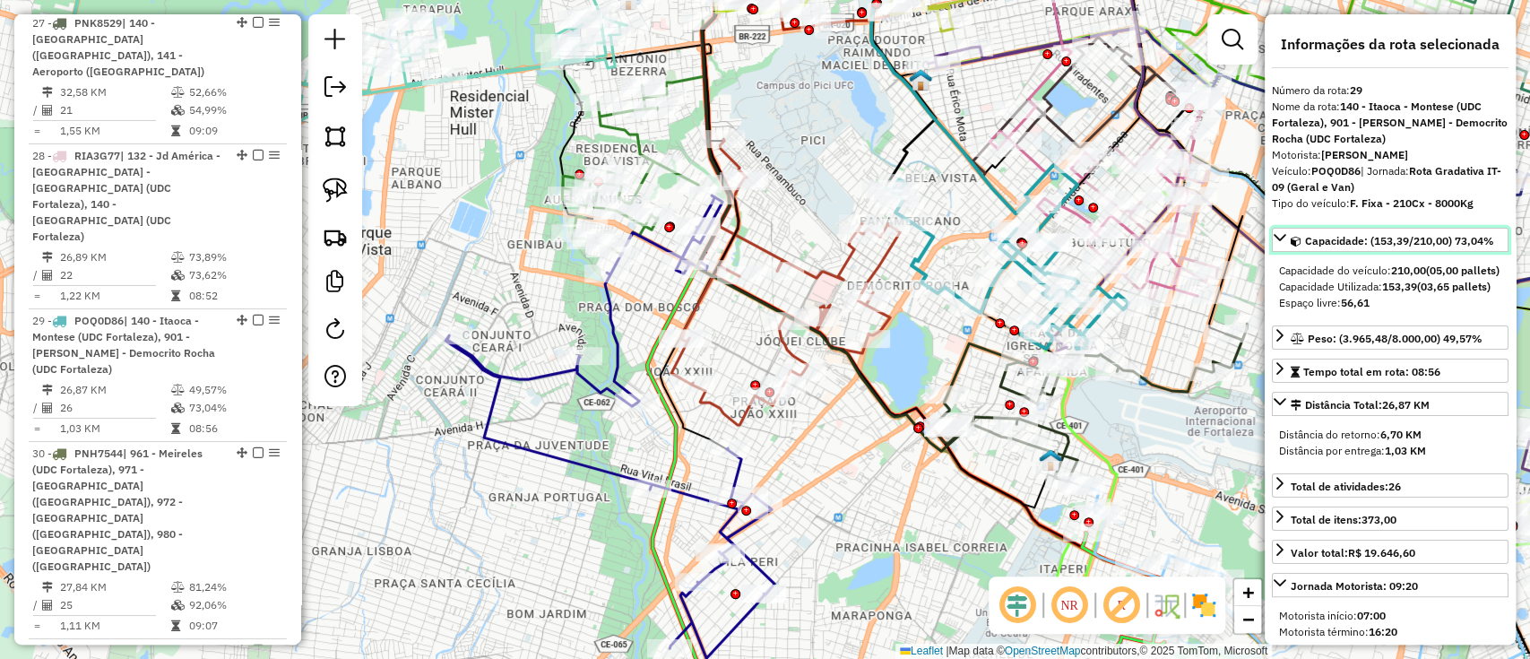
drag, startPoint x: 1456, startPoint y: 252, endPoint x: 1497, endPoint y: 262, distance: 42.4
click at [1497, 252] on link "Capacidade: (153,39/210,00) 73,04%" at bounding box center [1390, 240] width 237 height 24
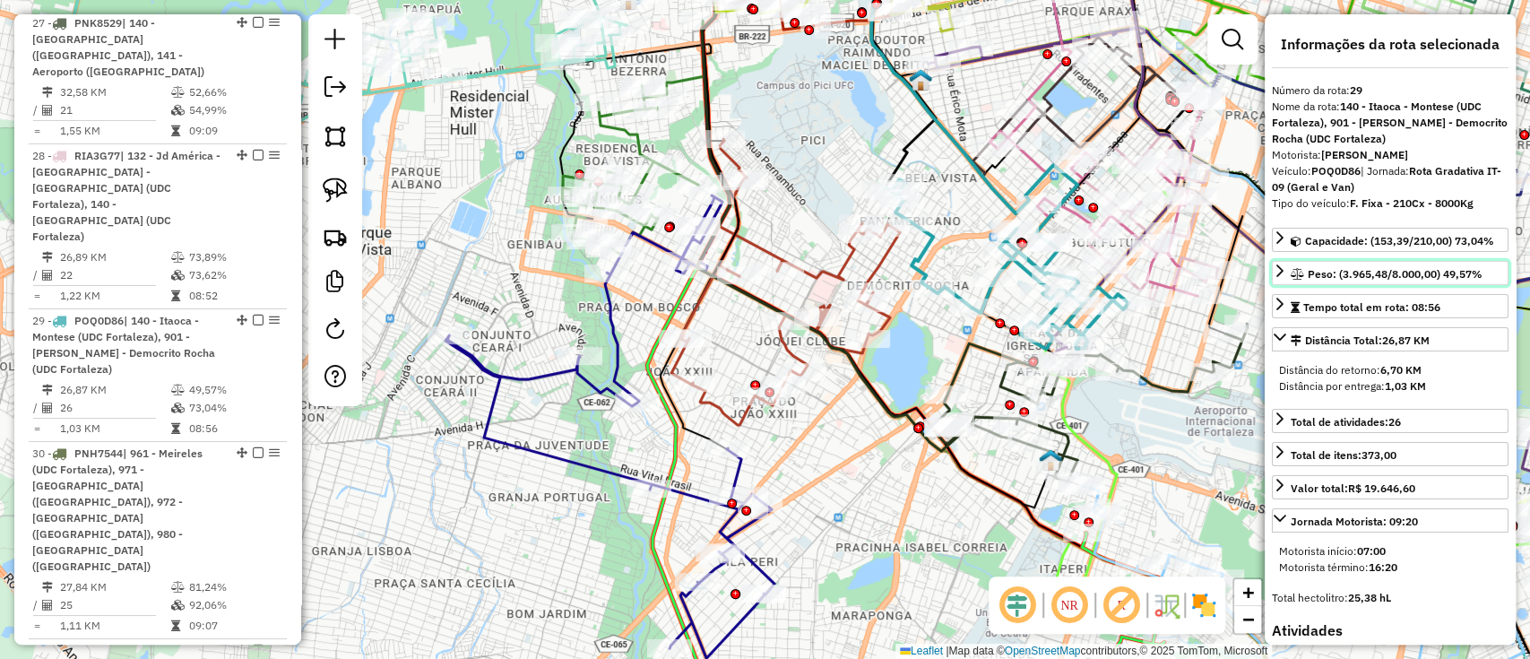
click at [1282, 278] on icon at bounding box center [1280, 271] width 14 height 14
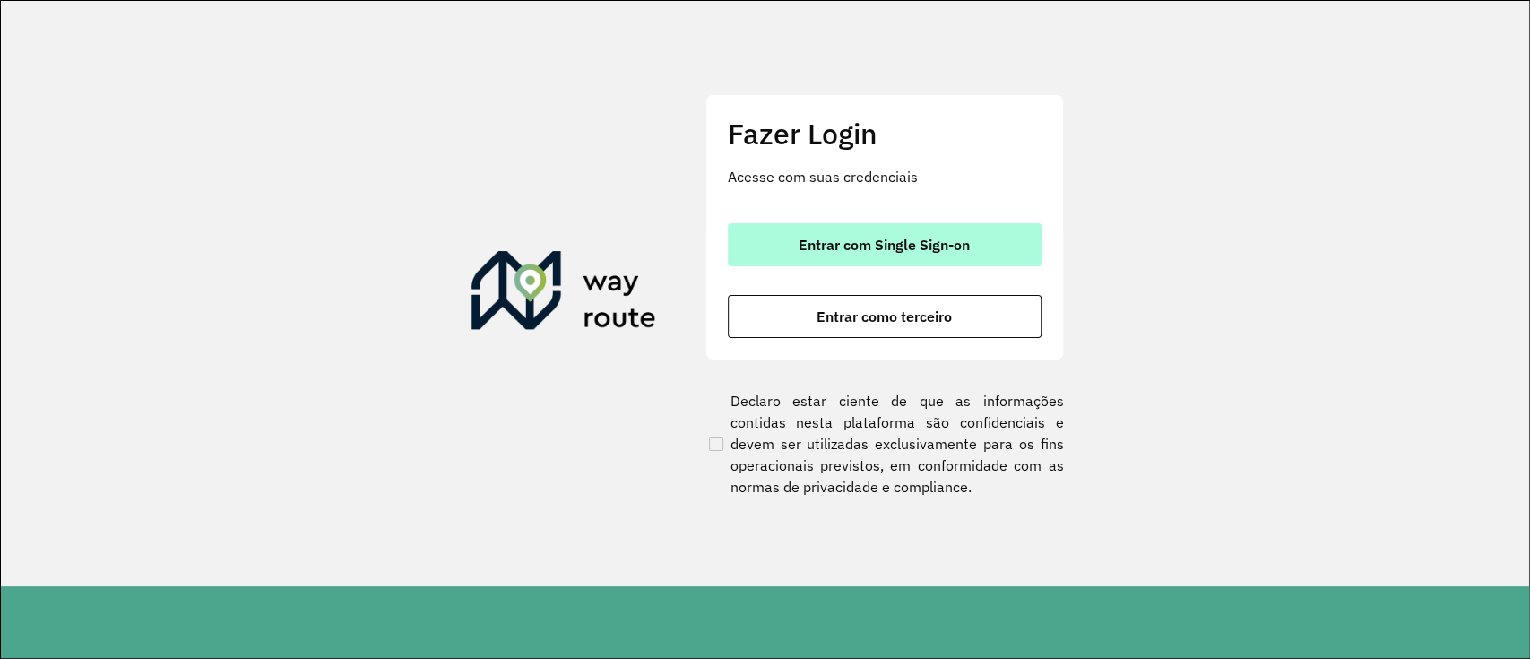
click at [832, 232] on button "Entrar com Single Sign-on" at bounding box center [885, 244] width 314 height 43
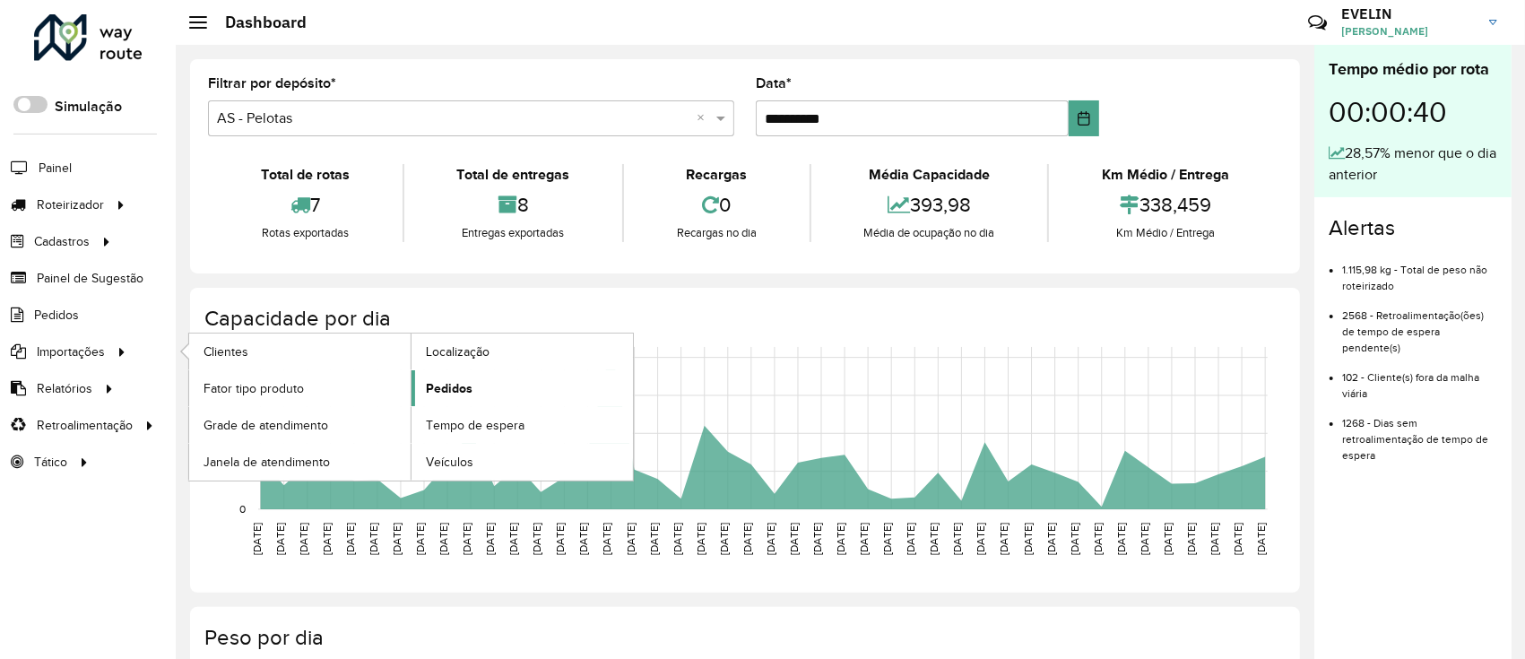
click at [441, 387] on span "Pedidos" at bounding box center [449, 388] width 47 height 19
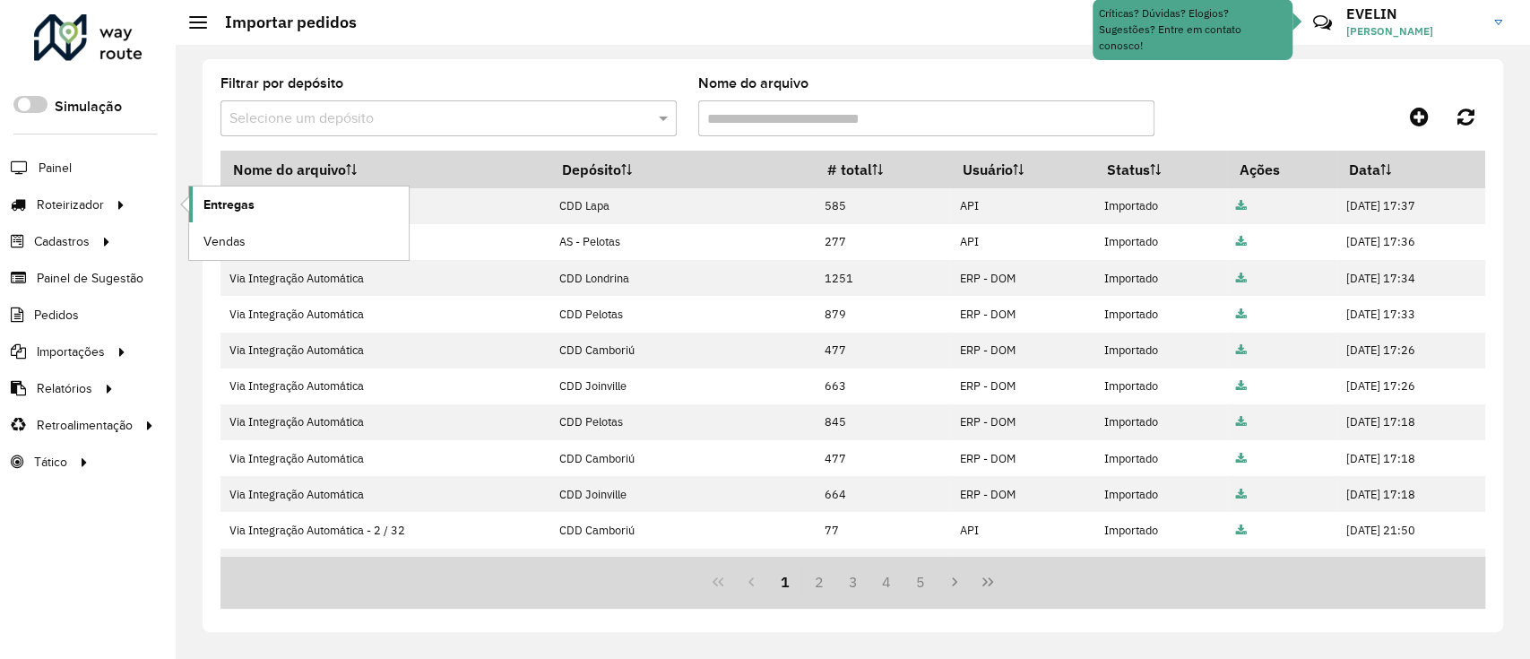
click at [220, 197] on span "Entregas" at bounding box center [228, 204] width 51 height 19
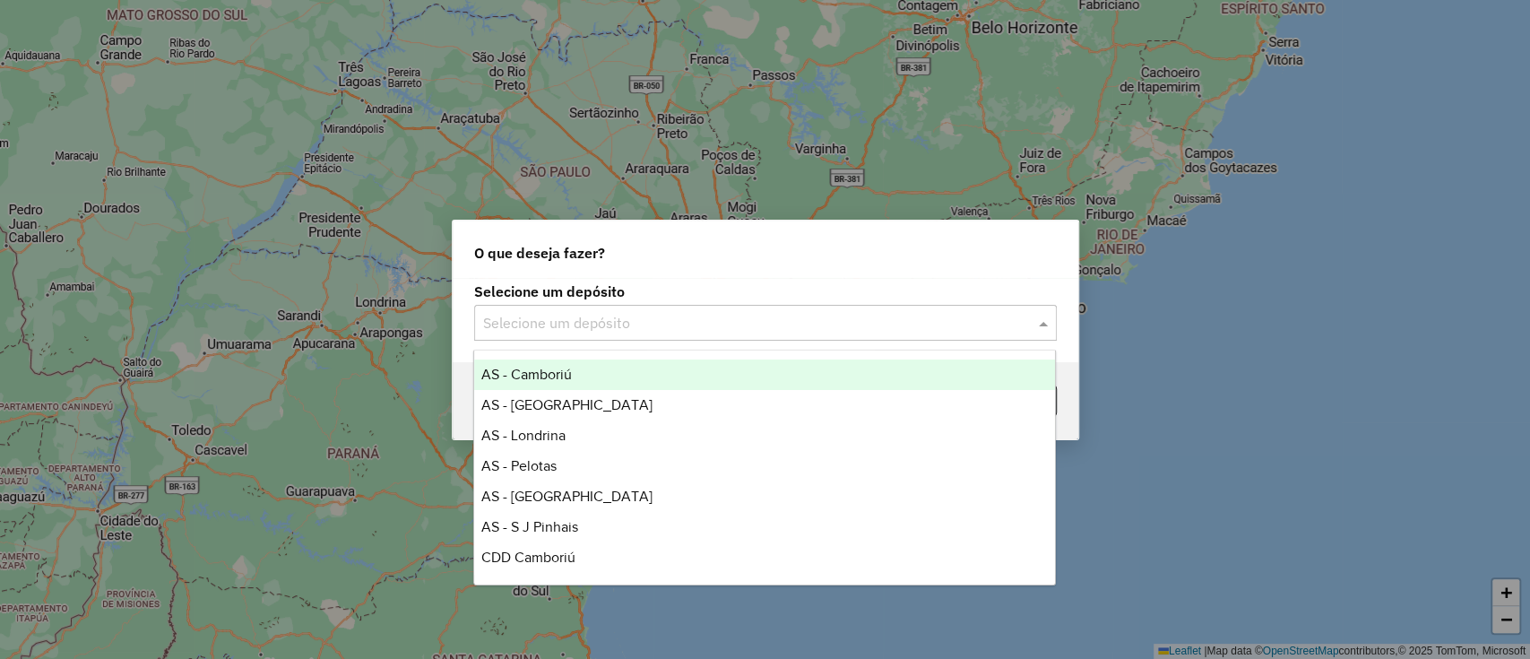
click at [637, 316] on input "text" at bounding box center [747, 324] width 529 height 22
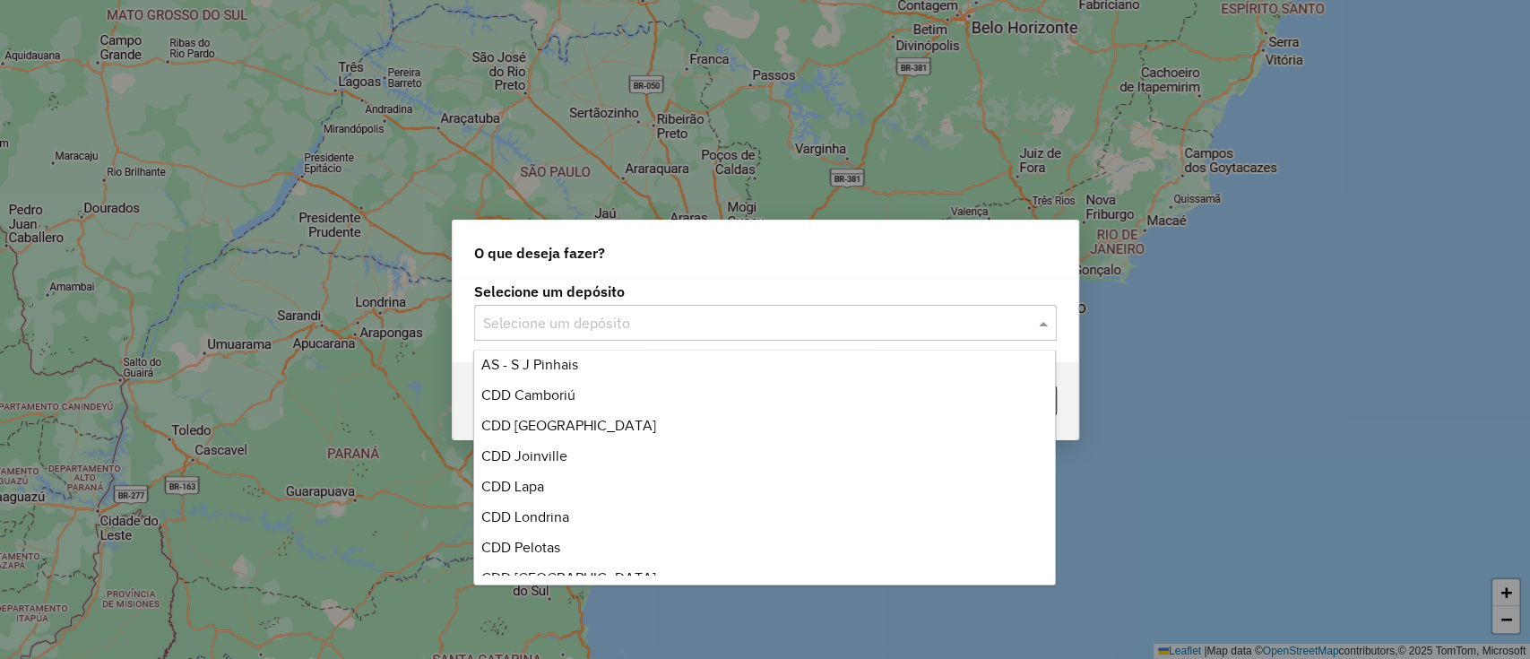
scroll to position [211, 0]
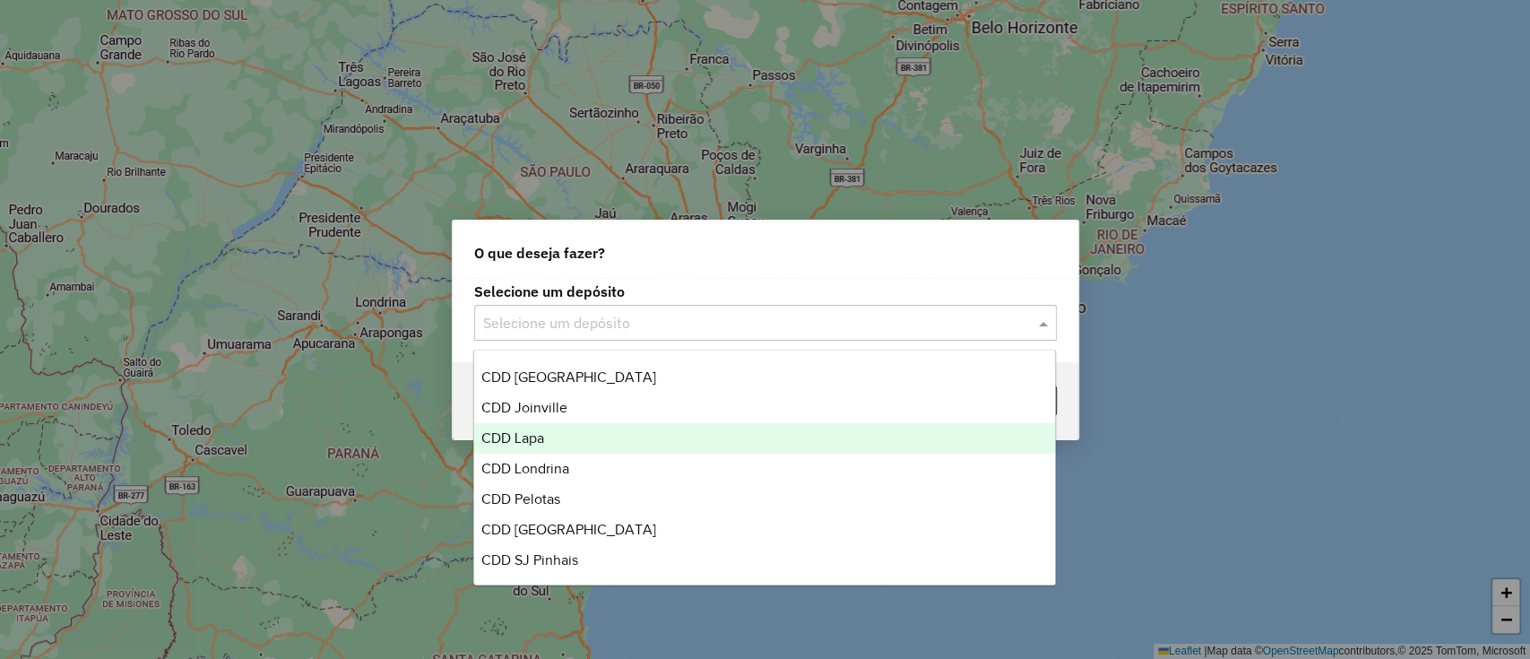
click at [536, 438] on span "CDD Lapa" at bounding box center [512, 437] width 63 height 15
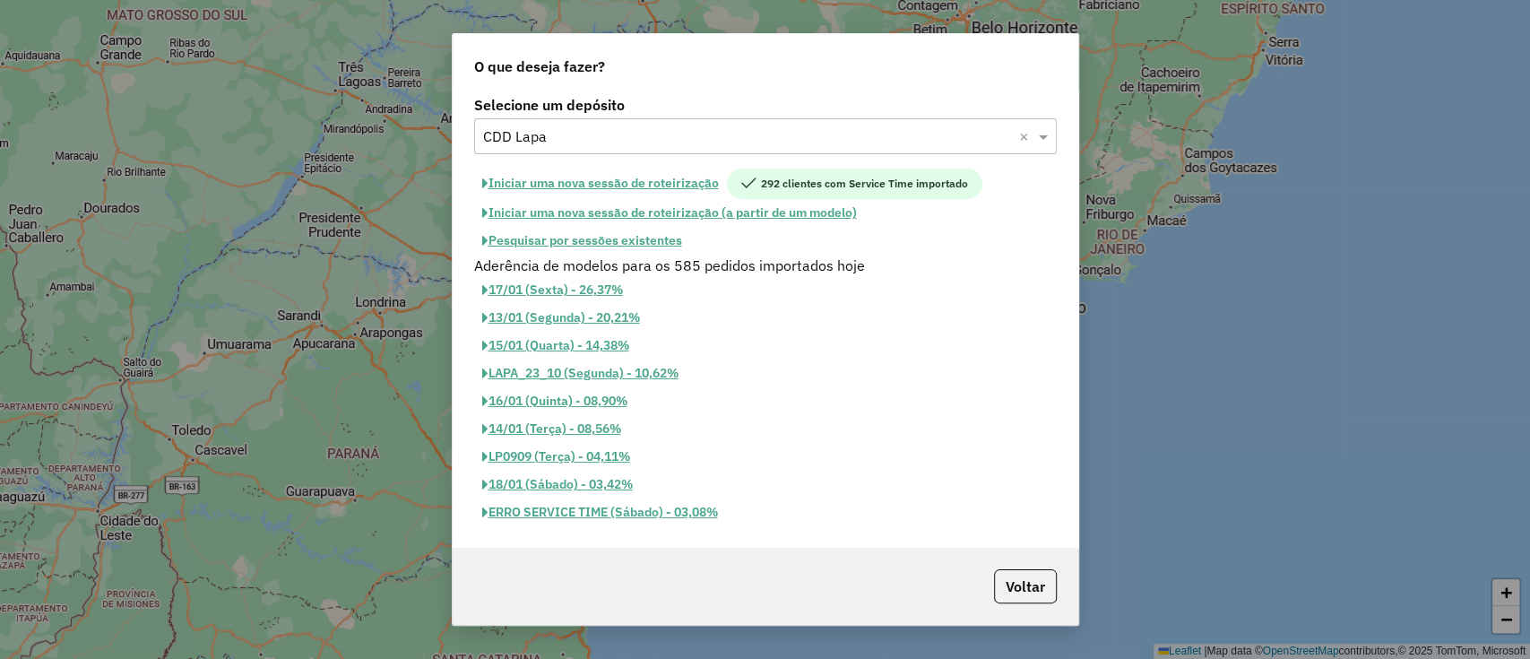
click at [636, 176] on button "Iniciar uma nova sessão de roteirização" at bounding box center [600, 184] width 253 height 30
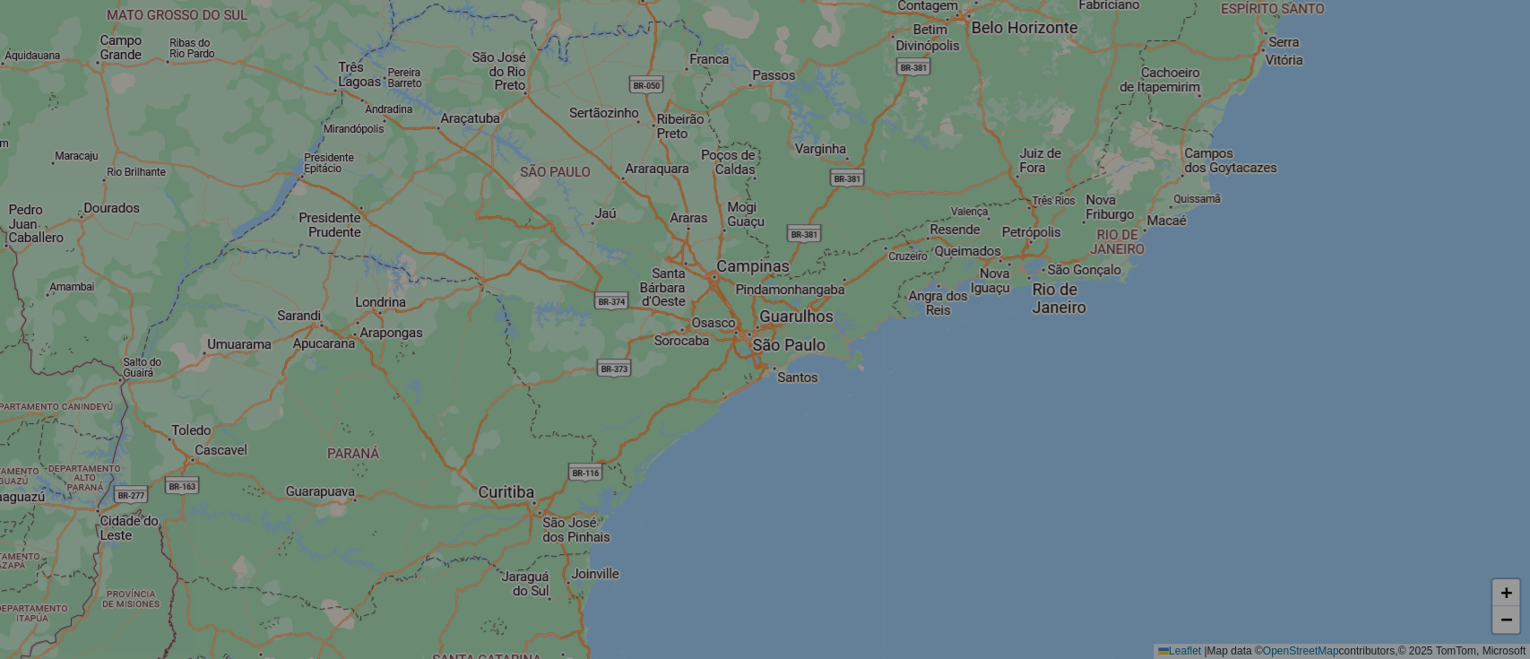
select select "*"
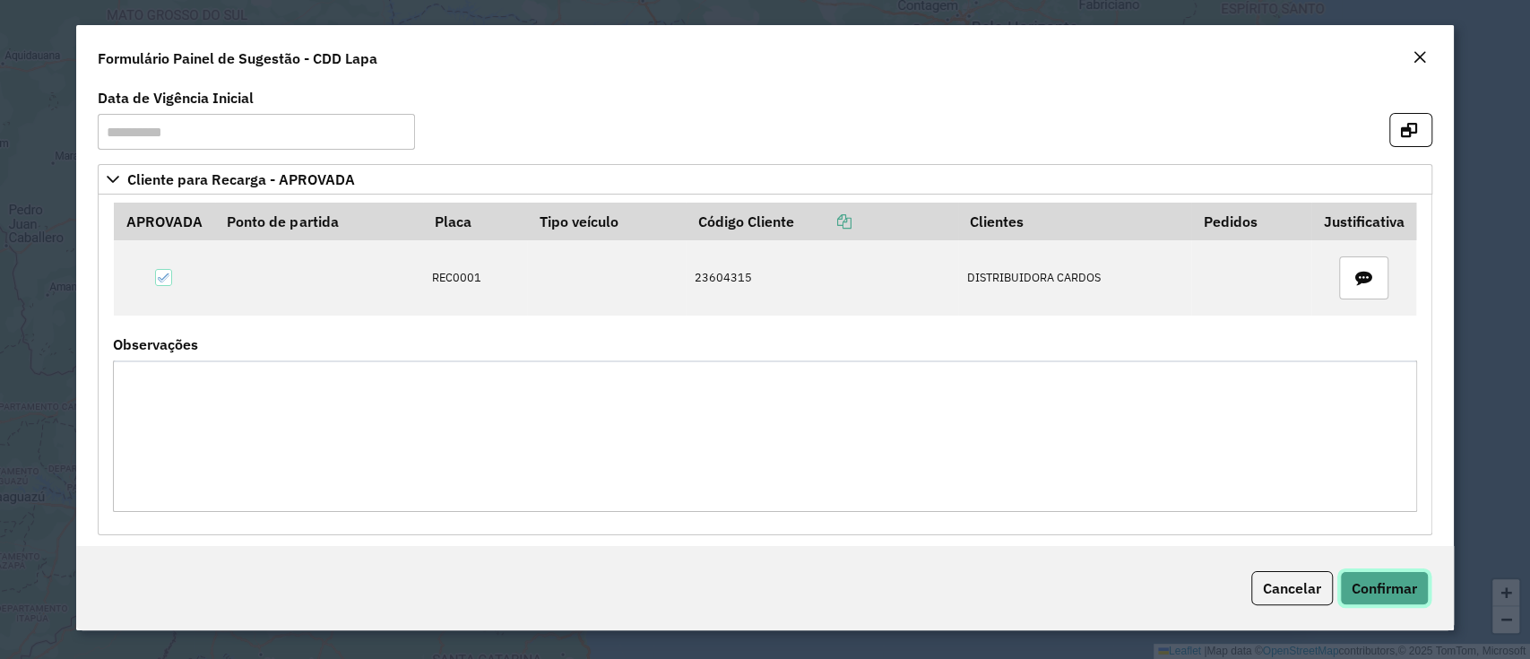
click at [1380, 584] on span "Confirmar" at bounding box center [1384, 588] width 65 height 18
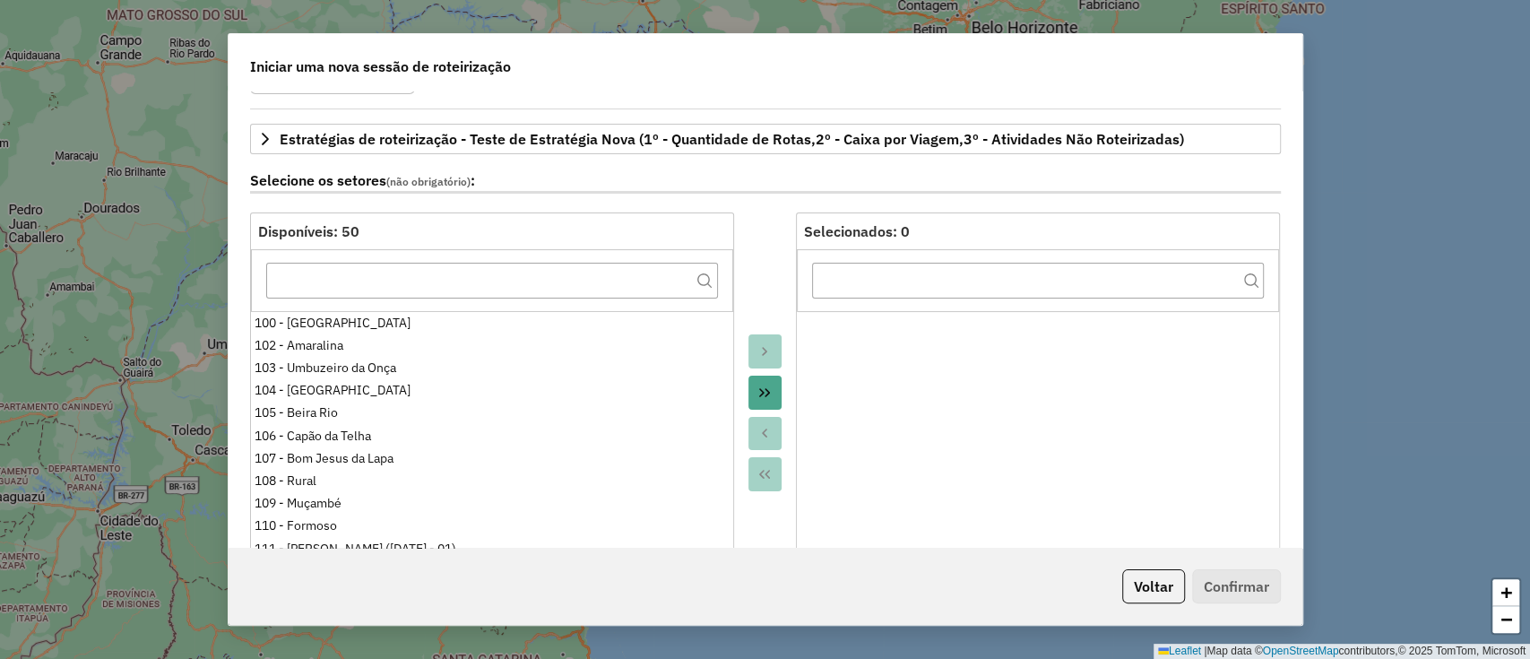
scroll to position [238, 0]
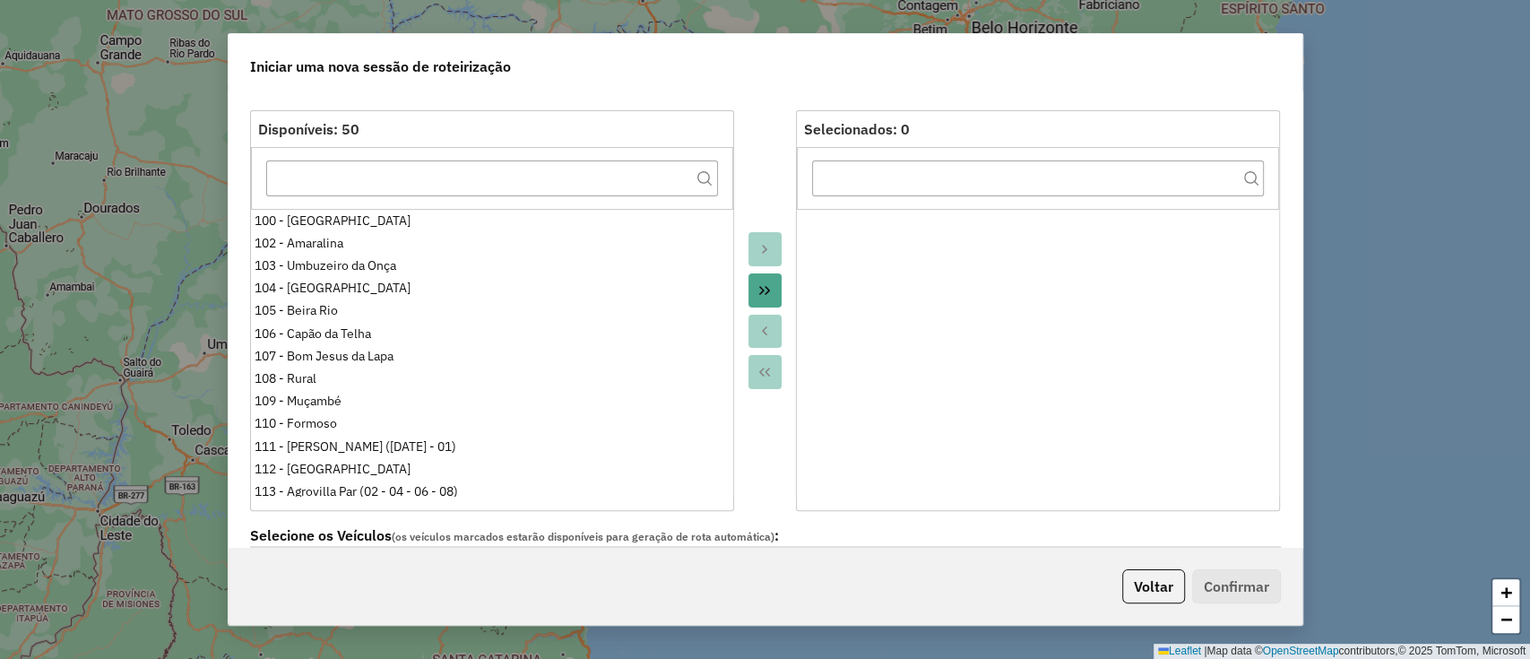
click at [757, 277] on button "Move All to Target" at bounding box center [765, 290] width 34 height 34
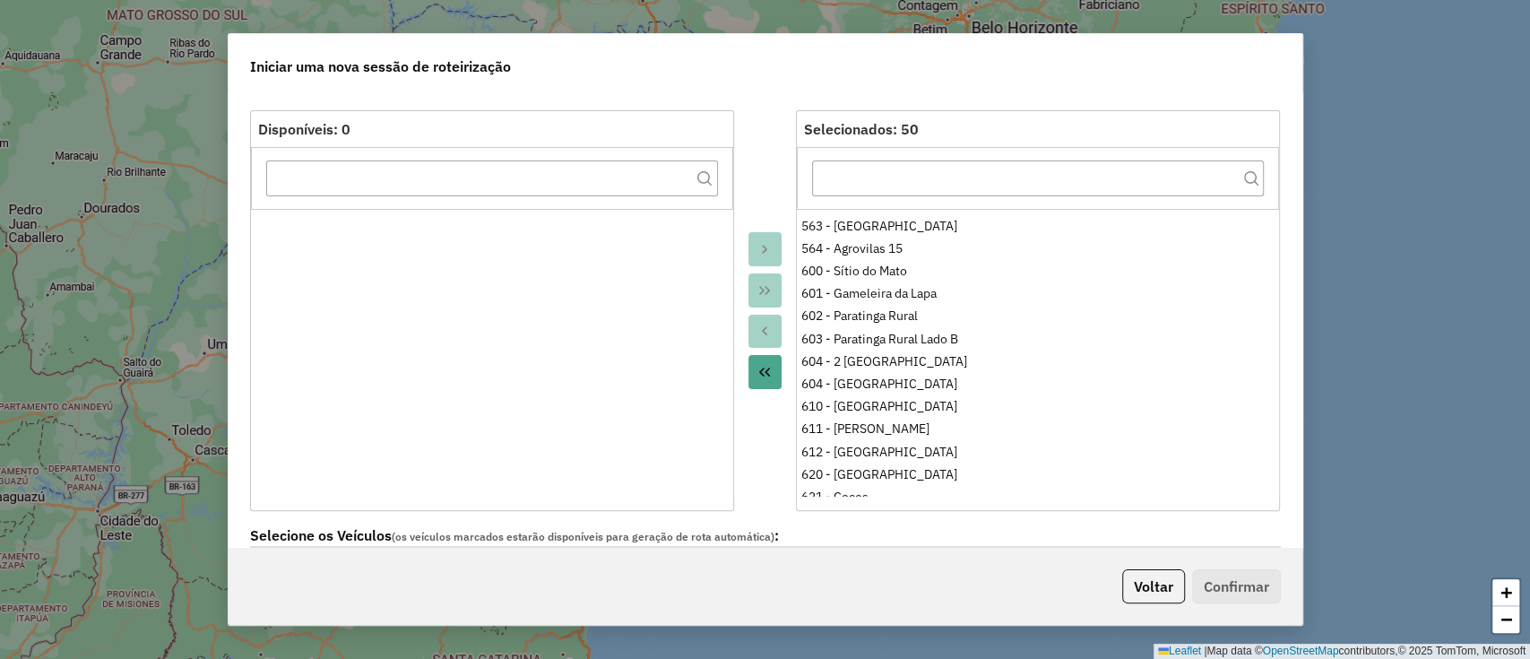
scroll to position [597, 0]
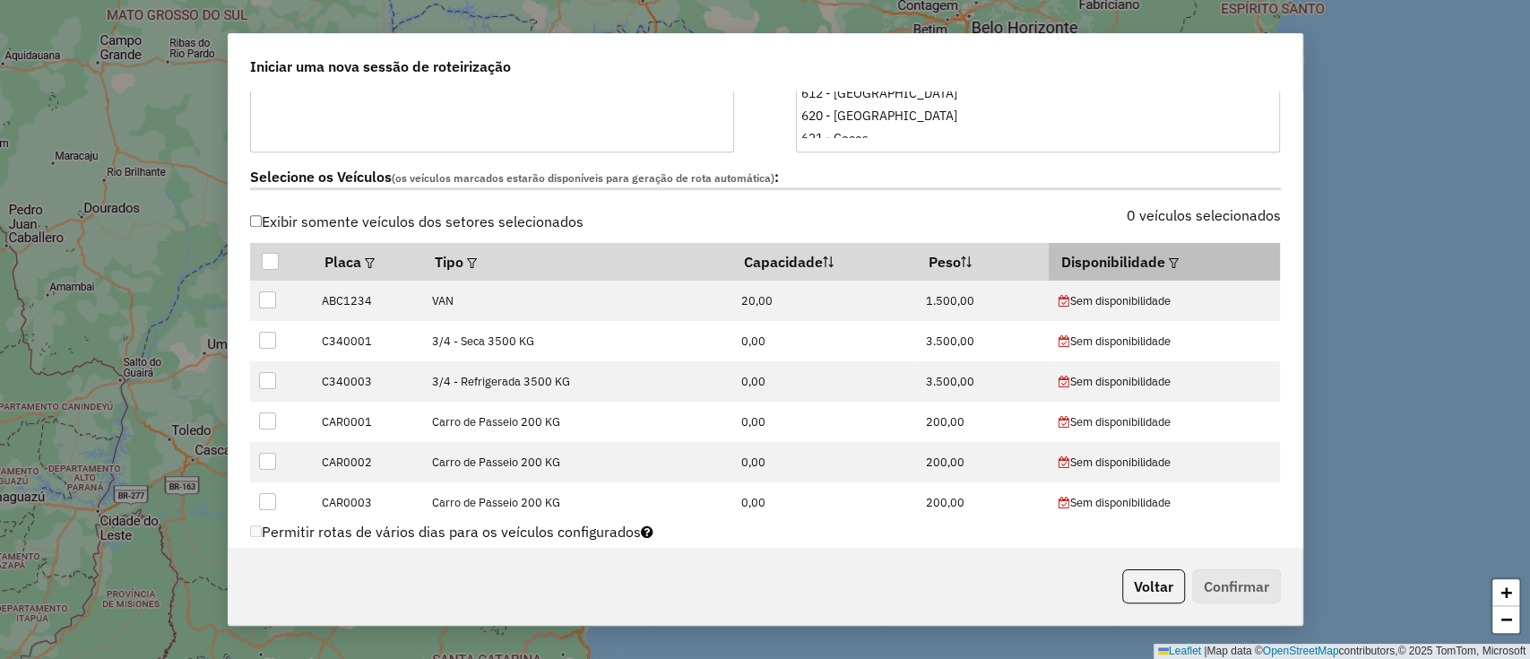
click at [1169, 259] on em at bounding box center [1174, 263] width 10 height 10
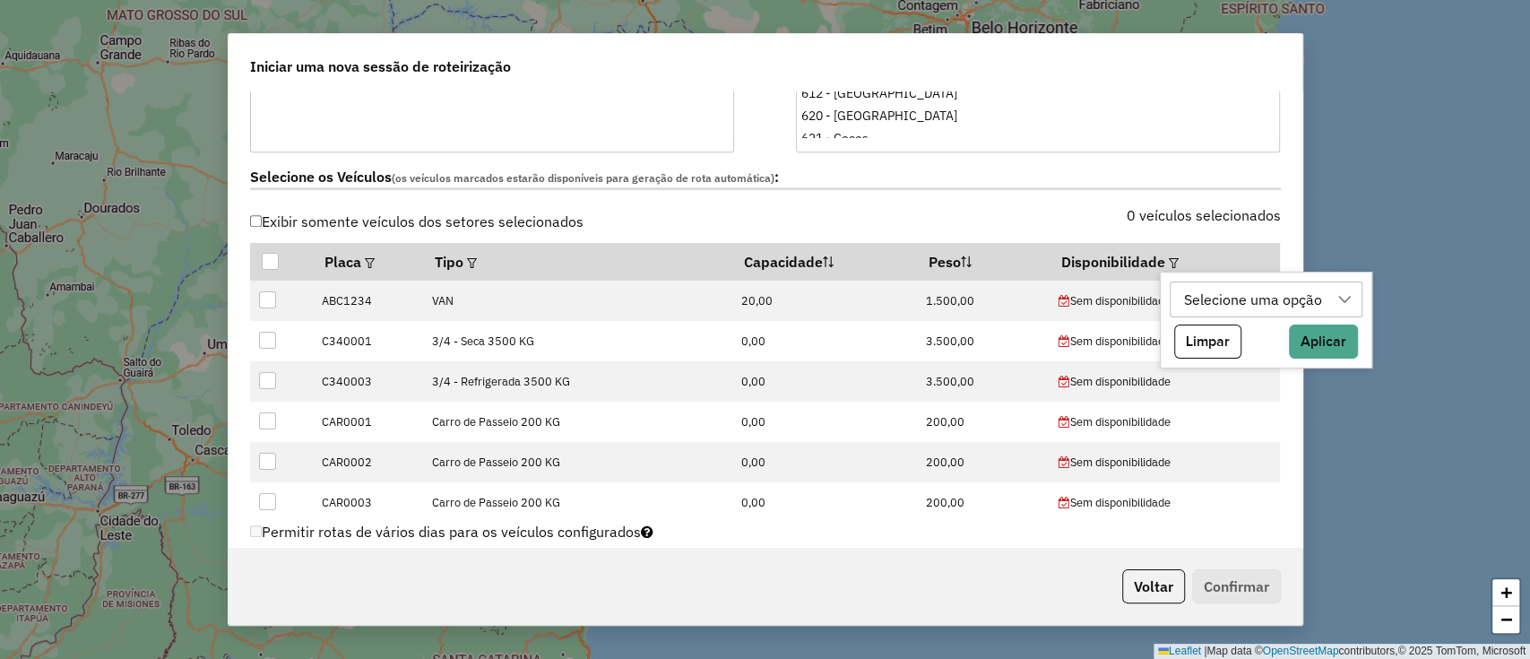
click at [1214, 306] on div "Selecione uma opção" at bounding box center [1253, 299] width 151 height 34
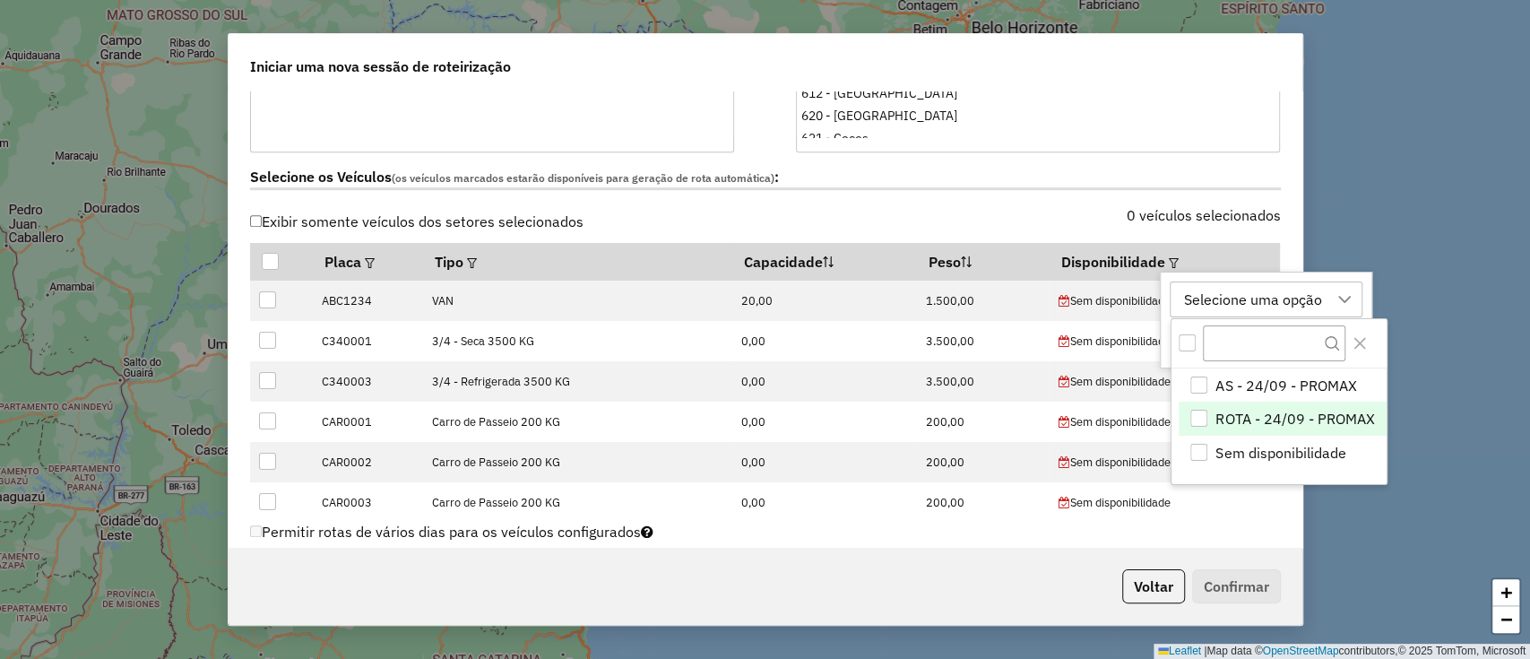
click at [1228, 412] on span "ROTA - 24/09 - PROMAX" at bounding box center [1295, 419] width 159 height 22
click at [1233, 384] on span "AS - 24/09 - PROMAX" at bounding box center [1286, 386] width 141 height 22
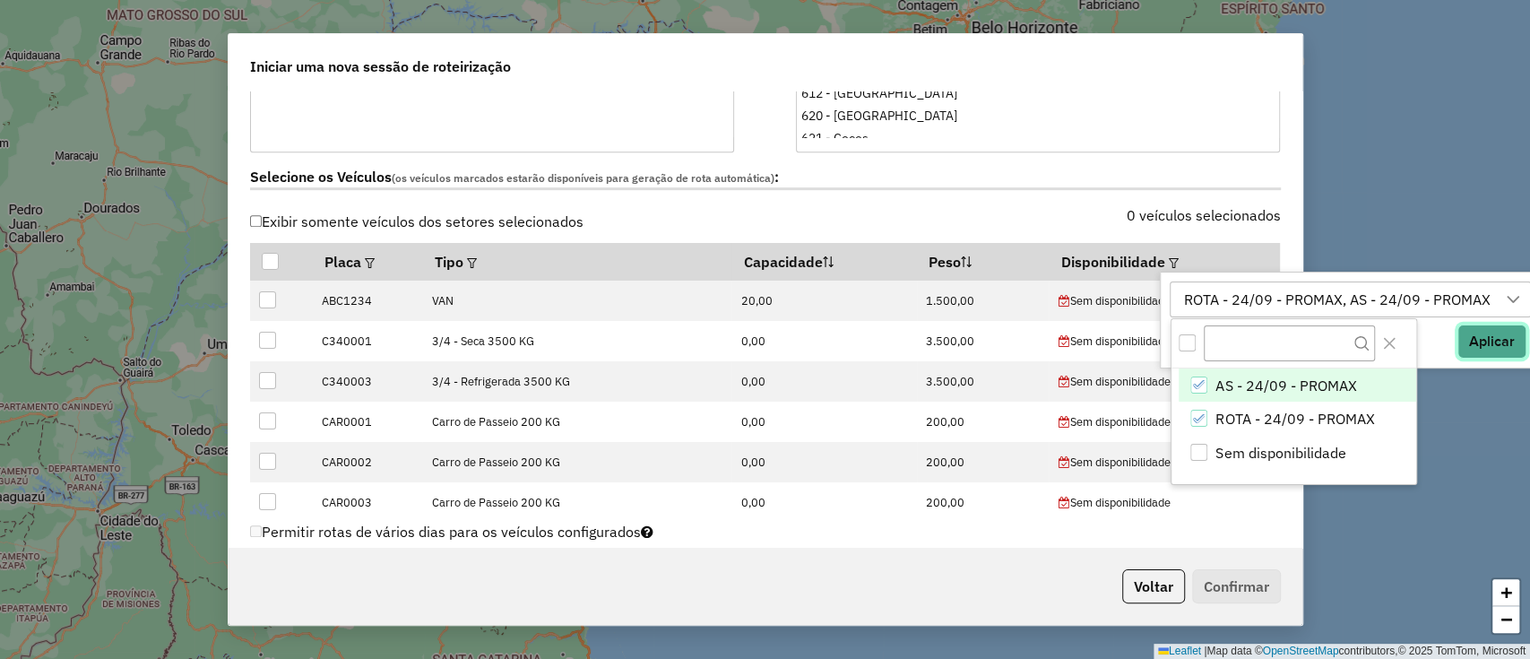
click at [1506, 347] on button "Aplicar" at bounding box center [1492, 341] width 69 height 34
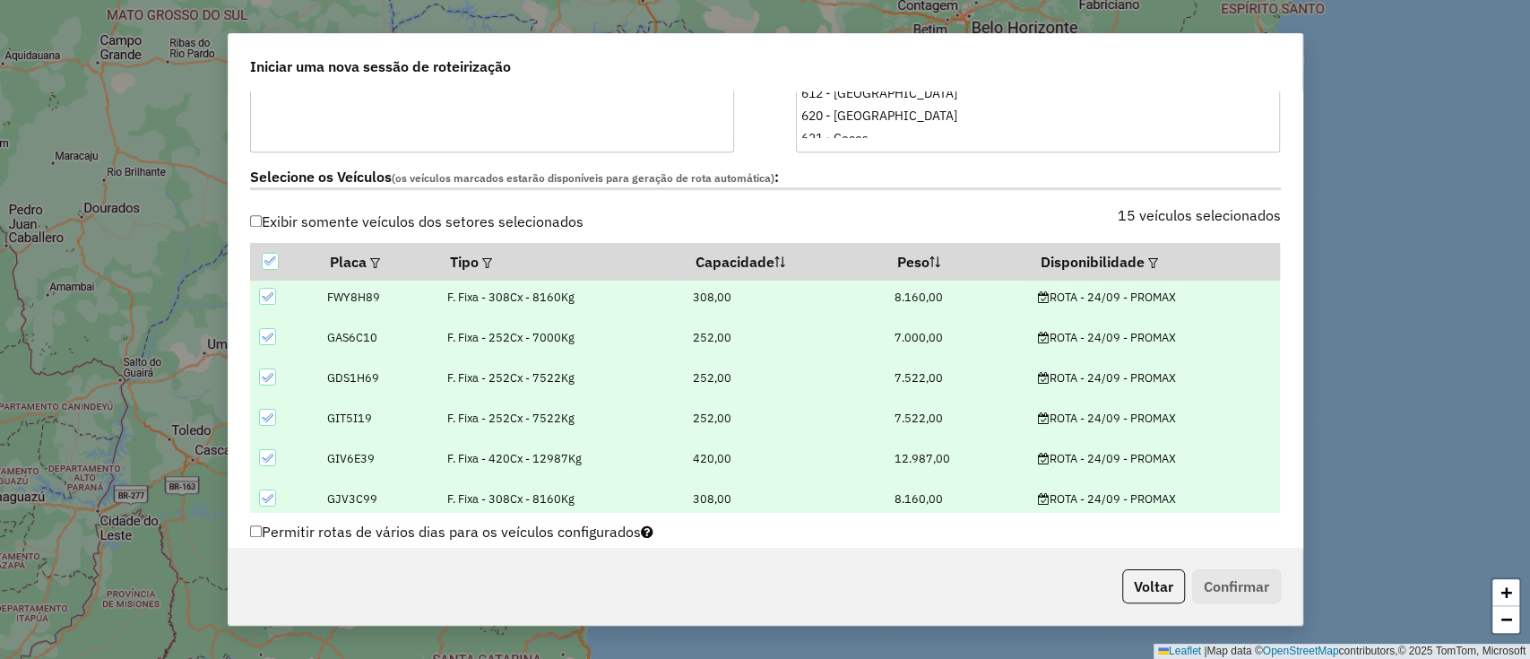
scroll to position [373, 0]
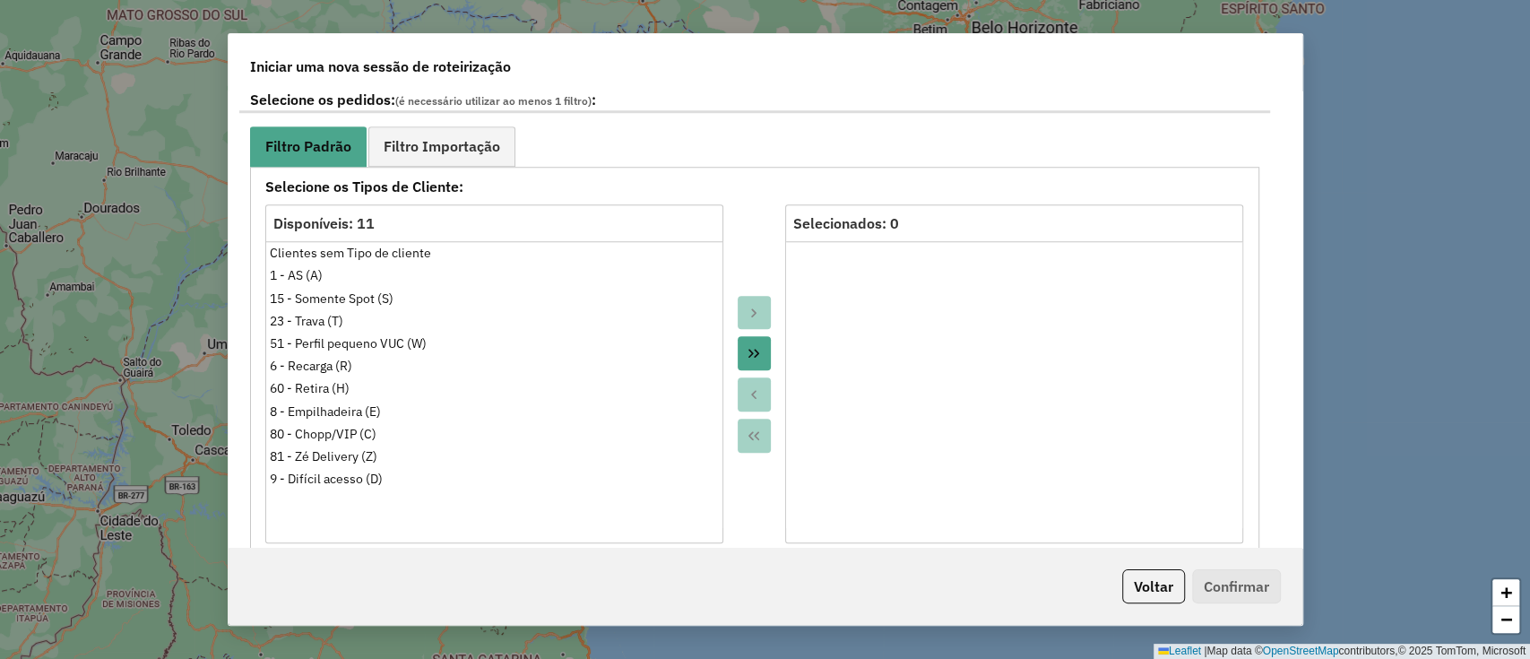
click at [748, 348] on icon "Move All to Target" at bounding box center [754, 353] width 14 height 14
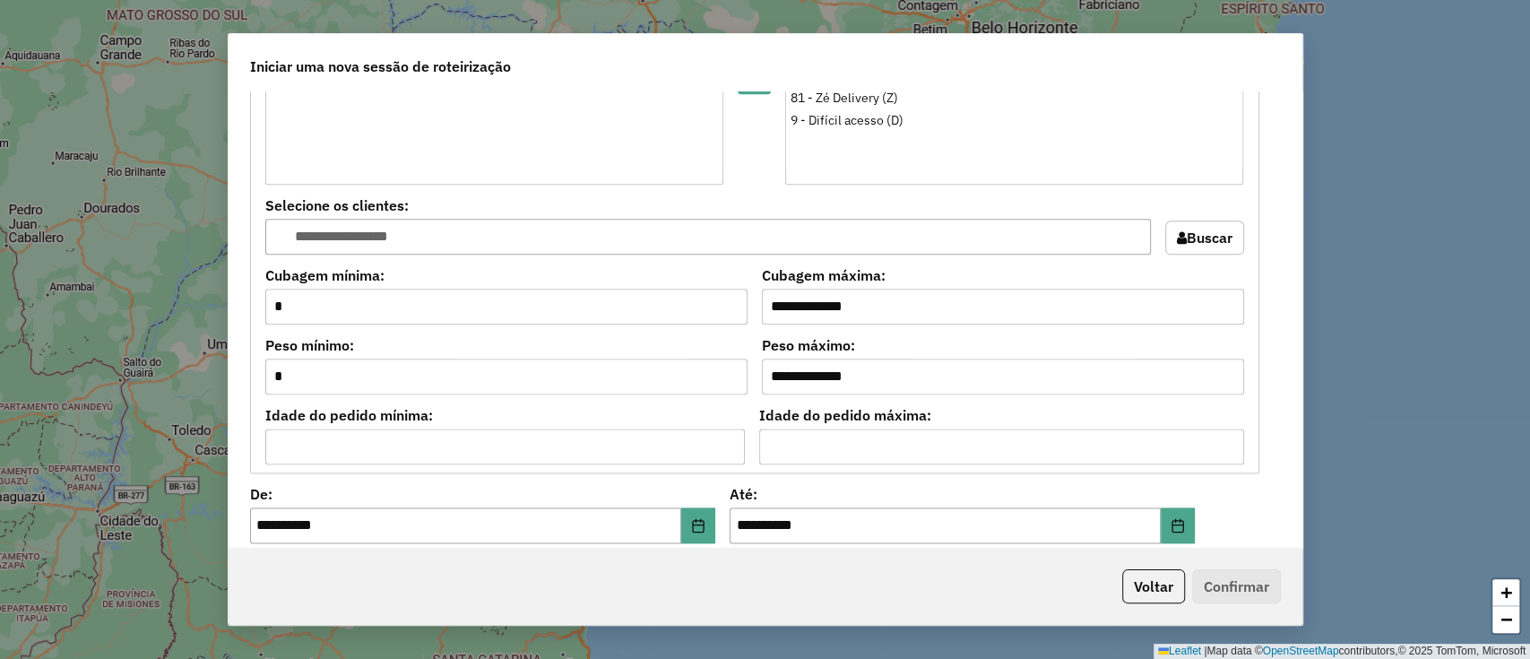
scroll to position [1793, 0]
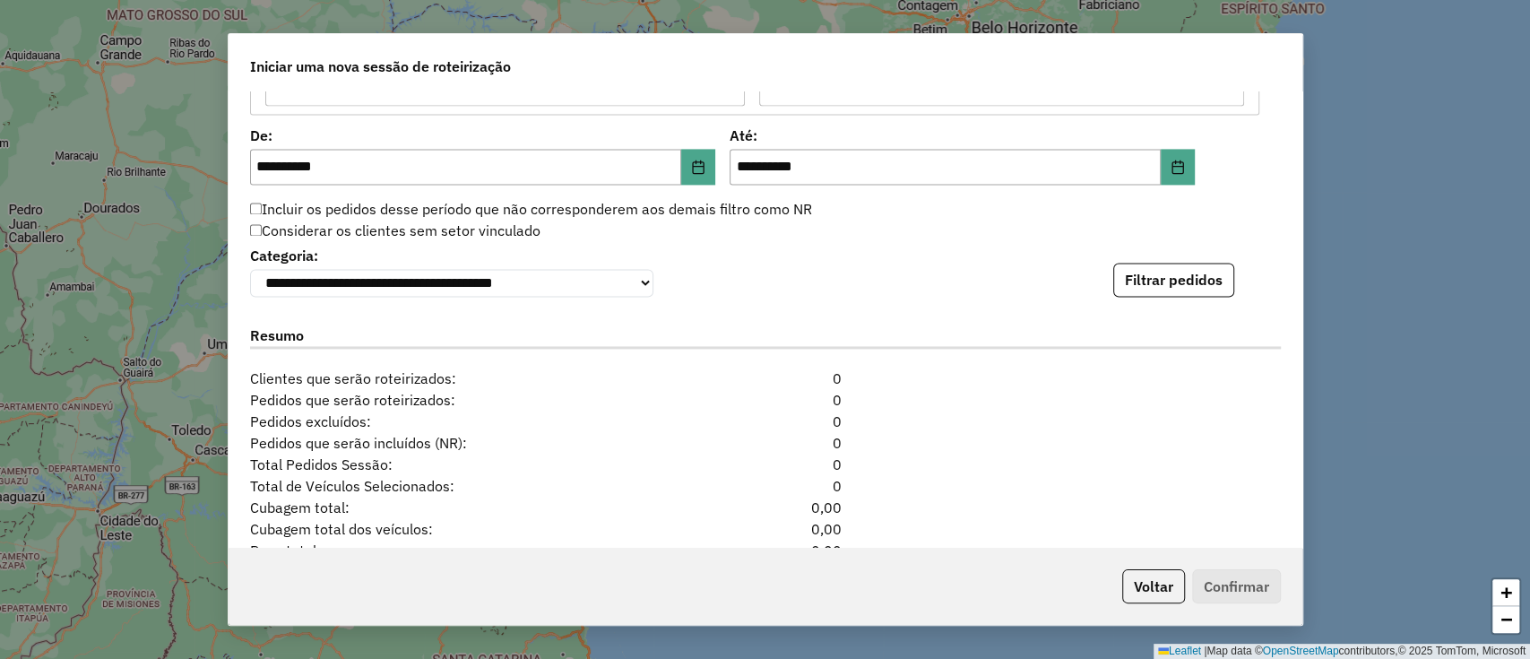
click at [1172, 262] on div "**********" at bounding box center [765, 269] width 1031 height 55
click at [1172, 283] on button "Filtrar pedidos" at bounding box center [1173, 280] width 121 height 34
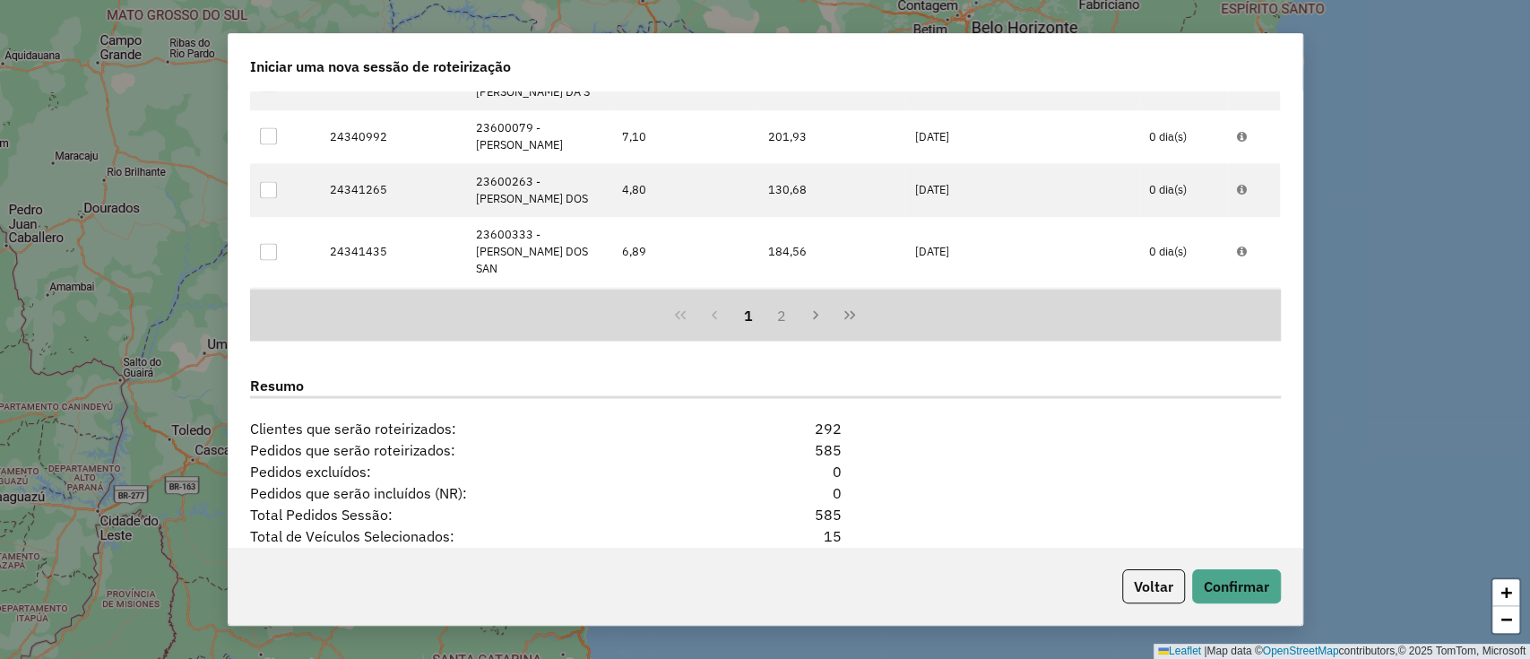
scroll to position [2271, 0]
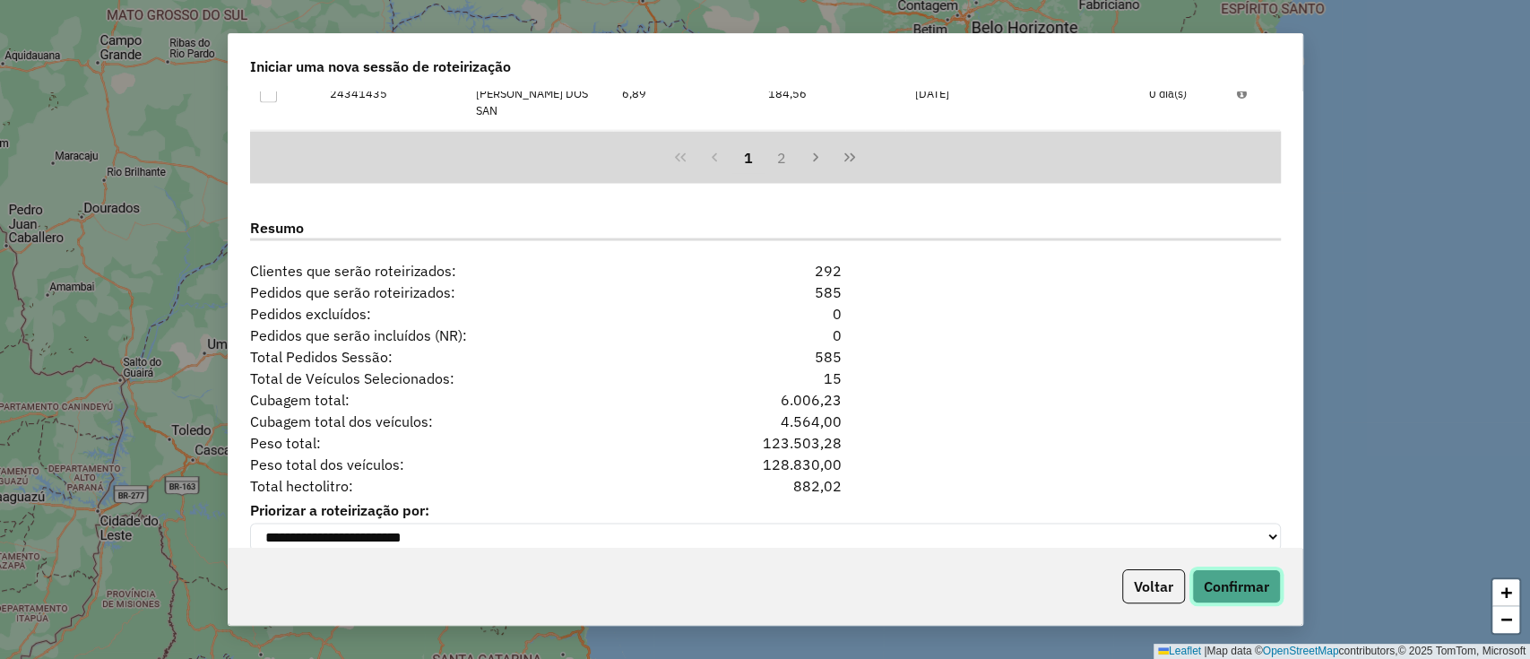
click at [1236, 595] on button "Confirmar" at bounding box center [1236, 586] width 89 height 34
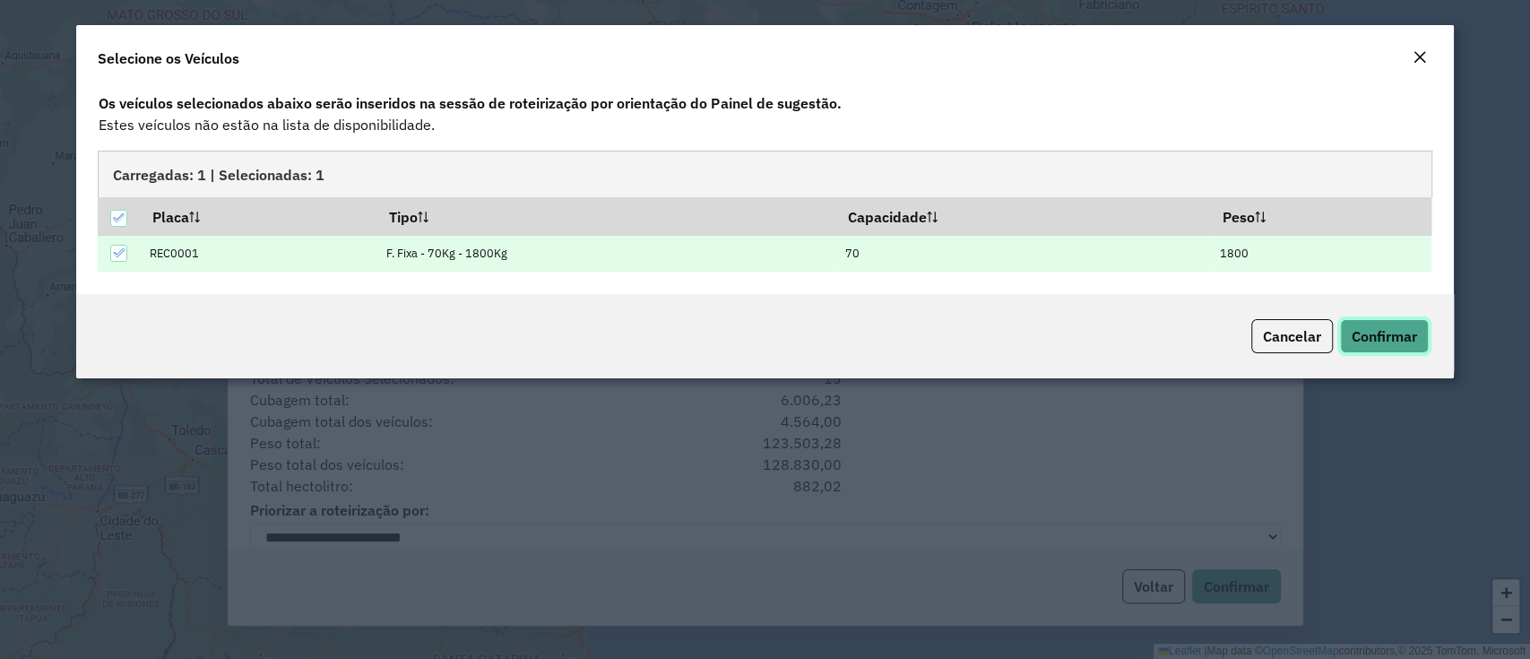
click at [1383, 327] on span "Confirmar" at bounding box center [1384, 336] width 65 height 18
